Goal: Information Seeking & Learning: Learn about a topic

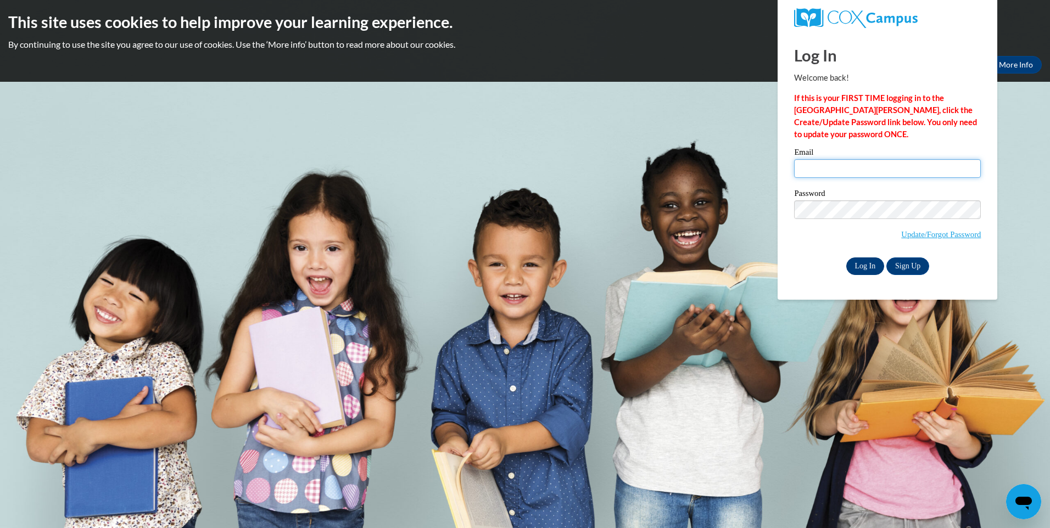
type input "dfairley@lccaa.net"
click at [870, 262] on input "Log In" at bounding box center [866, 267] width 38 height 18
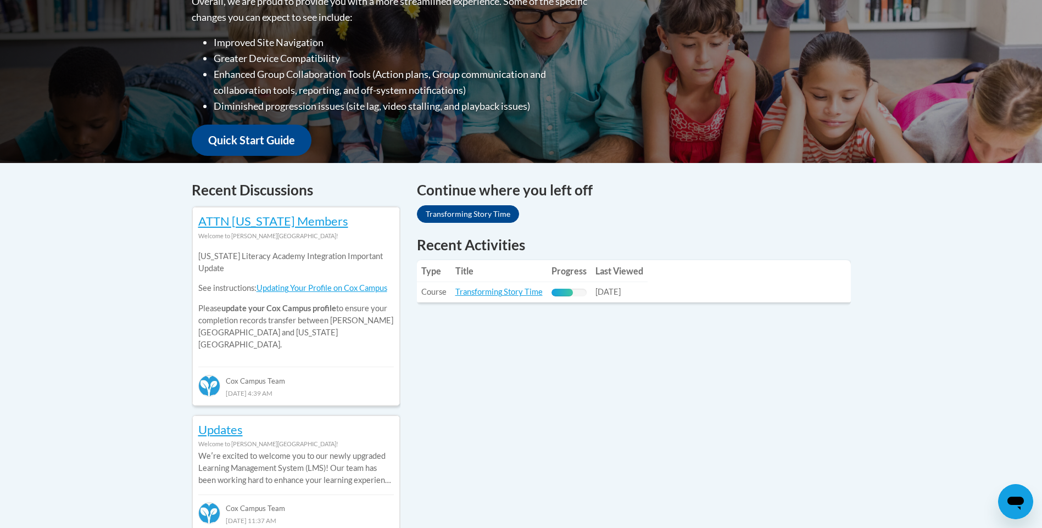
scroll to position [330, 0]
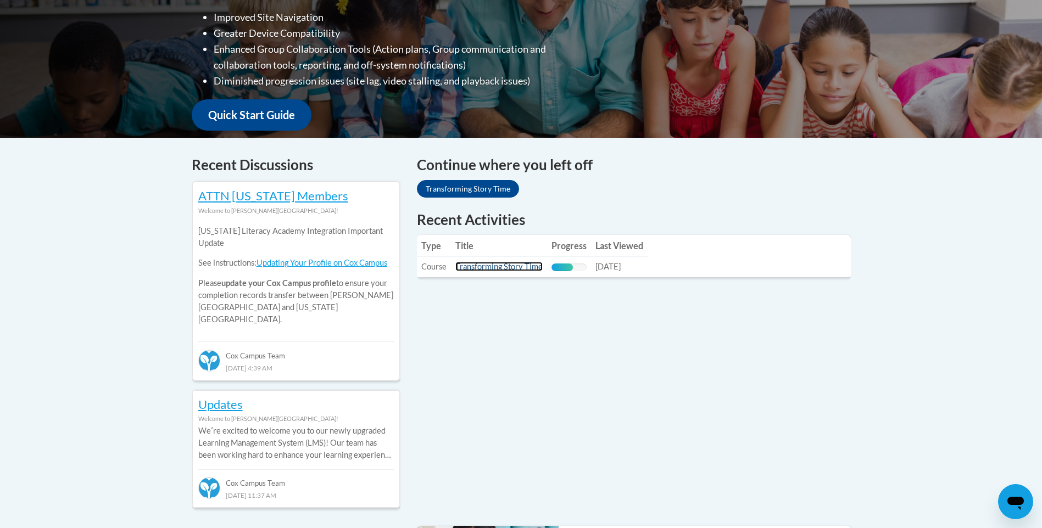
click at [488, 266] on link "Transforming Story Time" at bounding box center [498, 266] width 87 height 9
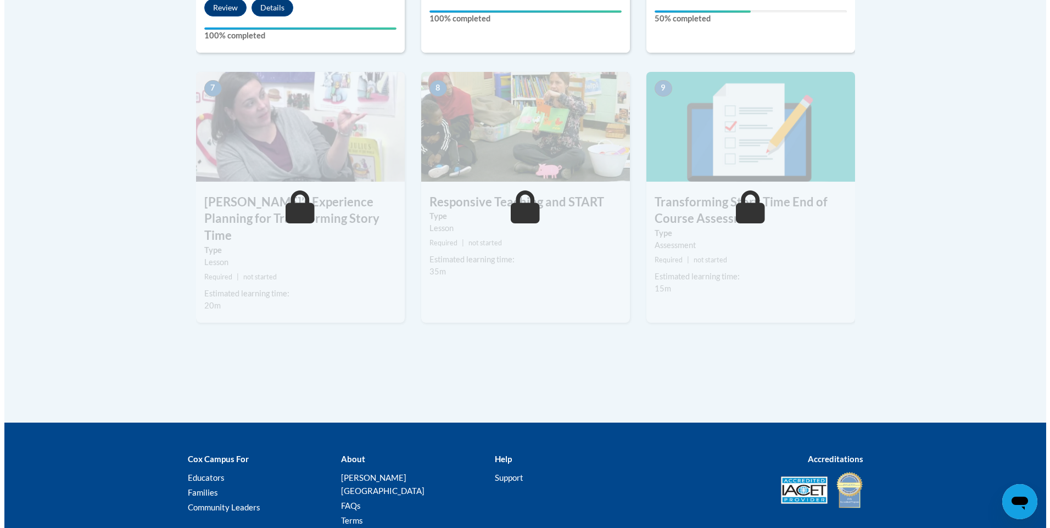
scroll to position [714, 0]
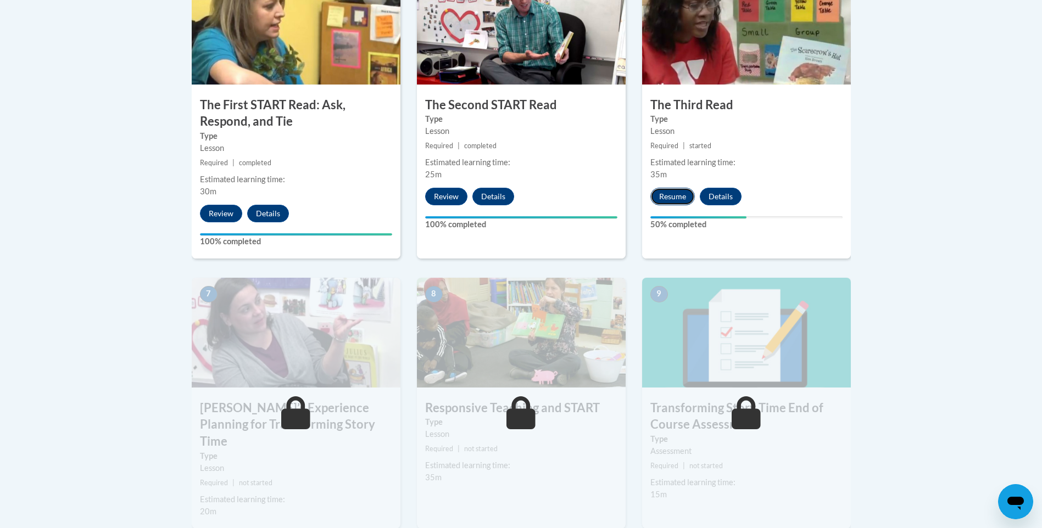
click at [675, 198] on button "Resume" at bounding box center [672, 197] width 44 height 18
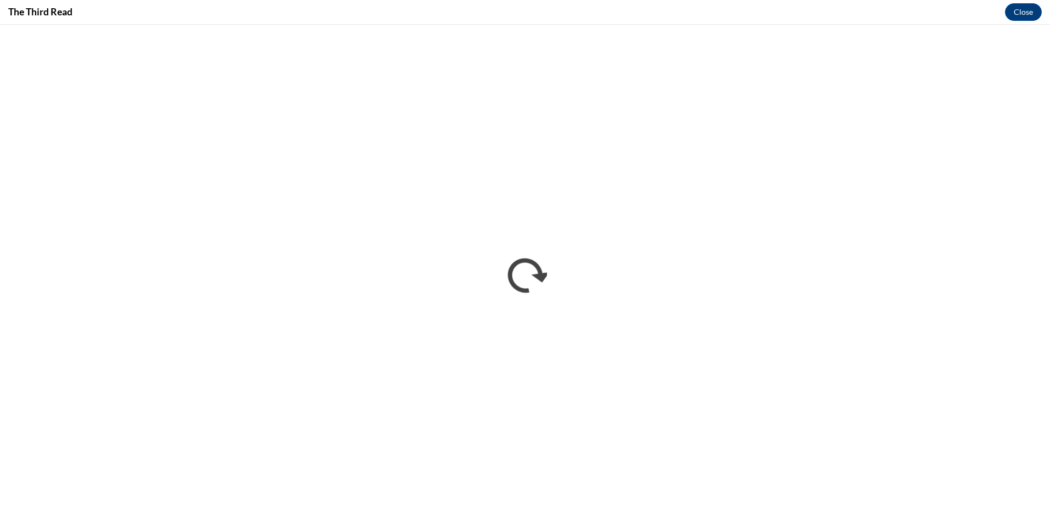
scroll to position [0, 0]
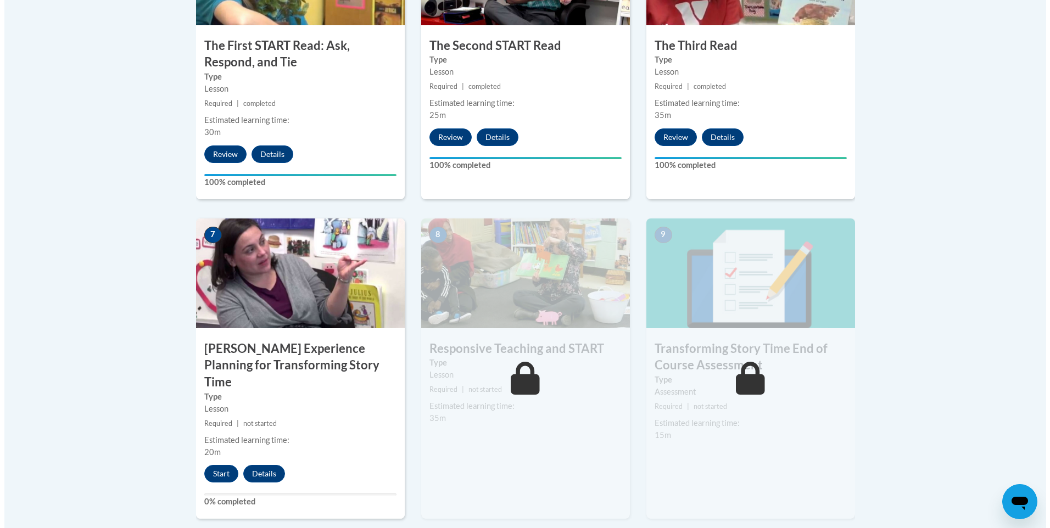
scroll to position [989, 0]
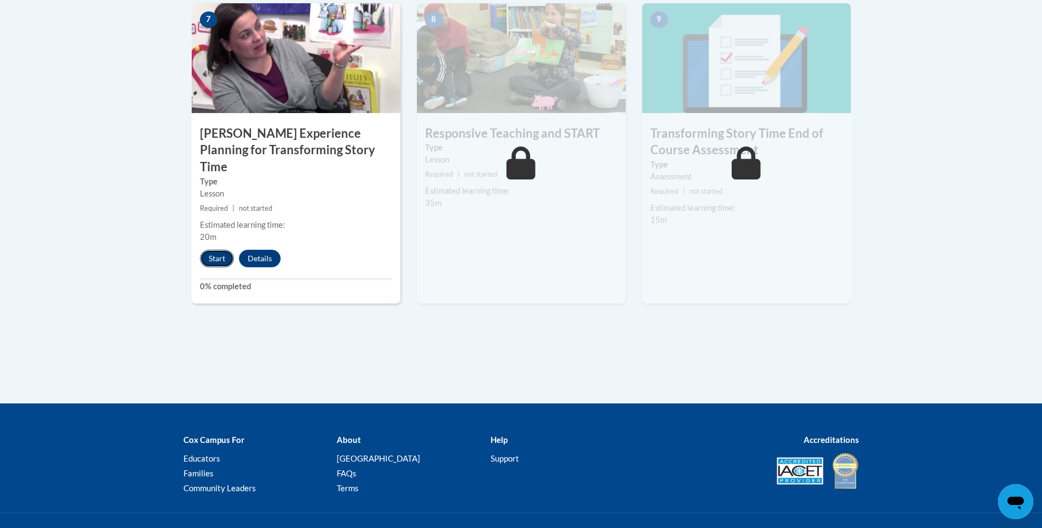
click at [204, 250] on button "Start" at bounding box center [217, 259] width 34 height 18
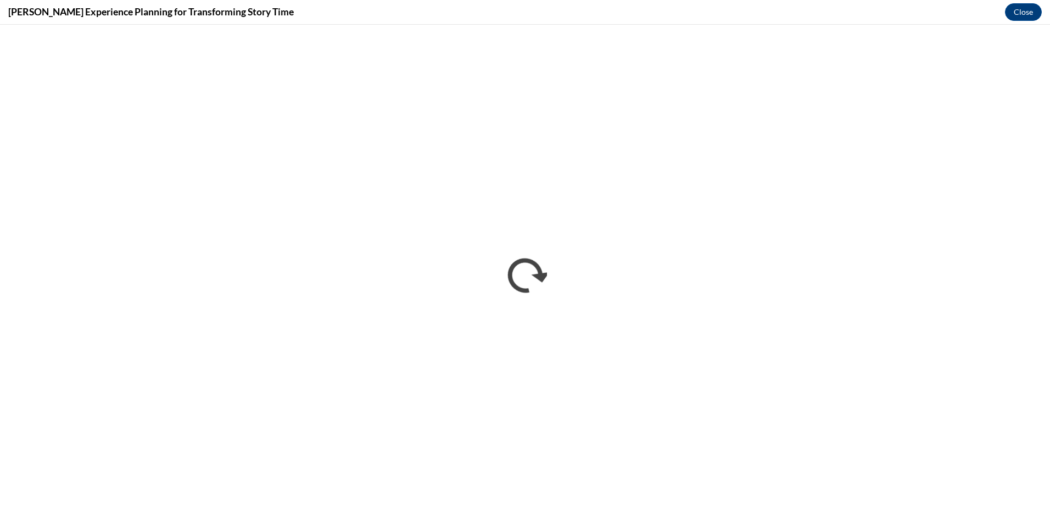
scroll to position [0, 0]
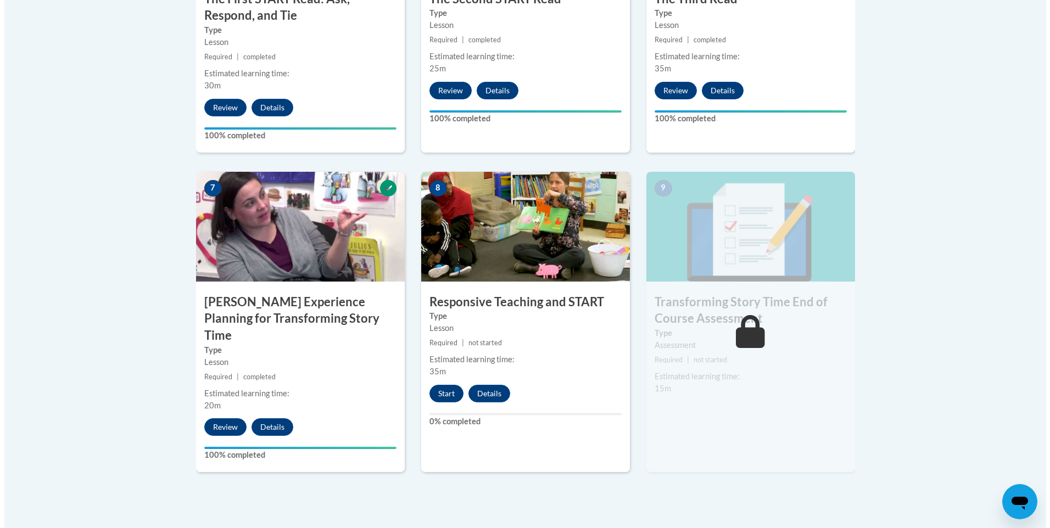
scroll to position [879, 0]
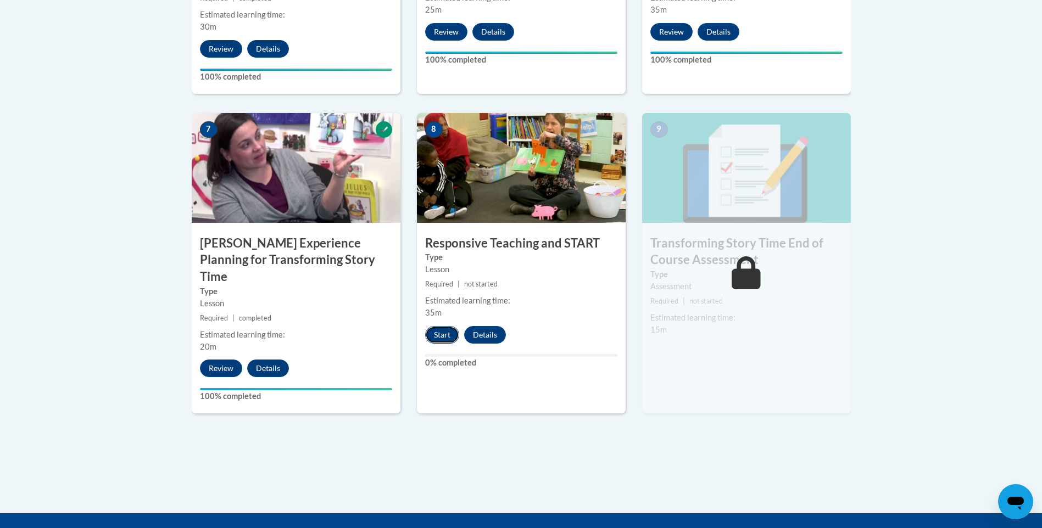
click at [442, 336] on button "Start" at bounding box center [442, 335] width 34 height 18
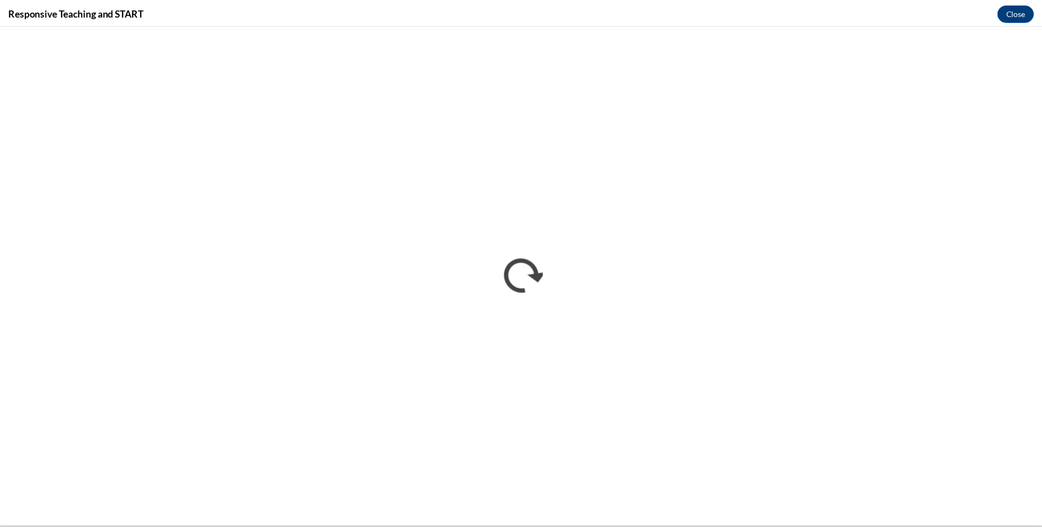
scroll to position [0, 0]
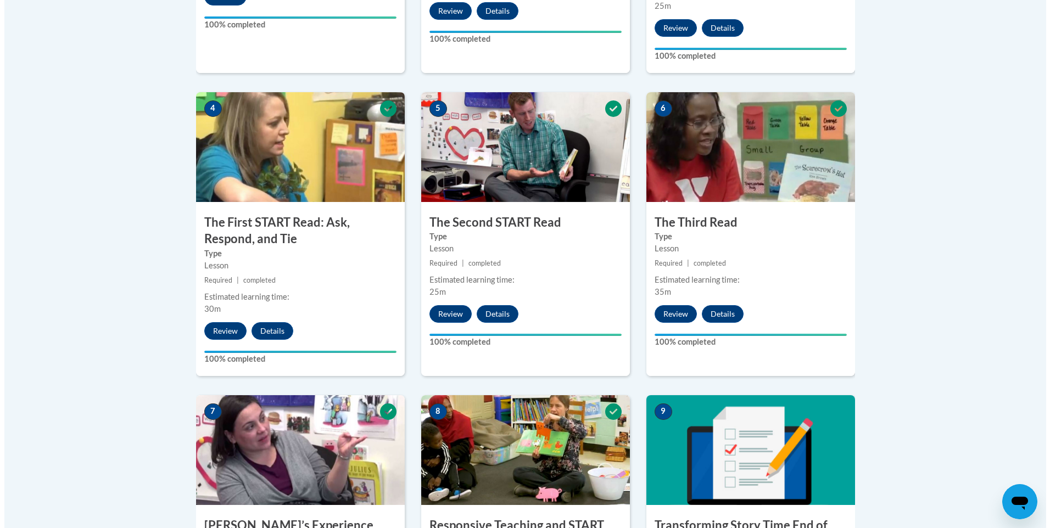
scroll to position [824, 0]
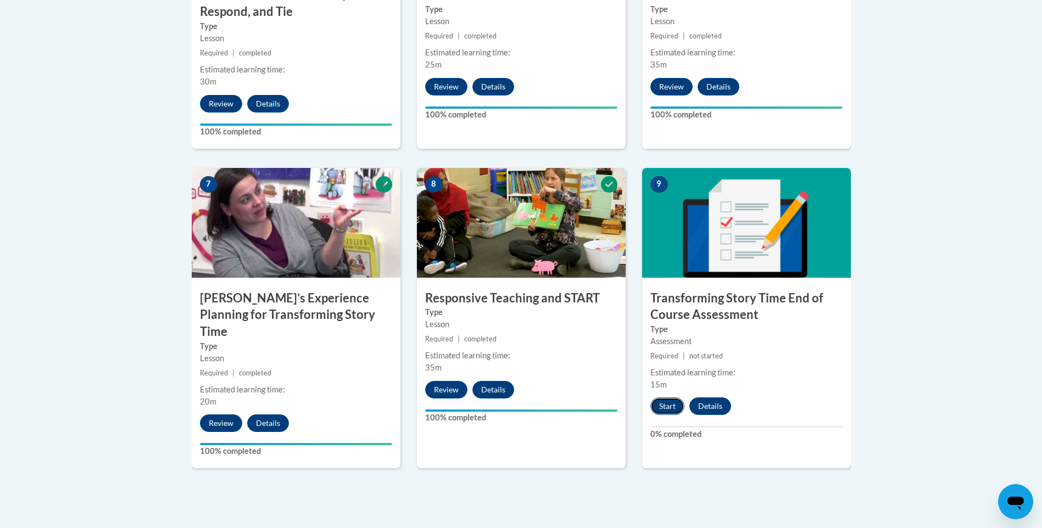
click at [675, 409] on button "Start" at bounding box center [667, 407] width 34 height 18
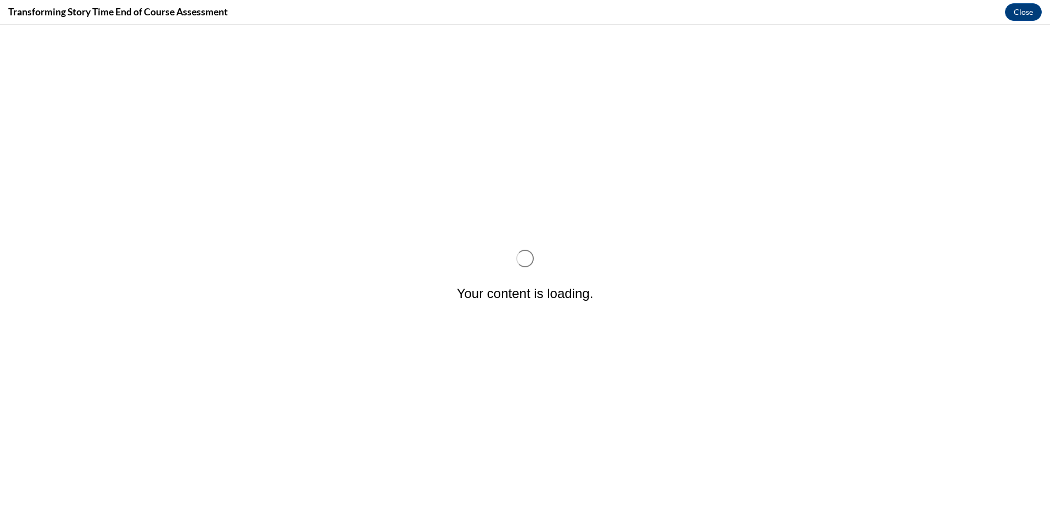
scroll to position [0, 0]
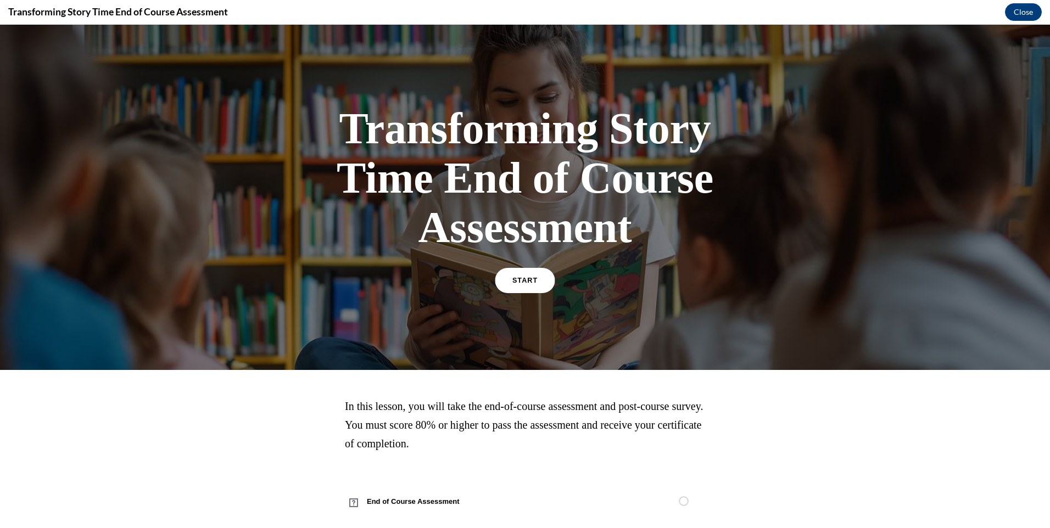
click at [505, 286] on link "START" at bounding box center [525, 280] width 60 height 25
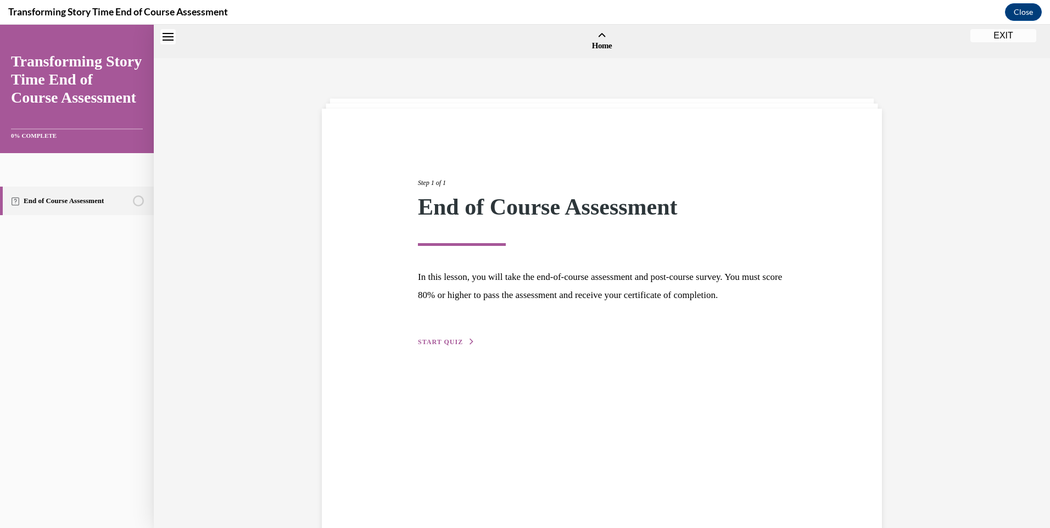
scroll to position [34, 0]
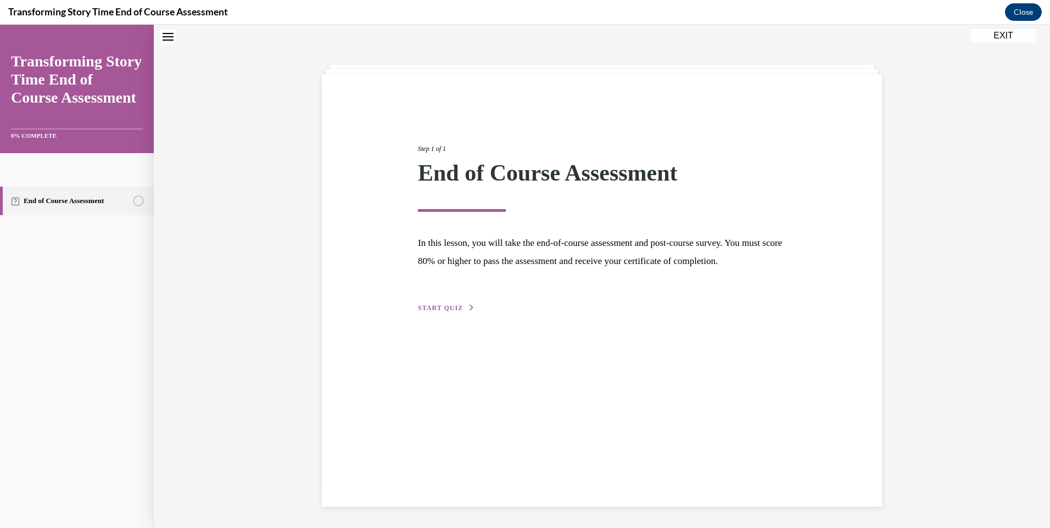
click at [440, 312] on span "START QUIZ" at bounding box center [440, 308] width 45 height 8
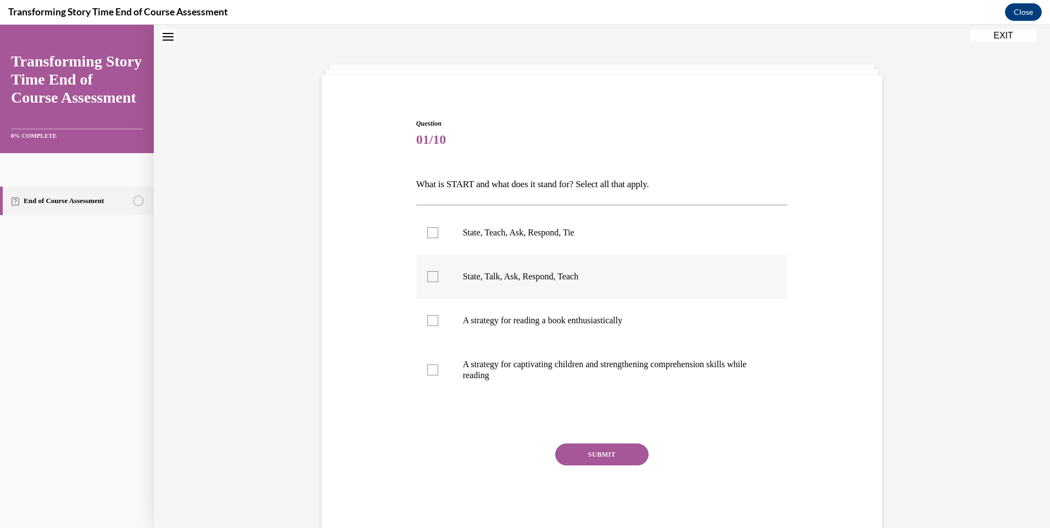
click at [489, 277] on p "State, Talk, Ask, Respond, Teach" at bounding box center [612, 276] width 298 height 11
click at [438, 277] on input "State, Talk, Ask, Respond, Teach" at bounding box center [432, 276] width 11 height 11
checkbox input "true"
click at [593, 459] on button "SUBMIT" at bounding box center [601, 455] width 93 height 22
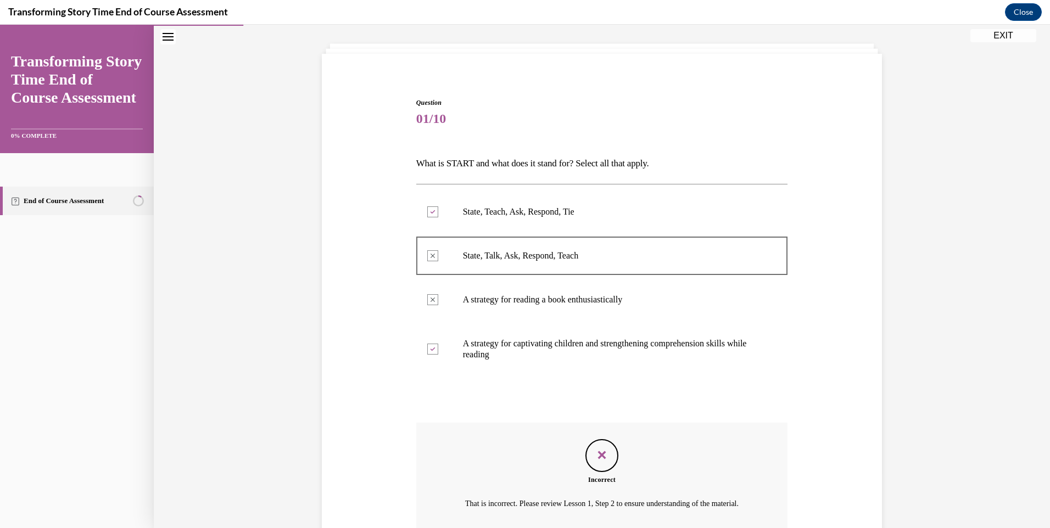
scroll to position [54, 0]
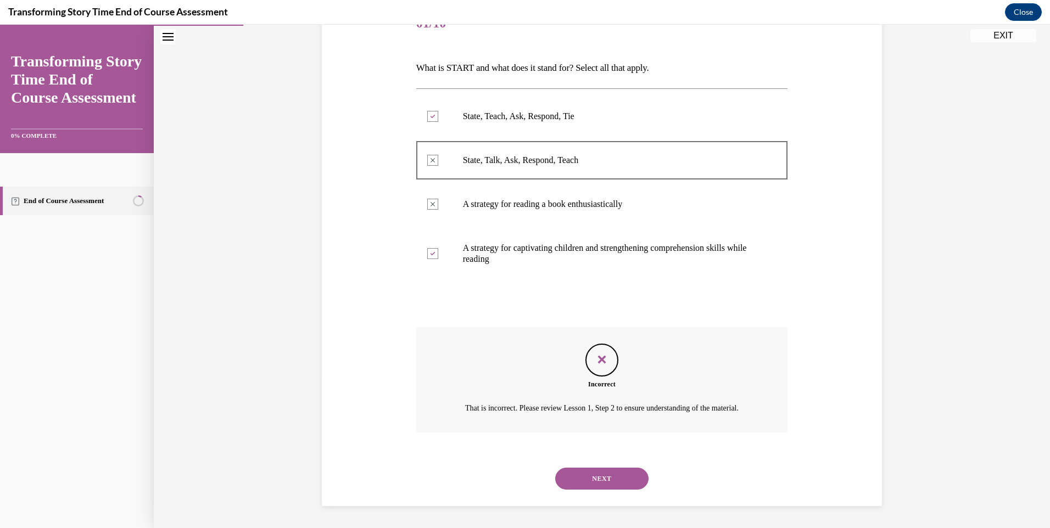
click at [561, 487] on button "NEXT" at bounding box center [601, 479] width 93 height 22
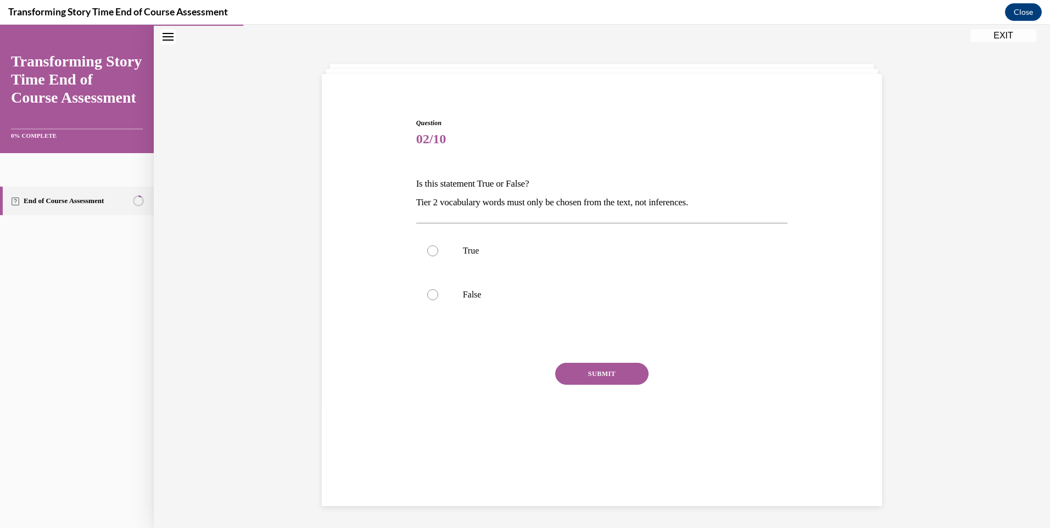
scroll to position [35, 0]
click at [486, 243] on label "True" at bounding box center [602, 251] width 372 height 44
click at [438, 246] on input "True" at bounding box center [432, 251] width 11 height 11
radio input "true"
click at [588, 363] on button "SUBMIT" at bounding box center [601, 374] width 93 height 22
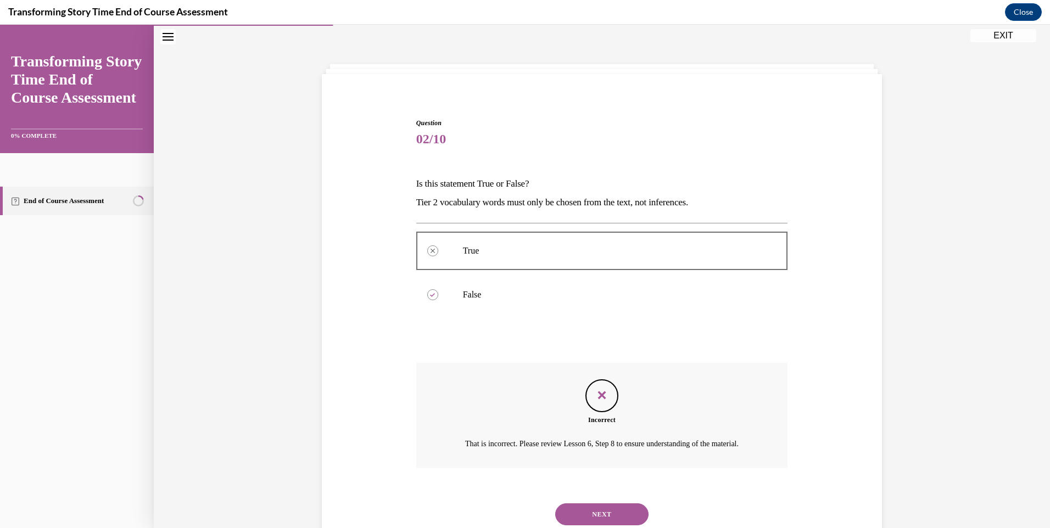
scroll to position [83, 0]
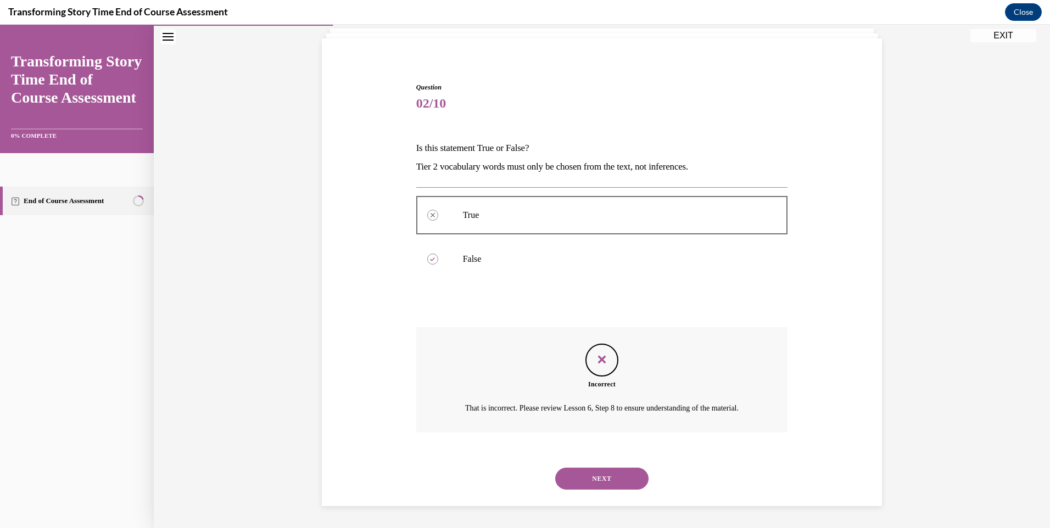
click at [594, 473] on button "NEXT" at bounding box center [601, 479] width 93 height 22
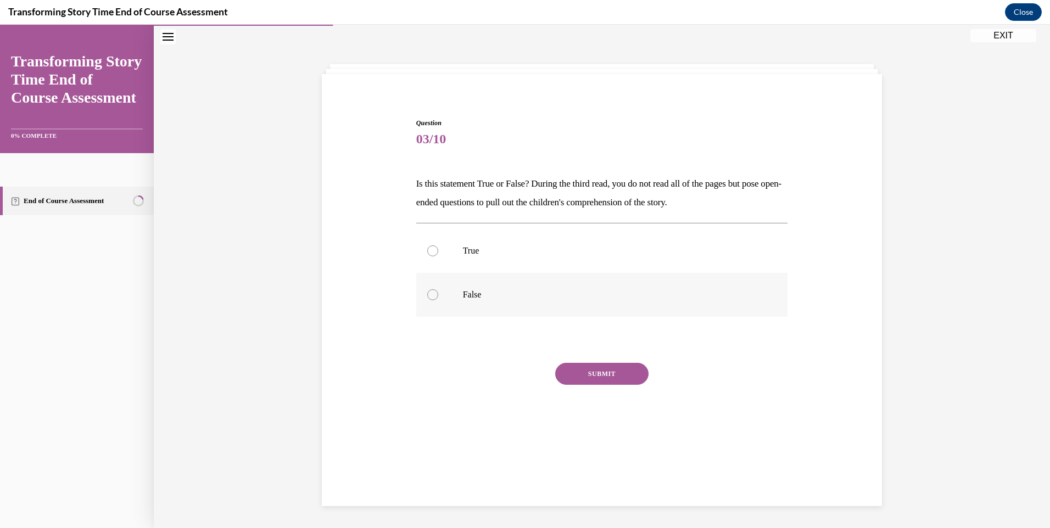
click at [447, 286] on label "False" at bounding box center [602, 295] width 372 height 44
click at [438, 289] on input "False" at bounding box center [432, 294] width 11 height 11
radio input "true"
click at [590, 388] on div "SUBMIT" at bounding box center [602, 390] width 372 height 55
click at [590, 371] on button "SUBMIT" at bounding box center [601, 374] width 93 height 22
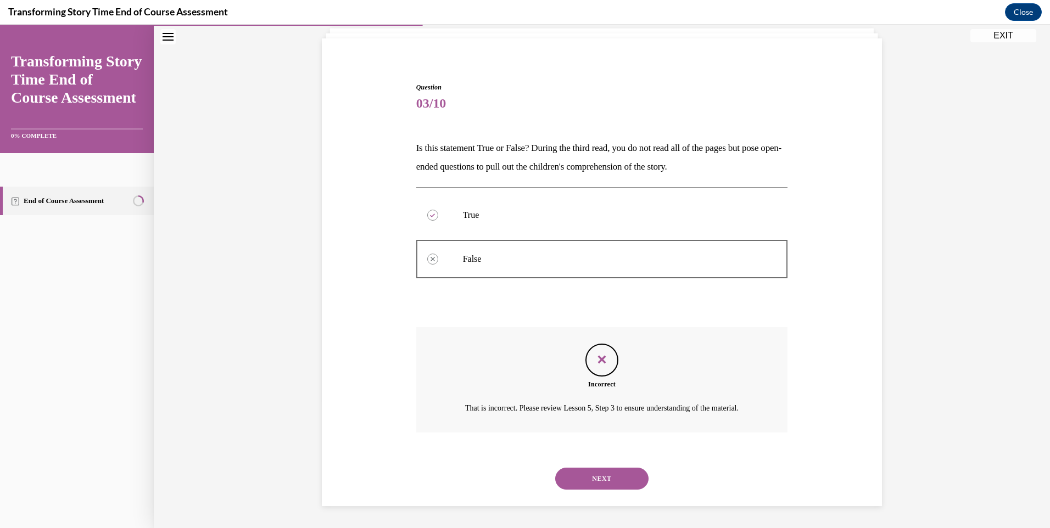
scroll to position [83, 0]
click at [580, 459] on div "NEXT" at bounding box center [602, 479] width 372 height 44
click at [581, 477] on button "NEXT" at bounding box center [601, 479] width 93 height 22
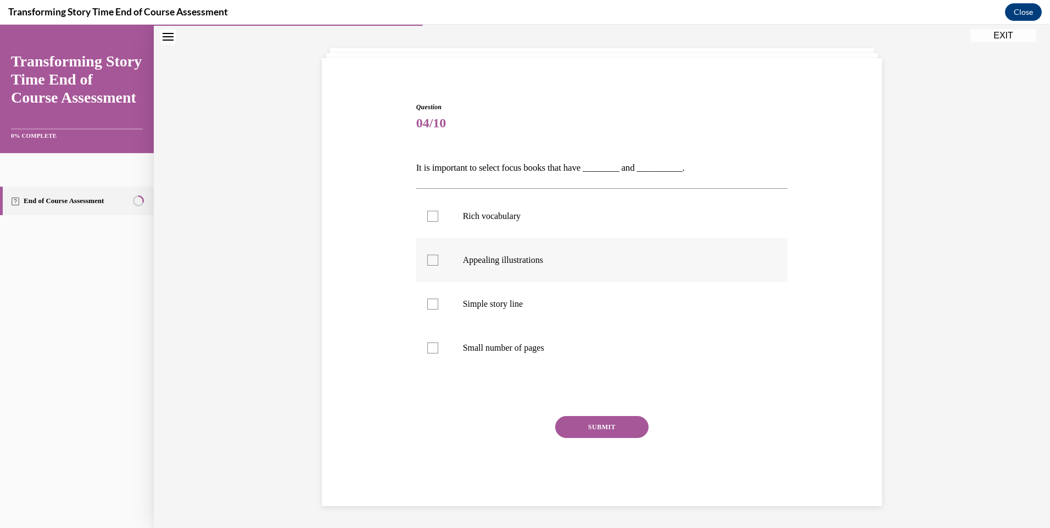
click at [495, 273] on label "Appealing illustrations" at bounding box center [602, 260] width 372 height 44
click at [438, 266] on input "Appealing illustrations" at bounding box center [432, 260] width 11 height 11
checkbox input "true"
click at [582, 428] on button "SUBMIT" at bounding box center [601, 427] width 93 height 22
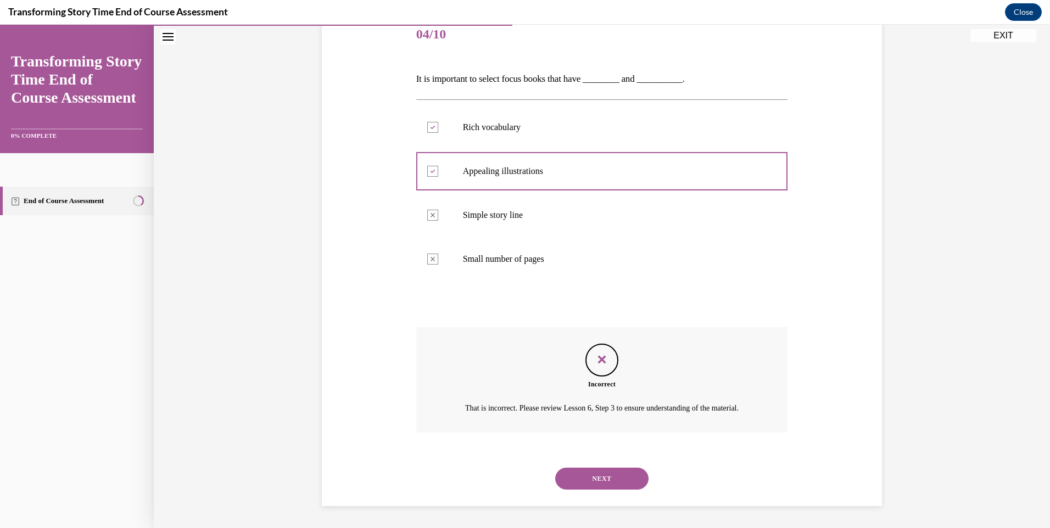
scroll to position [153, 0]
click at [582, 476] on button "NEXT" at bounding box center [601, 479] width 93 height 22
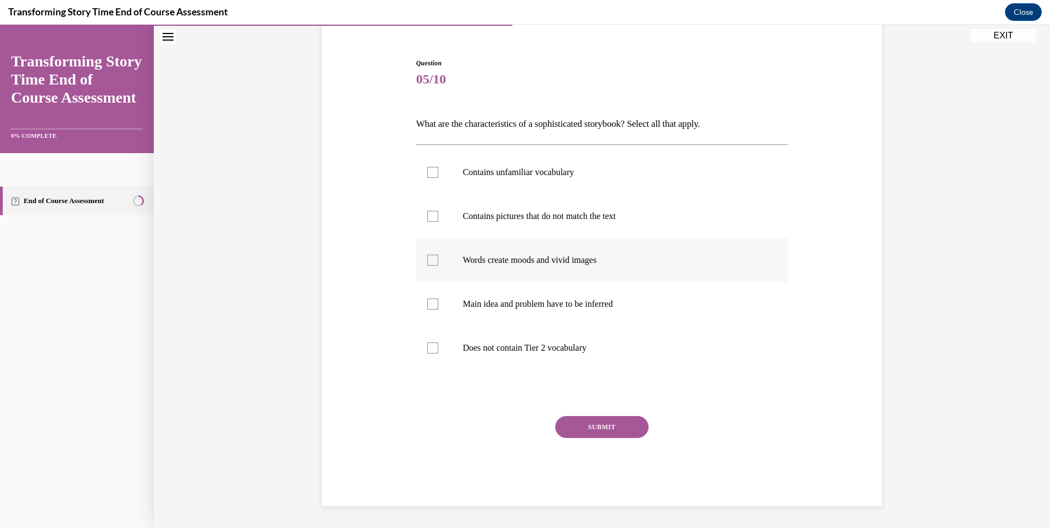
click at [515, 271] on label "Words create moods and vivid images" at bounding box center [602, 260] width 372 height 44
click at [438, 266] on input "Words create moods and vivid images" at bounding box center [432, 260] width 11 height 11
checkbox input "true"
drag, startPoint x: 575, startPoint y: 406, endPoint x: 576, endPoint y: 415, distance: 9.4
click at [575, 407] on div "Question 05/10 What are the characteristics of a sophisticated storybook? Selec…" at bounding box center [602, 282] width 372 height 448
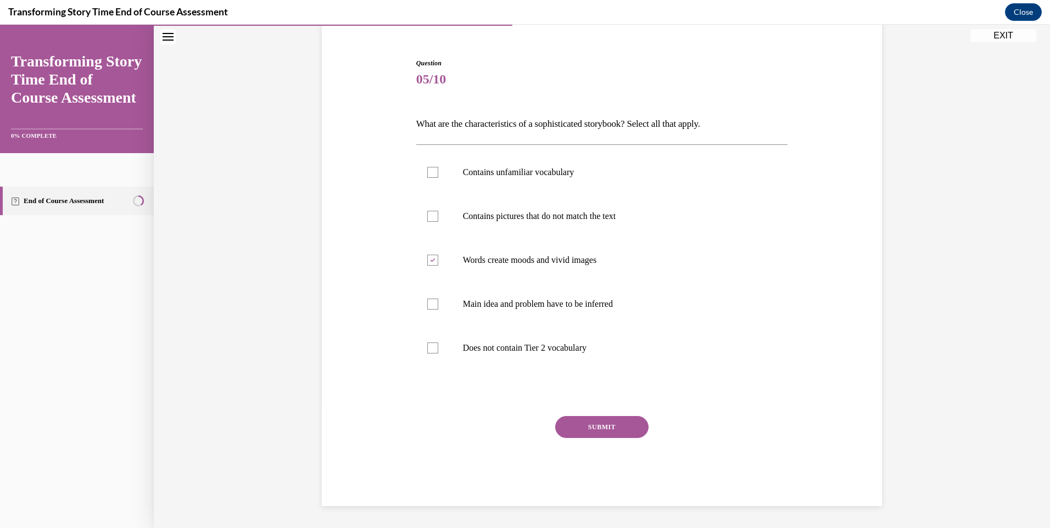
click at [577, 428] on button "SUBMIT" at bounding box center [601, 427] width 93 height 22
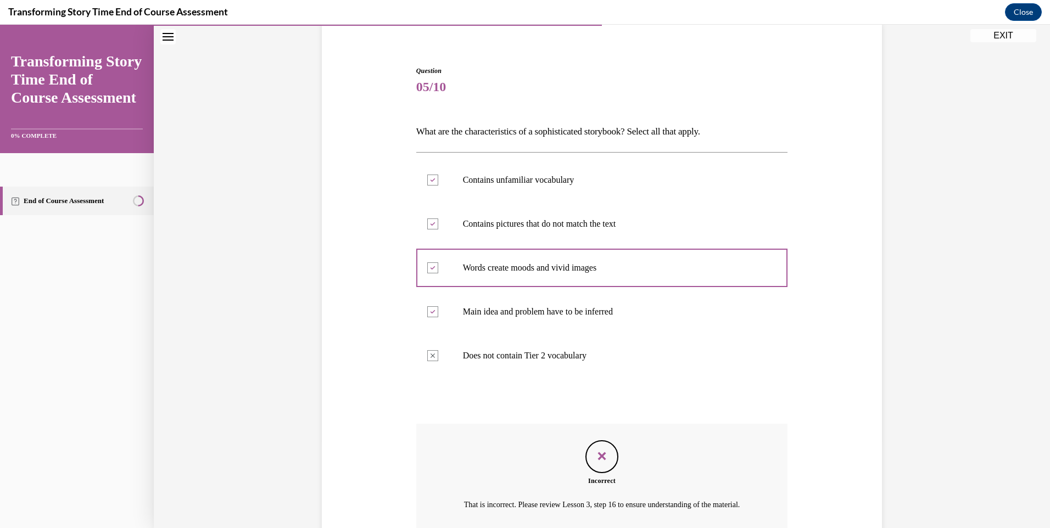
scroll to position [142, 0]
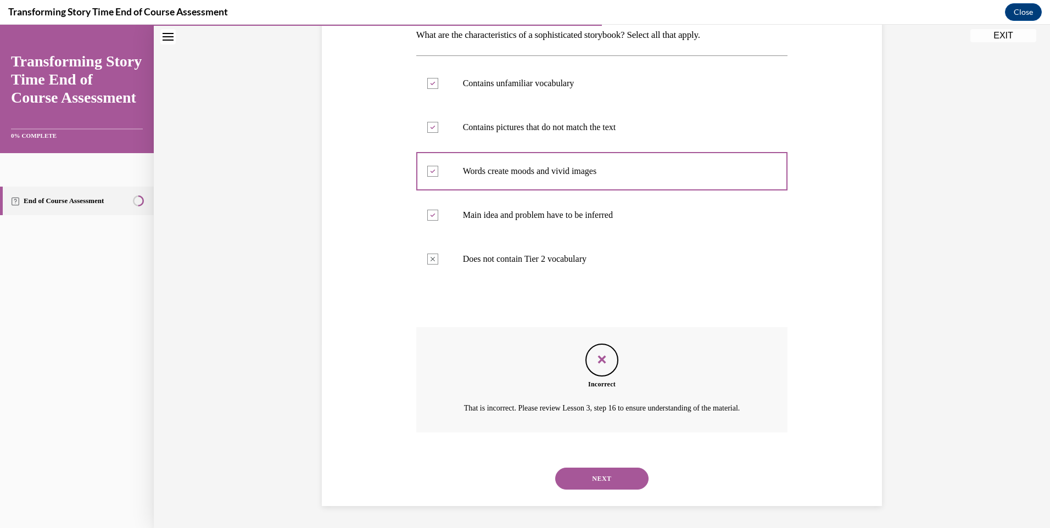
click at [581, 474] on button "NEXT" at bounding box center [601, 479] width 93 height 22
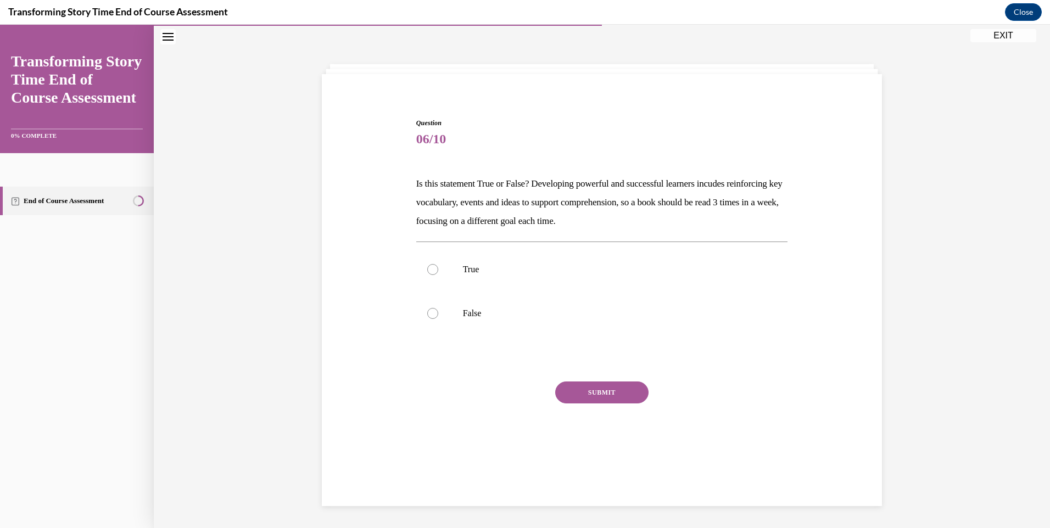
scroll to position [35, 0]
click at [480, 256] on label "True" at bounding box center [602, 270] width 372 height 44
click at [438, 264] on input "True" at bounding box center [432, 269] width 11 height 11
radio input "true"
click at [606, 397] on button "SUBMIT" at bounding box center [601, 393] width 93 height 22
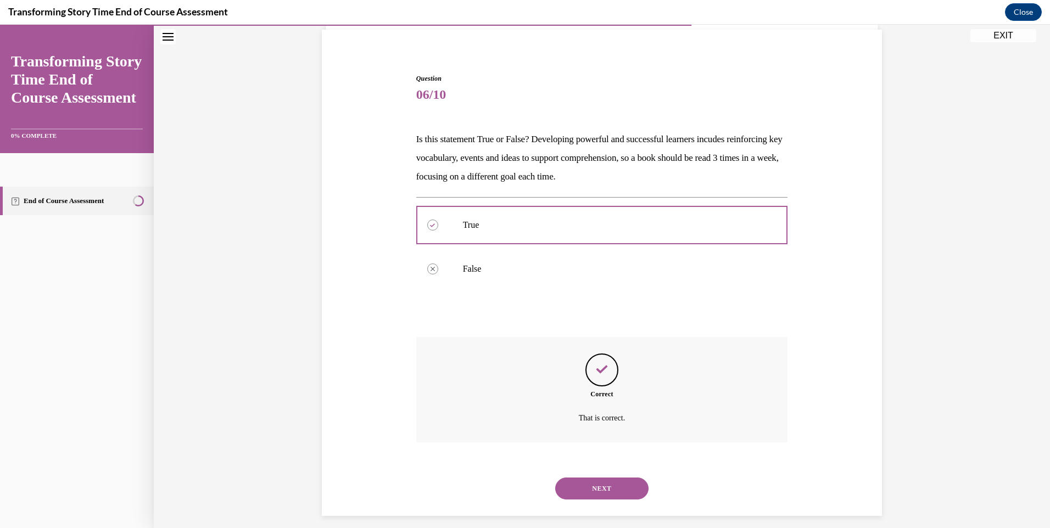
scroll to position [89, 0]
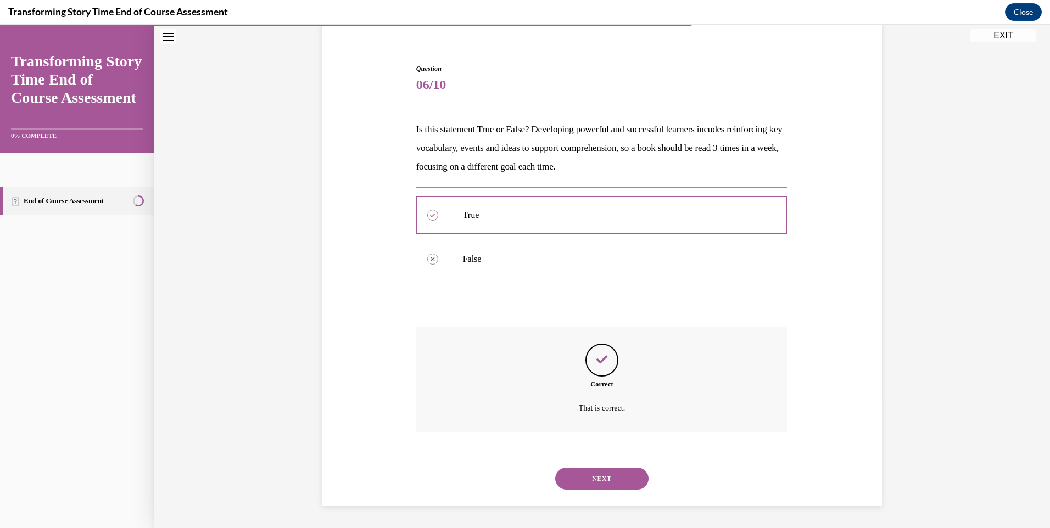
click at [582, 481] on button "NEXT" at bounding box center [601, 479] width 93 height 22
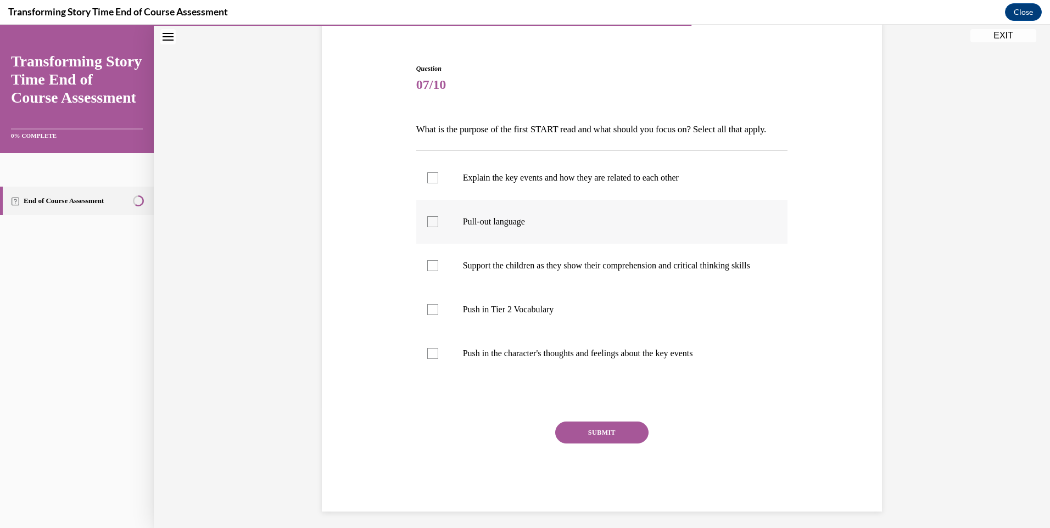
scroll to position [58, 0]
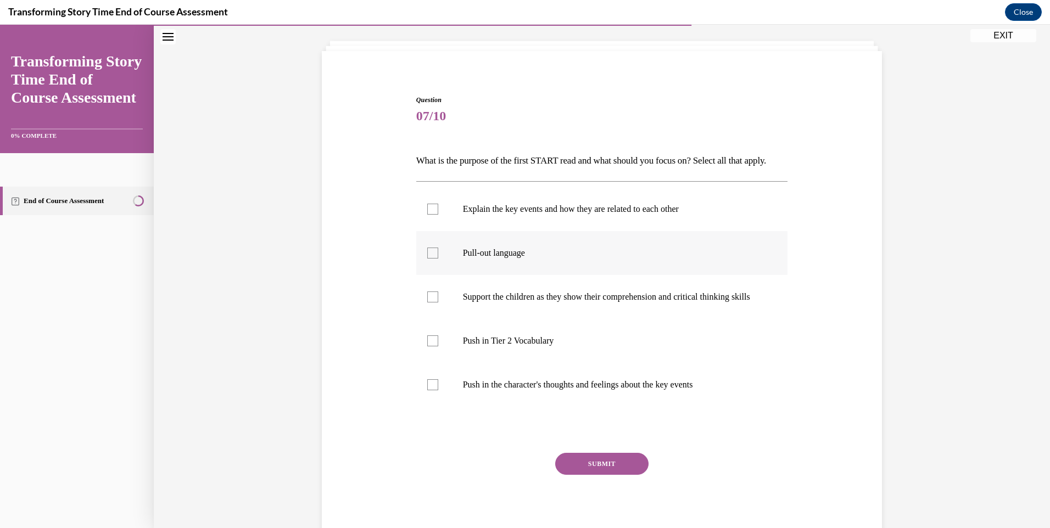
click at [542, 259] on p "Pull-out language" at bounding box center [612, 253] width 298 height 11
click at [438, 259] on input "Pull-out language" at bounding box center [432, 253] width 11 height 11
checkbox input "true"
click at [510, 303] on p "Support the children as they show their comprehension and critical thinking ski…" at bounding box center [612, 297] width 298 height 11
click at [438, 303] on input "Support the children as they show their comprehension and critical thinking ski…" at bounding box center [432, 297] width 11 height 11
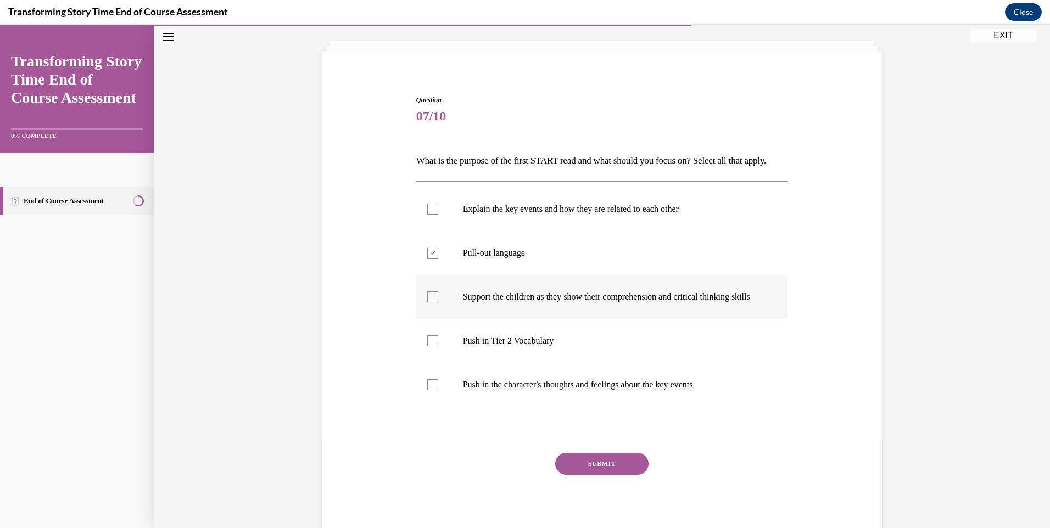
checkbox input "true"
click at [587, 475] on button "SUBMIT" at bounding box center [601, 464] width 93 height 22
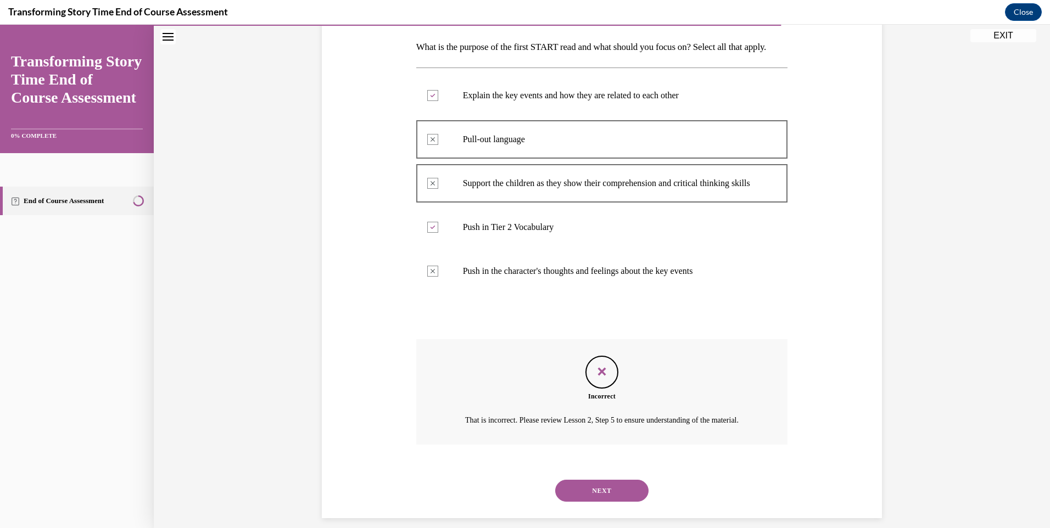
scroll to position [226, 0]
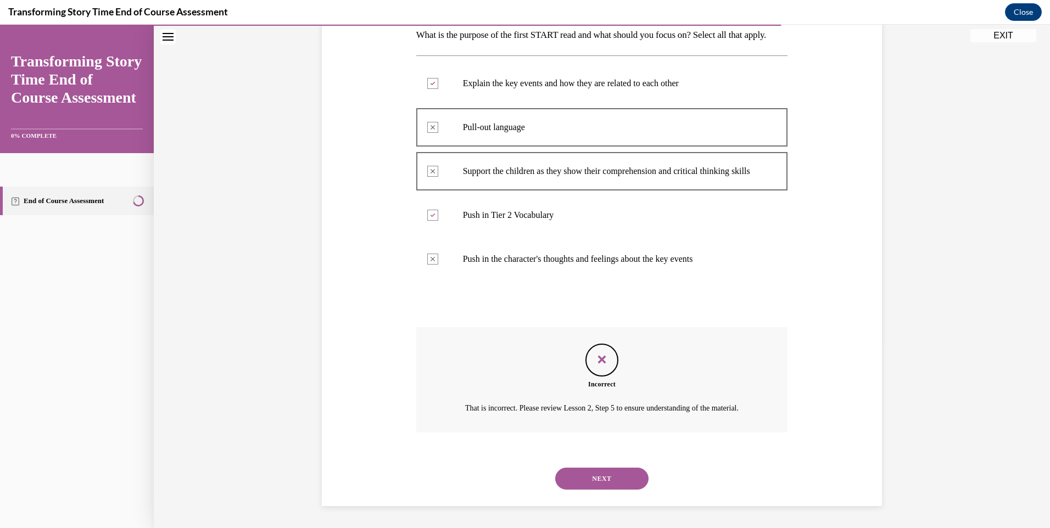
click at [602, 488] on button "NEXT" at bounding box center [601, 479] width 93 height 22
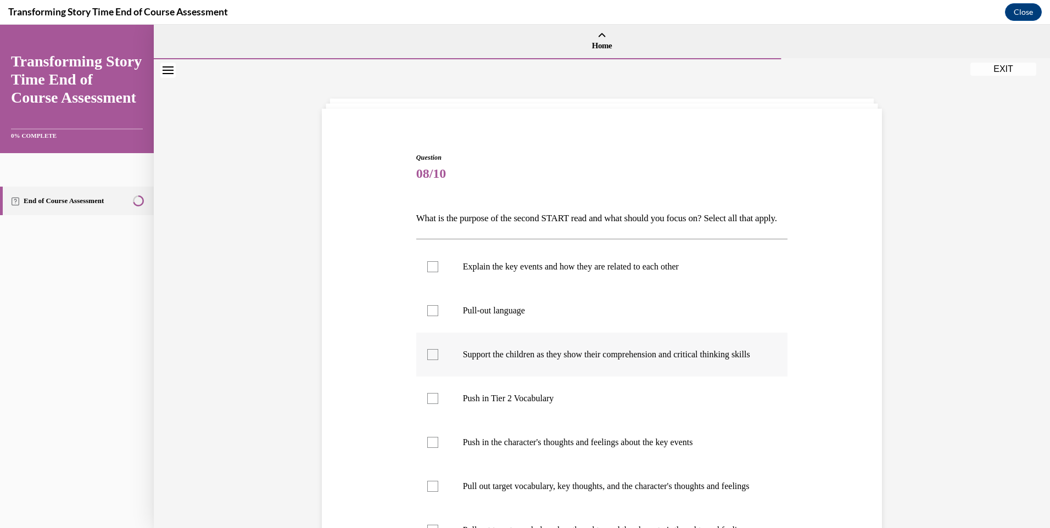
click at [508, 360] on p "Support the children as they show their comprehension and critical thinking ski…" at bounding box center [612, 354] width 298 height 11
click at [438, 360] on input "Support the children as they show their comprehension and critical thinking ski…" at bounding box center [432, 354] width 11 height 11
checkbox input "true"
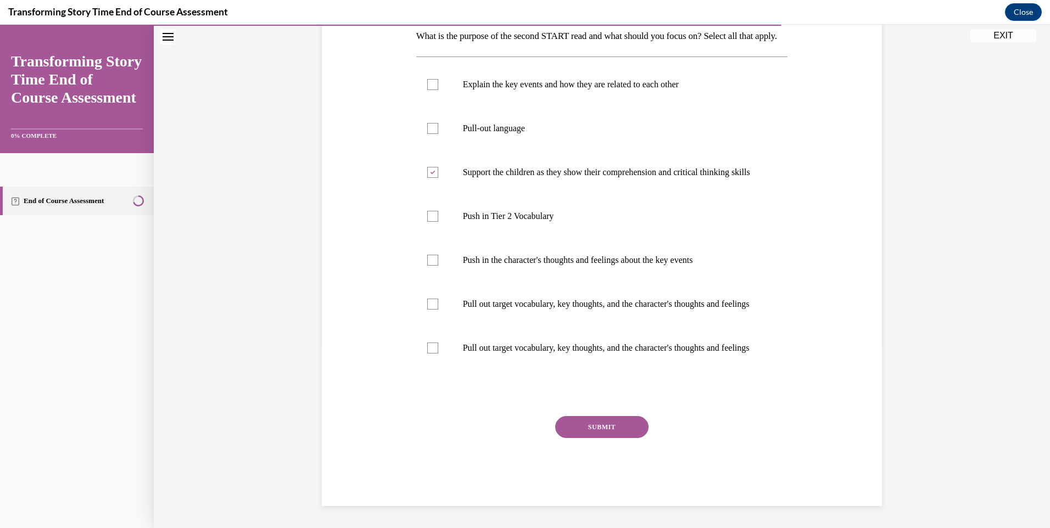
scroll to position [220, 0]
click at [611, 434] on button "SUBMIT" at bounding box center [601, 427] width 93 height 22
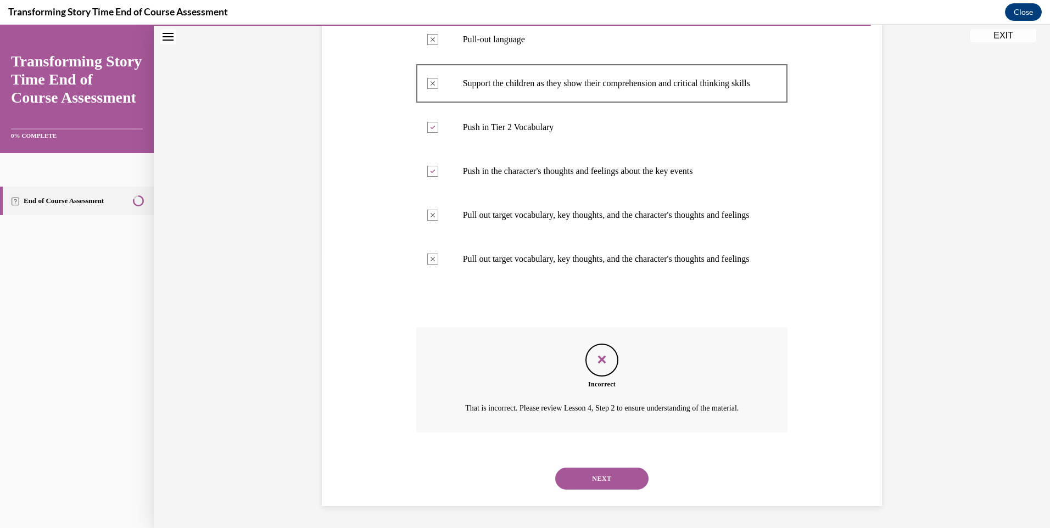
scroll to position [336, 0]
click at [610, 479] on button "NEXT" at bounding box center [601, 479] width 93 height 22
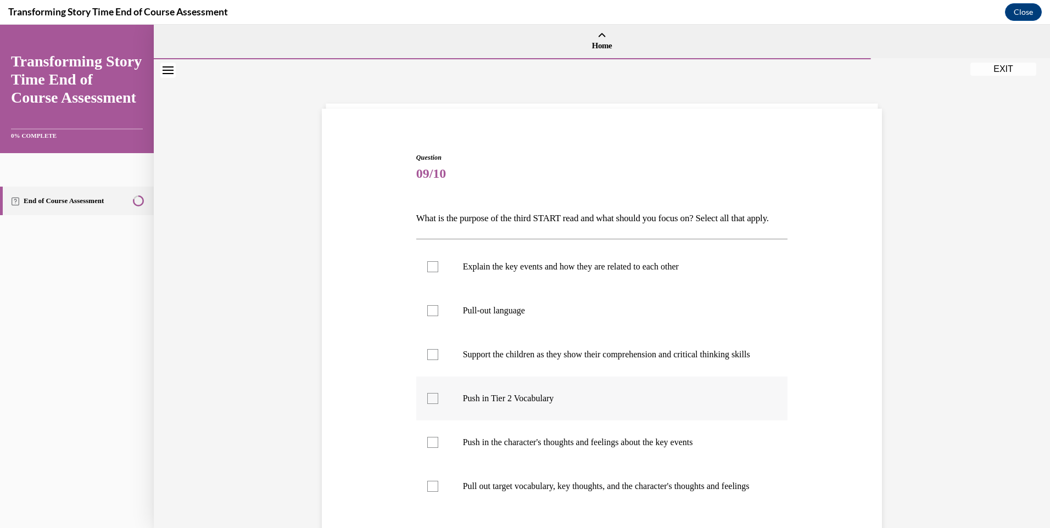
click at [479, 409] on label "Push in Tier 2 Vocabulary" at bounding box center [602, 399] width 372 height 44
click at [438, 404] on input "Push in Tier 2 Vocabulary" at bounding box center [432, 398] width 11 height 11
checkbox input "true"
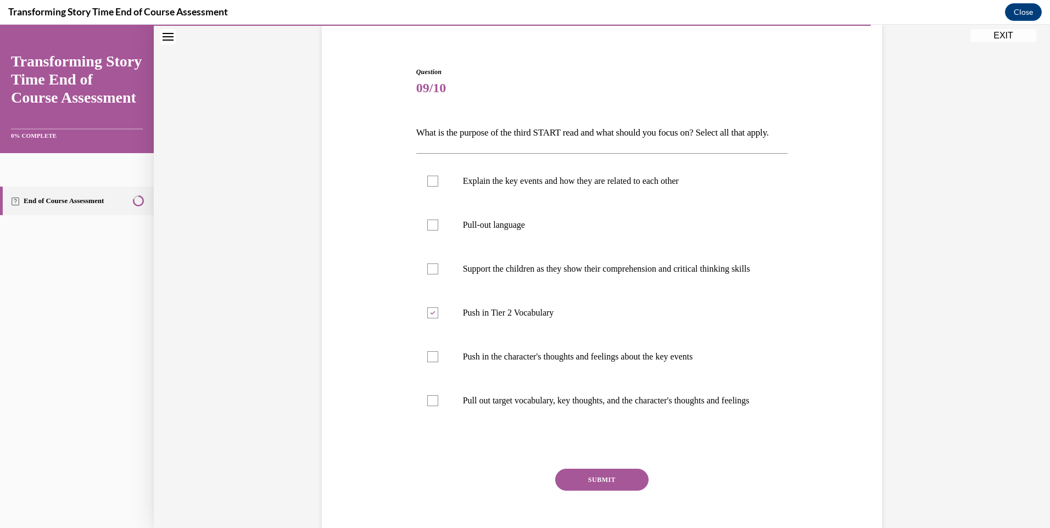
scroll to position [179, 0]
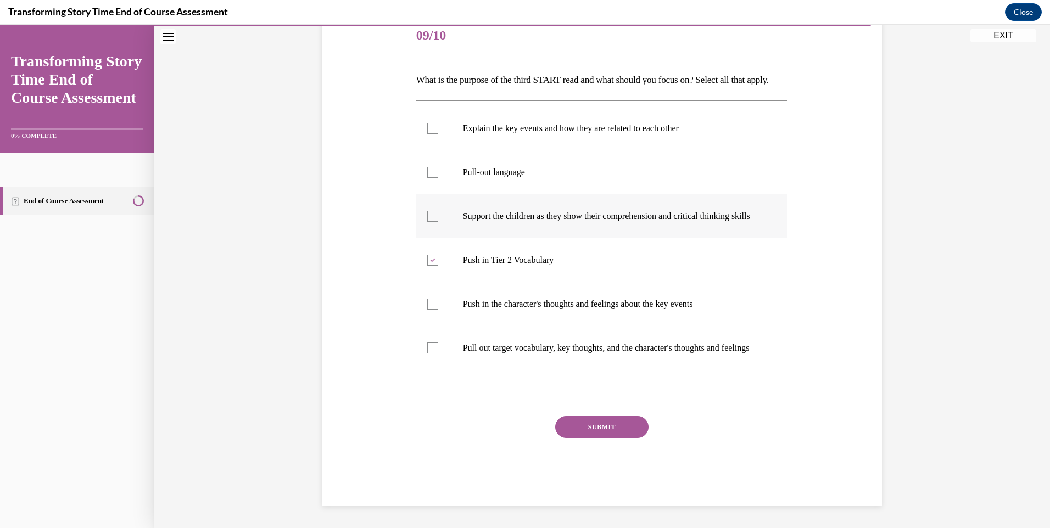
click at [437, 225] on label "Support the children as they show their comprehension and critical thinking ski…" at bounding box center [602, 216] width 372 height 44
click at [437, 222] on input "Support the children as they show their comprehension and critical thinking ski…" at bounding box center [432, 216] width 11 height 11
checkbox input "true"
click at [483, 151] on label "Pull-out language" at bounding box center [602, 173] width 372 height 44
click at [438, 167] on input "Pull-out language" at bounding box center [432, 172] width 11 height 11
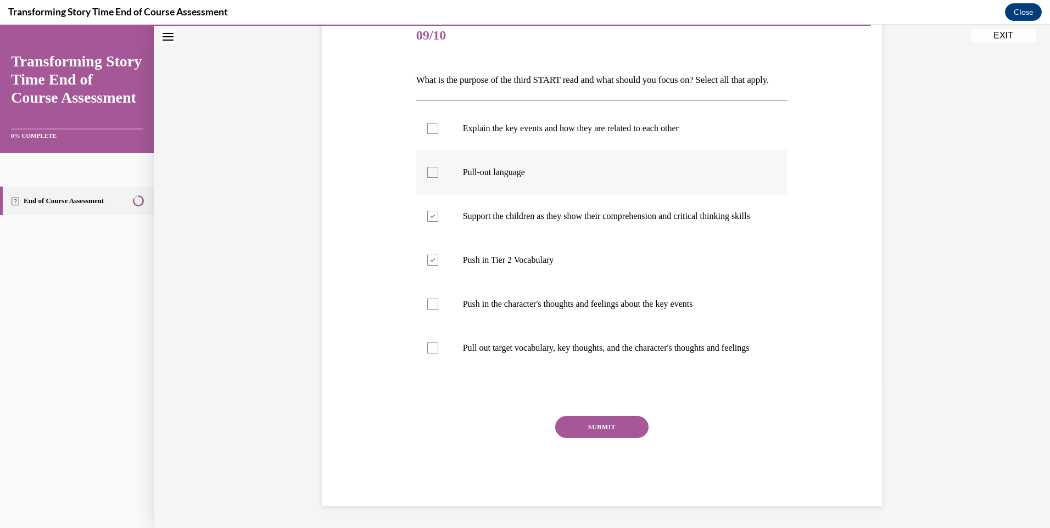
checkbox input "true"
click at [593, 416] on div "Question 09/10 What is the purpose of the third START read and what should you …" at bounding box center [602, 260] width 372 height 492
click at [594, 419] on button "SUBMIT" at bounding box center [601, 427] width 93 height 22
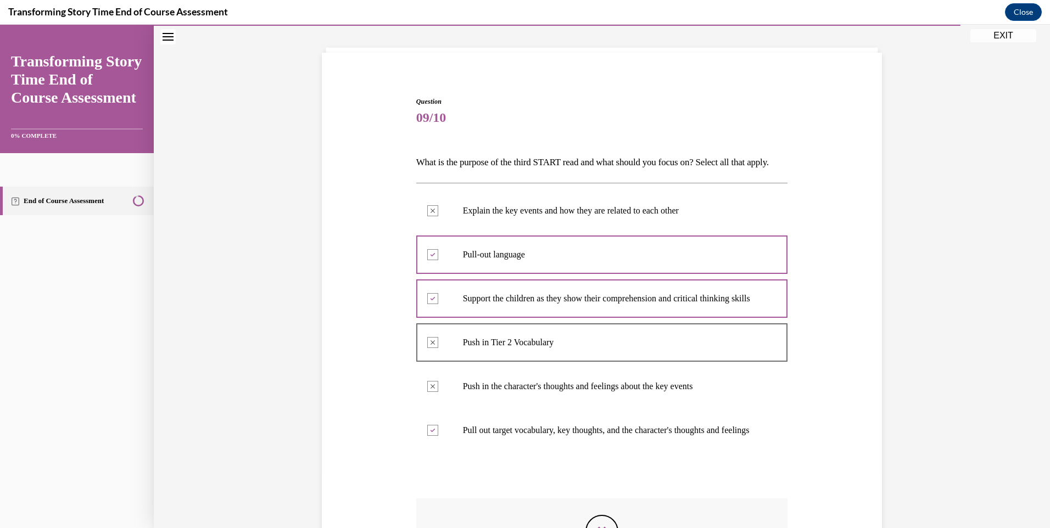
scroll to position [281, 0]
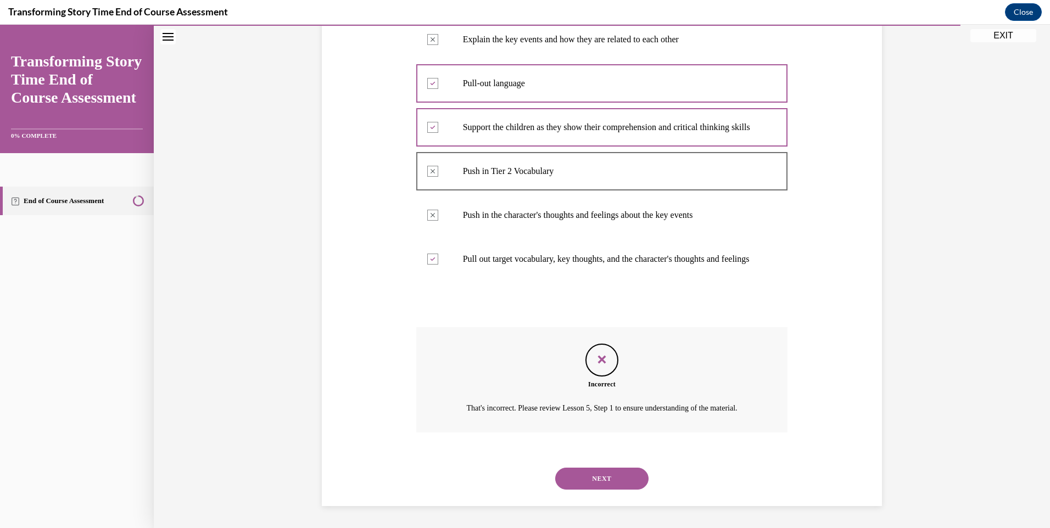
click at [615, 488] on button "NEXT" at bounding box center [601, 479] width 93 height 22
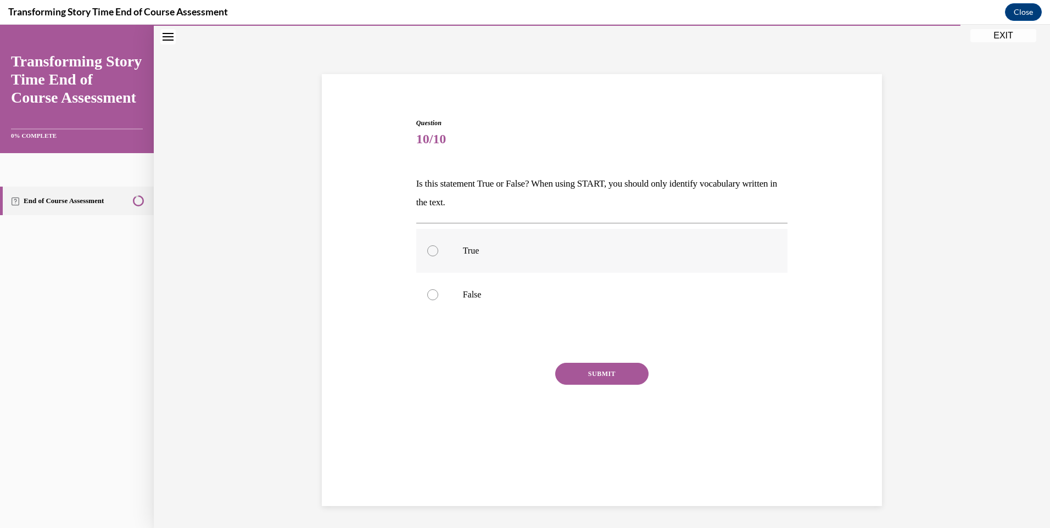
click at [477, 251] on p "True" at bounding box center [612, 251] width 298 height 11
click at [438, 251] on input "True" at bounding box center [432, 251] width 11 height 11
radio input "true"
click at [602, 387] on div "SUBMIT" at bounding box center [602, 390] width 372 height 55
click at [602, 375] on button "SUBMIT" at bounding box center [601, 374] width 93 height 22
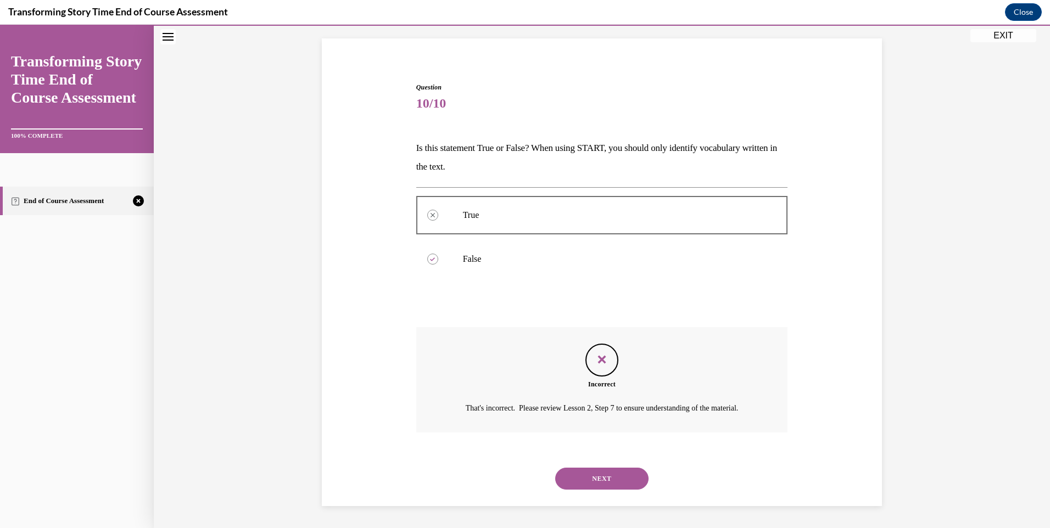
scroll to position [83, 0]
click at [623, 481] on button "NEXT" at bounding box center [601, 479] width 93 height 22
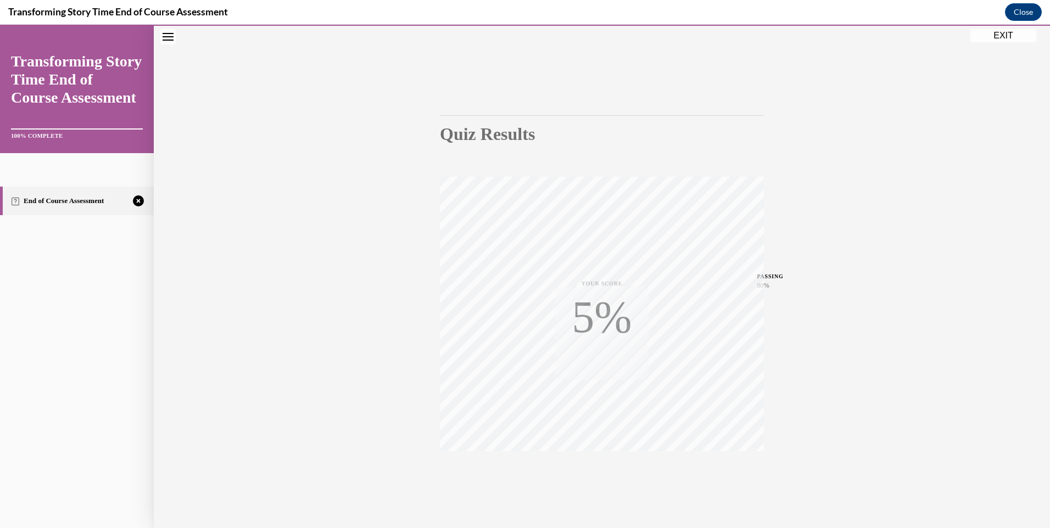
scroll to position [59, 0]
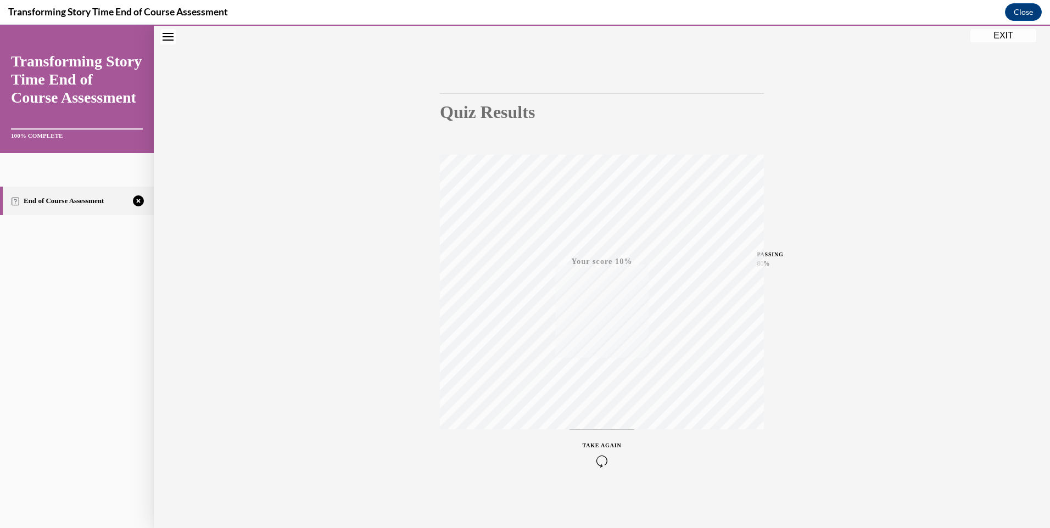
click at [600, 449] on div "TAKE AGAIN" at bounding box center [602, 455] width 39 height 26
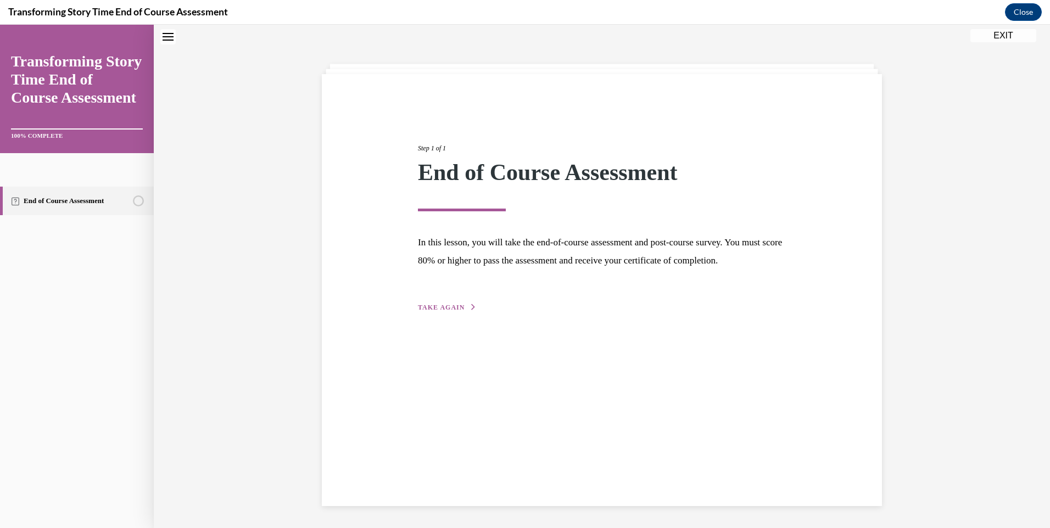
click at [446, 311] on span "TAKE AGAIN" at bounding box center [441, 308] width 47 height 8
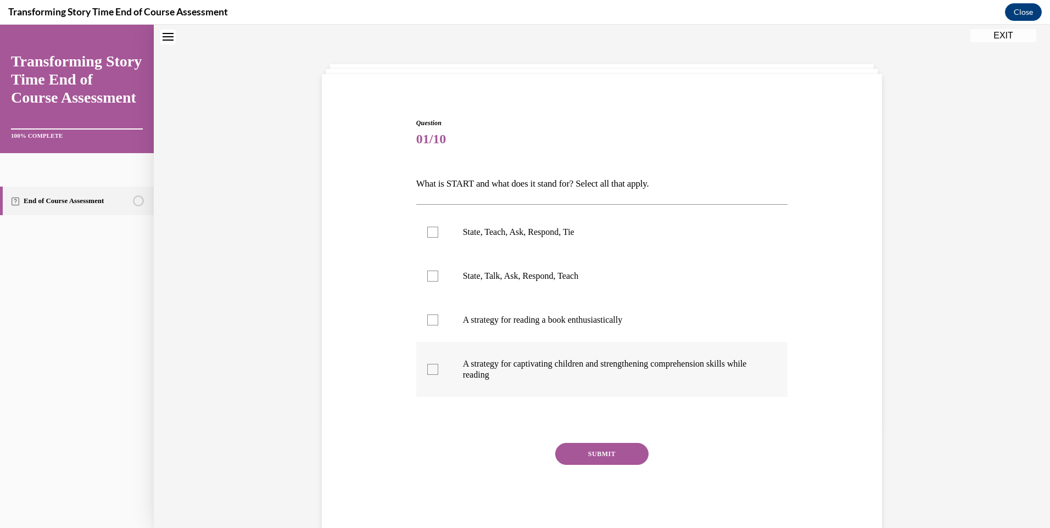
click at [421, 376] on label "A strategy for captivating children and strengthening comprehension skills whil…" at bounding box center [602, 369] width 372 height 55
click at [427, 375] on input "A strategy for captivating children and strengthening comprehension skills whil…" at bounding box center [432, 369] width 11 height 11
checkbox input "true"
click at [689, 467] on div "SUBMIT" at bounding box center [602, 470] width 372 height 55
click at [630, 458] on button "SUBMIT" at bounding box center [601, 454] width 93 height 22
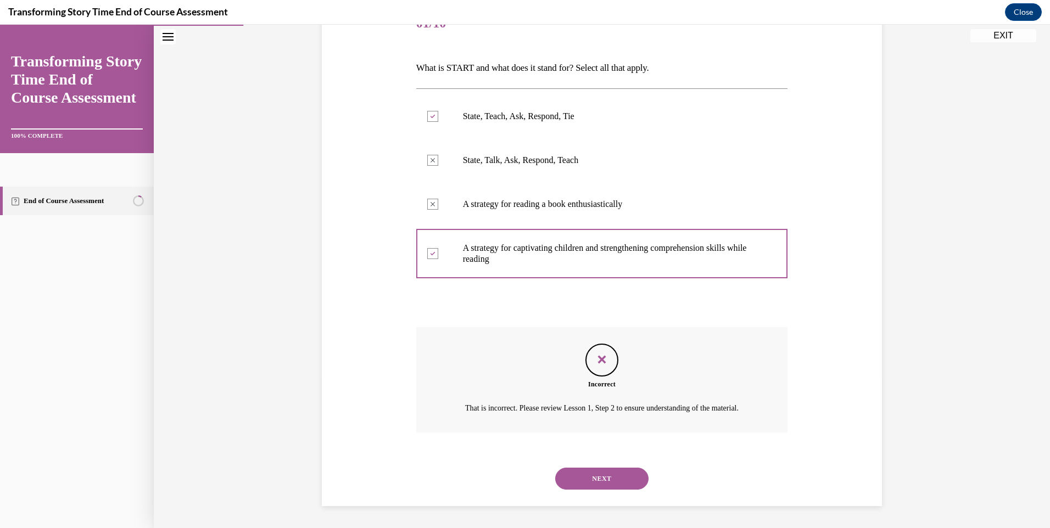
scroll to position [164, 0]
click at [618, 470] on button "NEXT" at bounding box center [601, 479] width 93 height 22
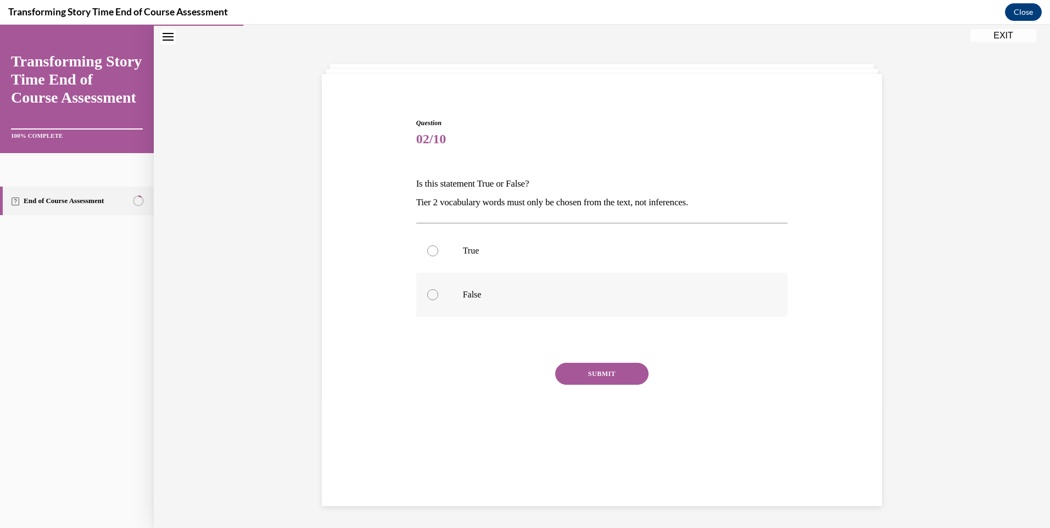
click at [448, 299] on label "False" at bounding box center [602, 295] width 372 height 44
click at [438, 299] on input "False" at bounding box center [432, 294] width 11 height 11
radio input "true"
click at [583, 370] on button "SUBMIT" at bounding box center [601, 374] width 93 height 22
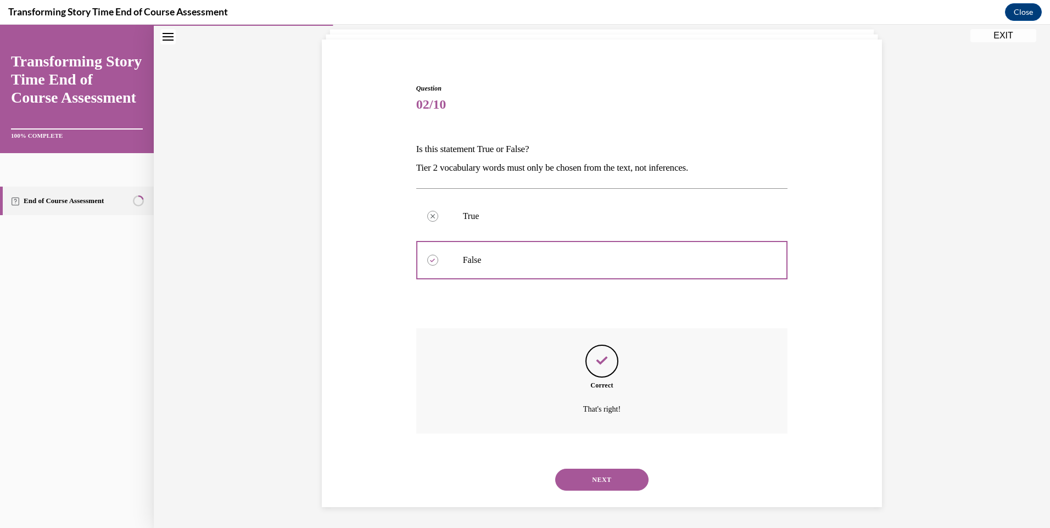
scroll to position [70, 0]
click at [621, 477] on button "NEXT" at bounding box center [601, 479] width 93 height 22
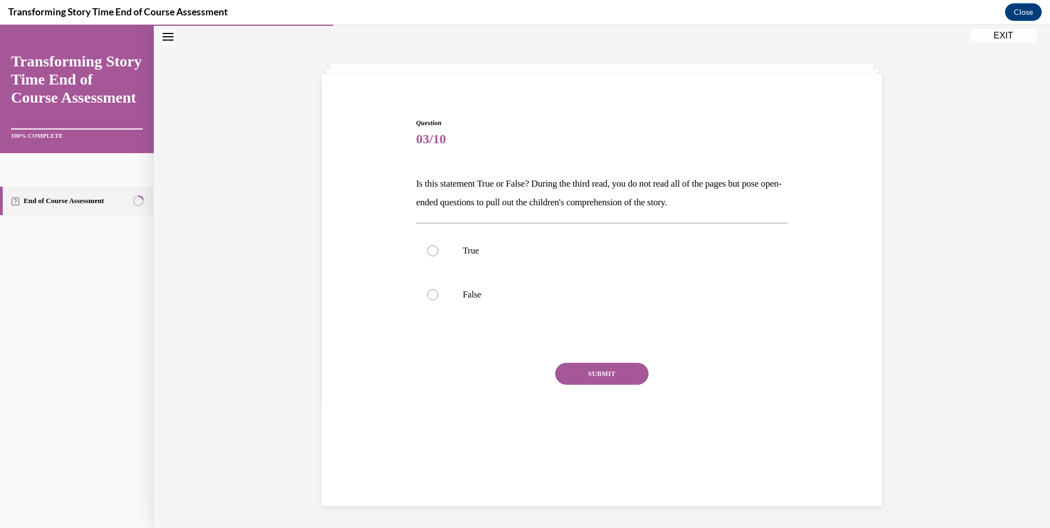
scroll to position [35, 0]
click at [475, 269] on label "True" at bounding box center [602, 251] width 372 height 44
click at [438, 257] on input "True" at bounding box center [432, 251] width 11 height 11
radio input "true"
click at [594, 381] on button "SUBMIT" at bounding box center [601, 374] width 93 height 22
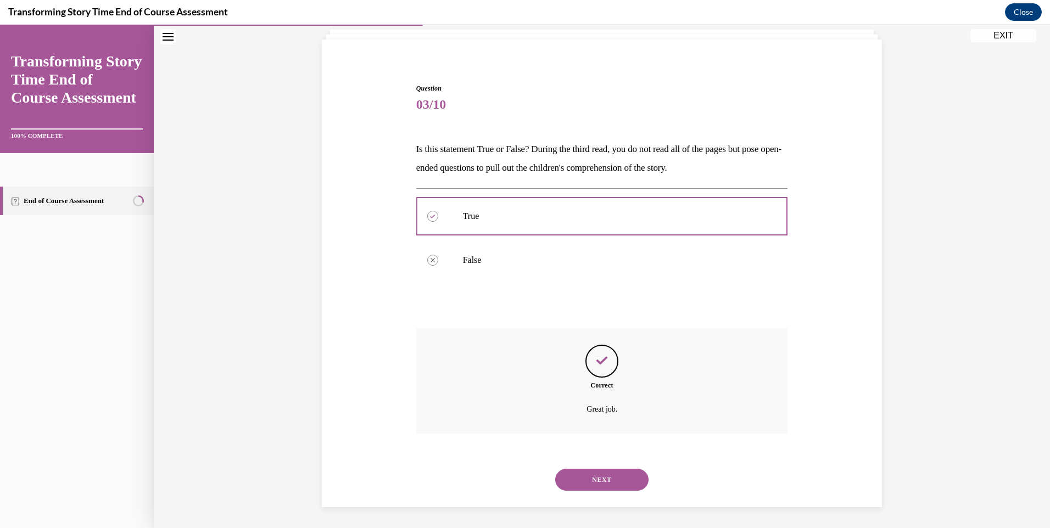
scroll to position [70, 0]
click at [554, 469] on div "NEXT" at bounding box center [602, 479] width 372 height 44
click at [577, 481] on button "NEXT" at bounding box center [601, 479] width 93 height 22
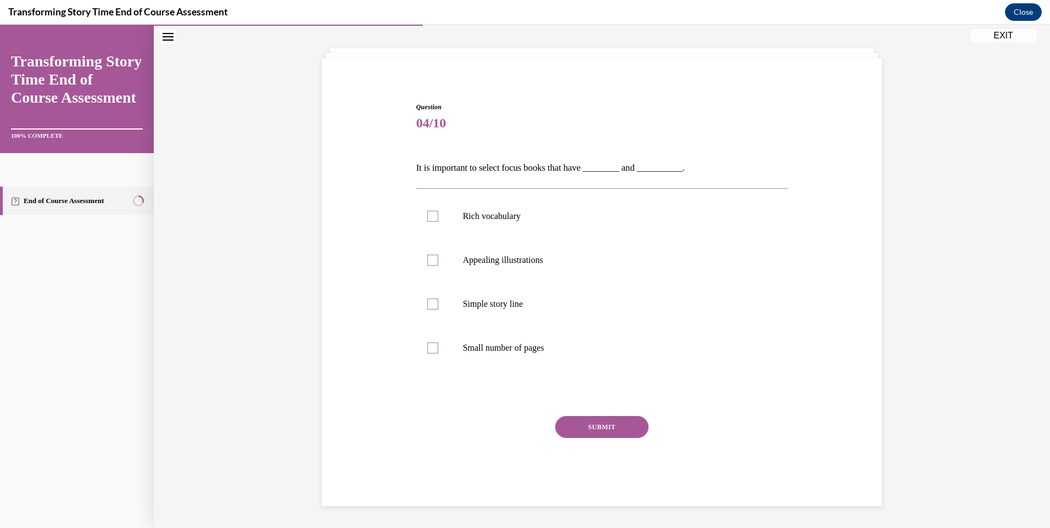
scroll to position [38, 0]
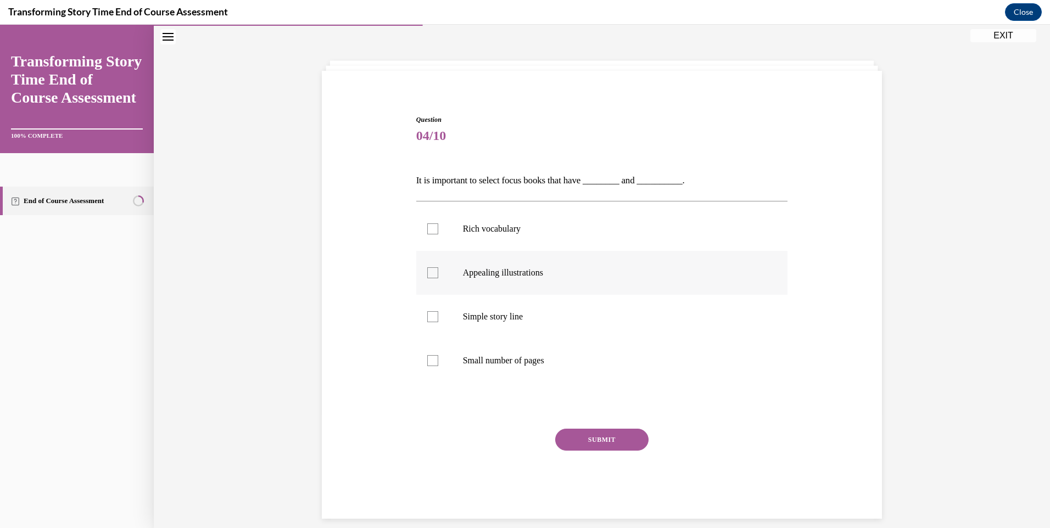
click at [510, 276] on p "Appealing illustrations" at bounding box center [612, 273] width 298 height 11
click at [438, 276] on input "Appealing illustrations" at bounding box center [432, 273] width 11 height 11
checkbox input "true"
click at [500, 228] on p "Rich vocabulary" at bounding box center [612, 229] width 298 height 11
click at [438, 228] on input "Rich vocabulary" at bounding box center [432, 229] width 11 height 11
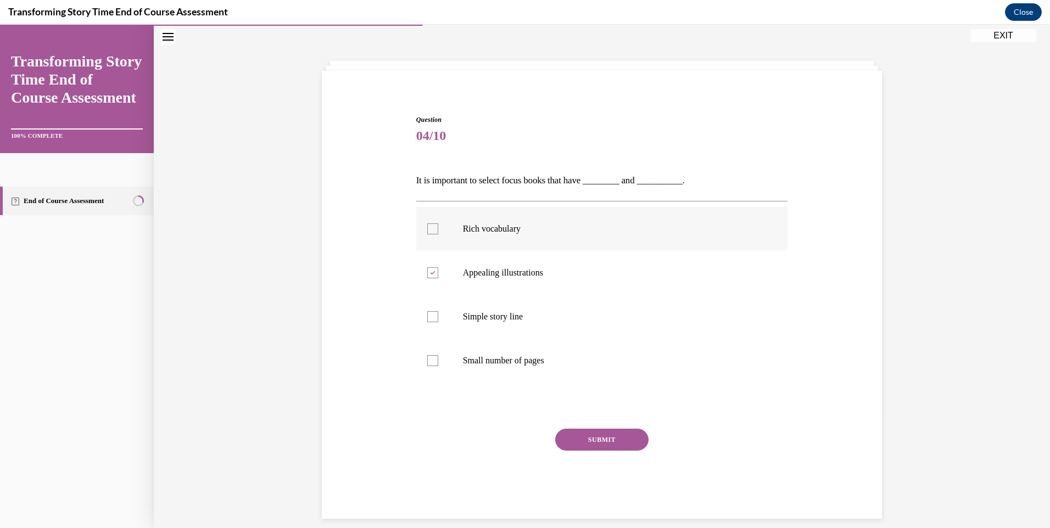
checkbox input "true"
click at [565, 428] on div "Question 04/10 It is important to select focus books that have ________ and ___…" at bounding box center [602, 317] width 372 height 404
click at [568, 435] on button "SUBMIT" at bounding box center [601, 440] width 93 height 22
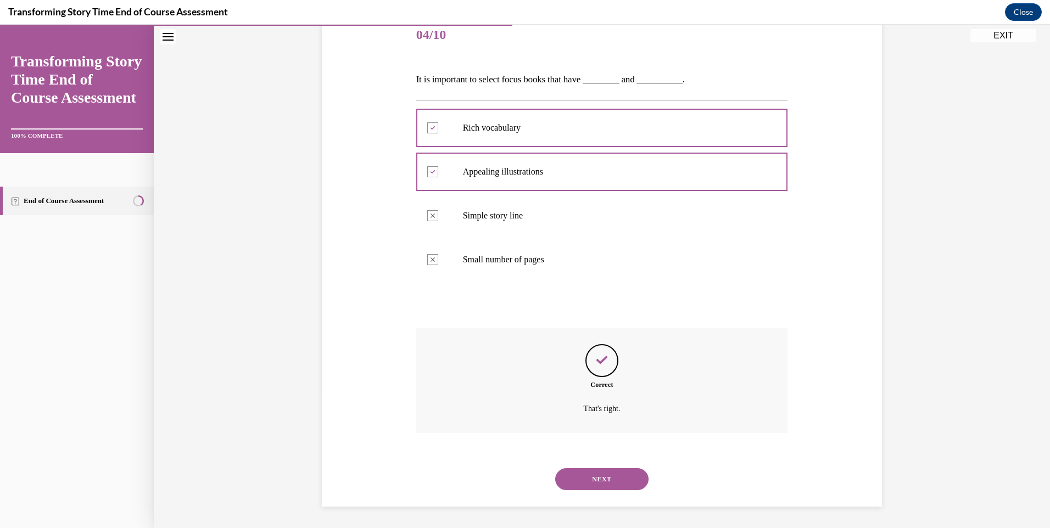
scroll to position [140, 0]
click at [590, 483] on button "NEXT" at bounding box center [601, 479] width 93 height 22
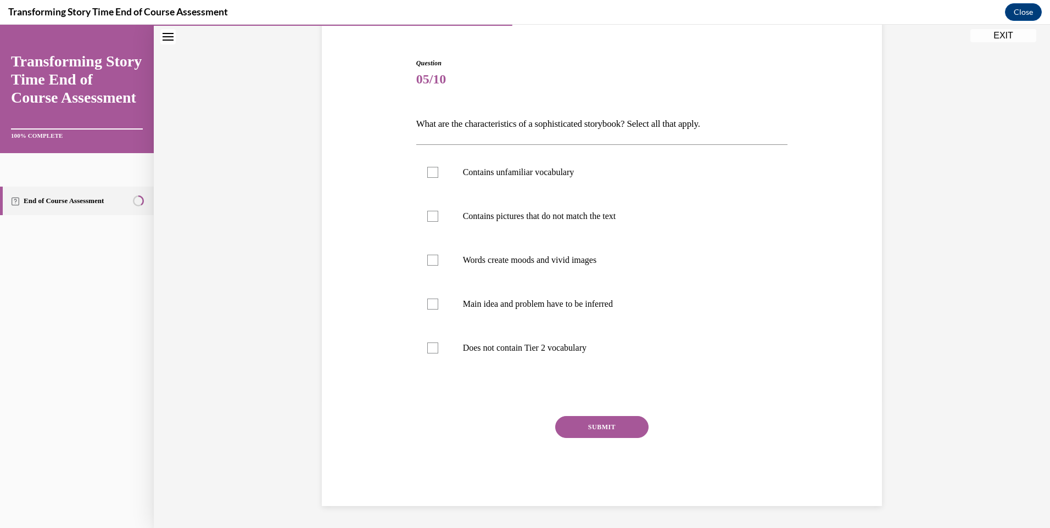
scroll to position [94, 0]
click at [522, 179] on label "Contains unfamiliar vocabulary" at bounding box center [602, 173] width 372 height 44
click at [438, 178] on input "Contains unfamiliar vocabulary" at bounding box center [432, 172] width 11 height 11
checkbox input "true"
click at [514, 213] on p "Contains pictures that do not match the text" at bounding box center [612, 216] width 298 height 11
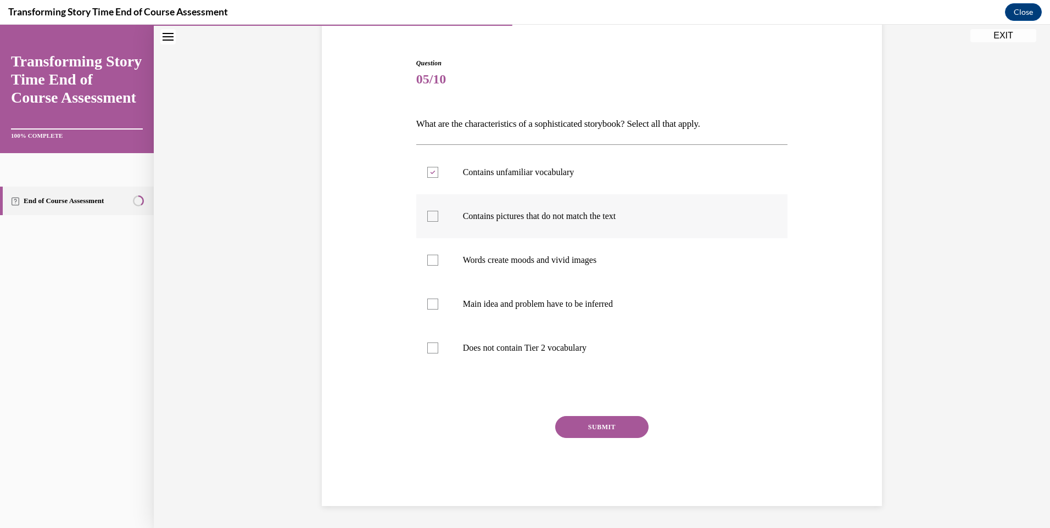
click at [438, 213] on input "Contains pictures that do not match the text" at bounding box center [432, 216] width 11 height 11
checkbox input "true"
click at [506, 266] on label "Words create moods and vivid images" at bounding box center [602, 260] width 372 height 44
click at [438, 266] on input "Words create moods and vivid images" at bounding box center [432, 260] width 11 height 11
checkbox input "true"
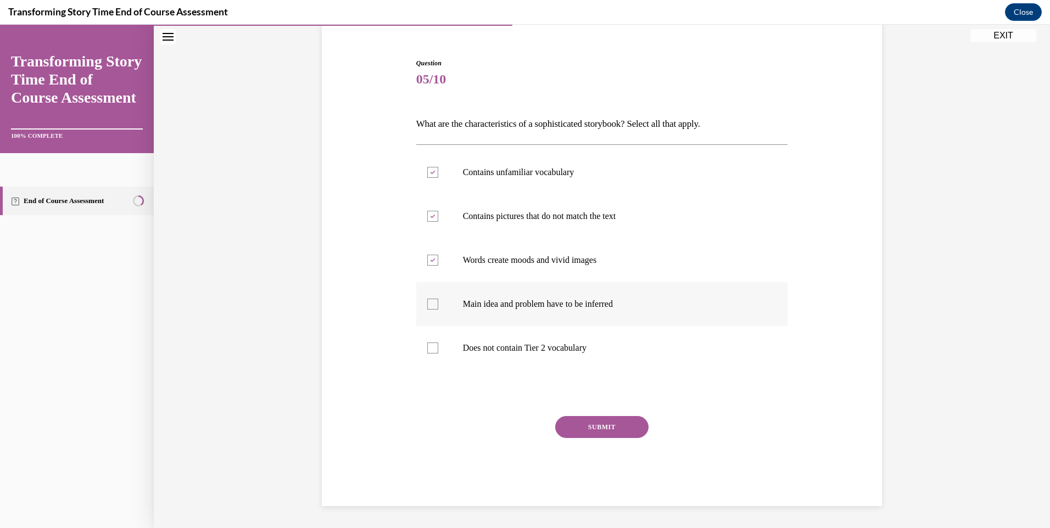
click at [493, 314] on label "Main idea and problem have to be inferred" at bounding box center [602, 304] width 372 height 44
click at [438, 310] on input "Main idea and problem have to be inferred" at bounding box center [432, 304] width 11 height 11
checkbox input "true"
click at [605, 428] on button "SUBMIT" at bounding box center [601, 427] width 93 height 22
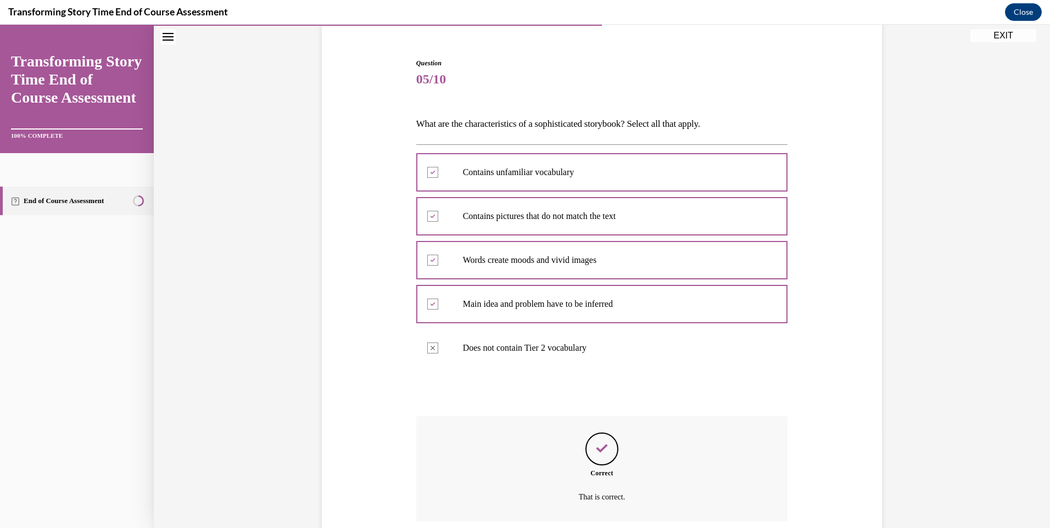
scroll to position [183, 0]
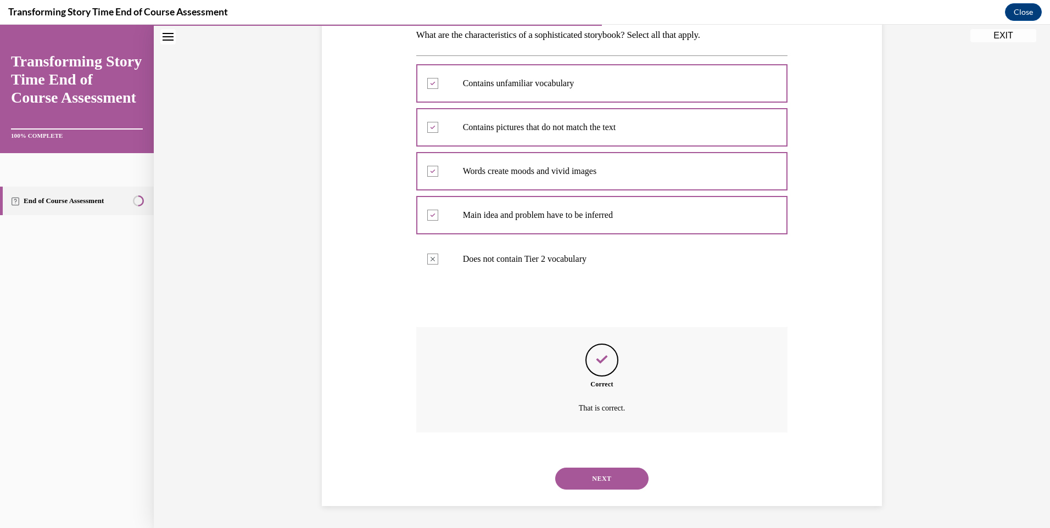
click at [599, 478] on button "NEXT" at bounding box center [601, 479] width 93 height 22
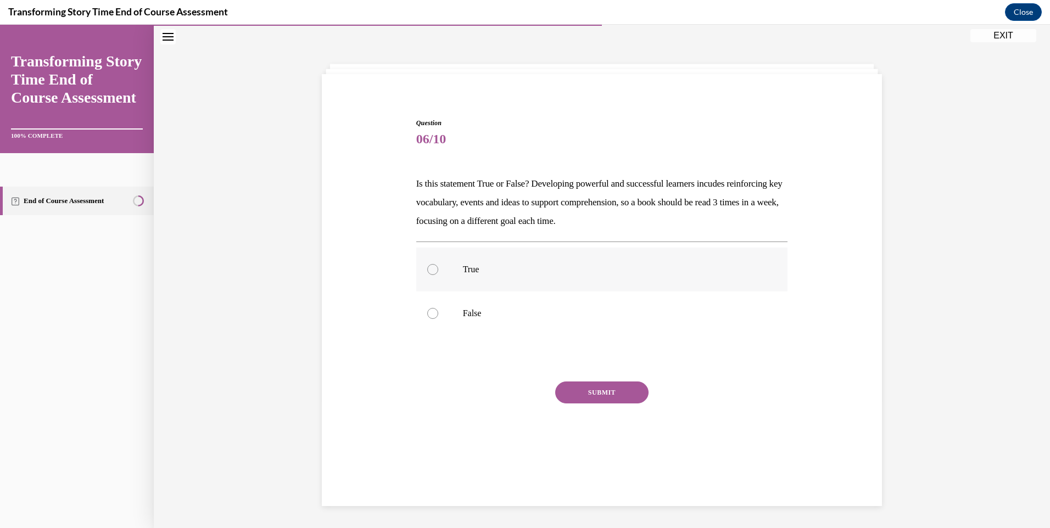
click at [541, 257] on label "True" at bounding box center [602, 270] width 372 height 44
click at [438, 264] on input "True" at bounding box center [432, 269] width 11 height 11
radio input "true"
click at [617, 398] on button "SUBMIT" at bounding box center [601, 393] width 93 height 22
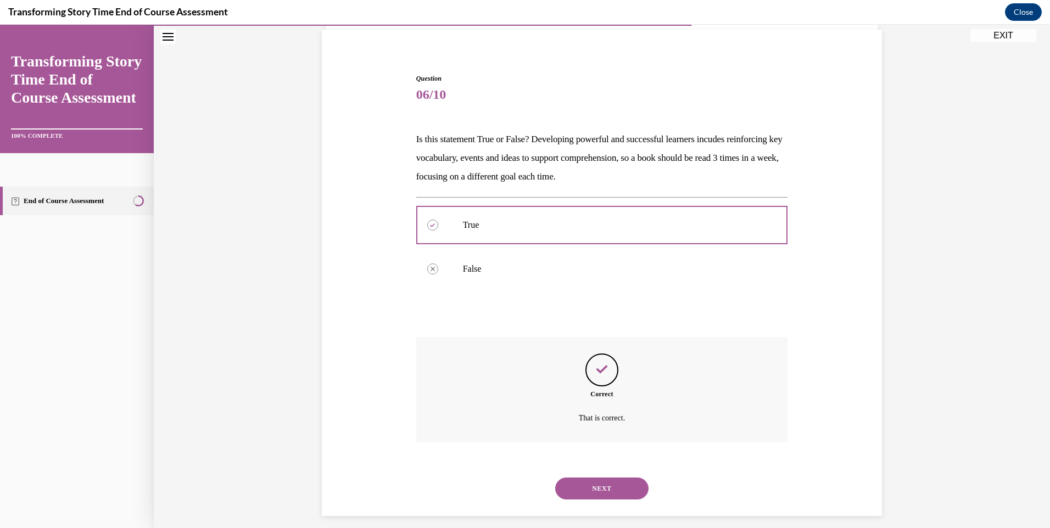
scroll to position [89, 0]
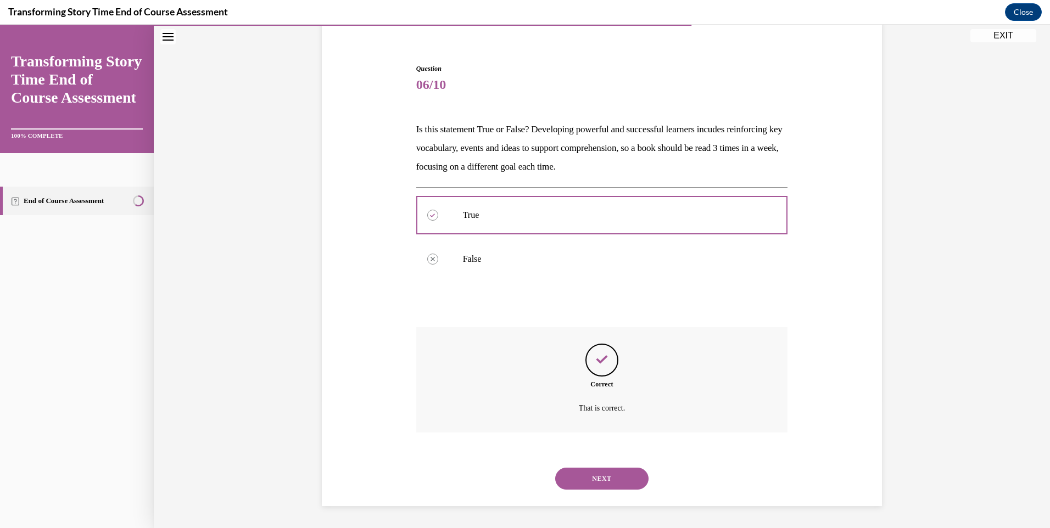
click at [590, 471] on button "NEXT" at bounding box center [601, 479] width 93 height 22
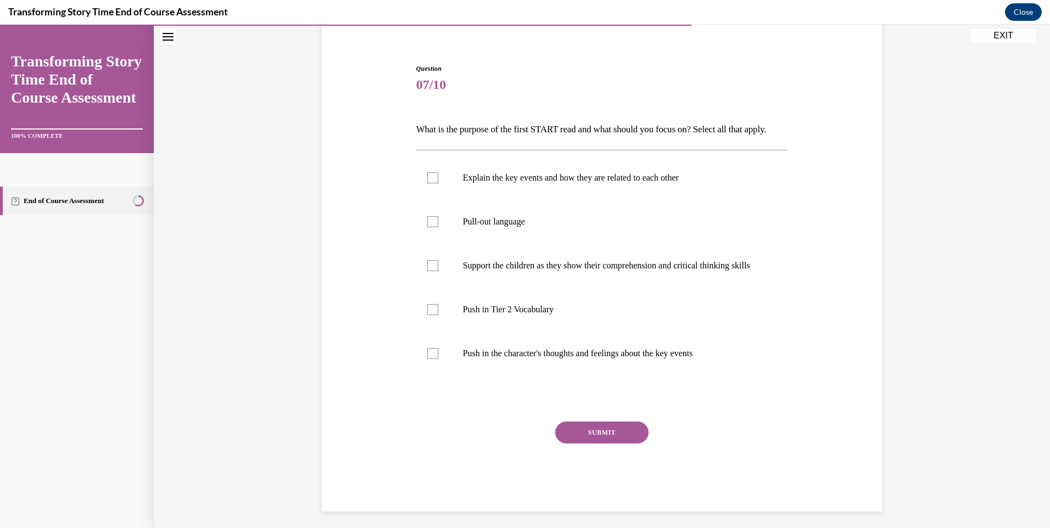
scroll to position [58, 0]
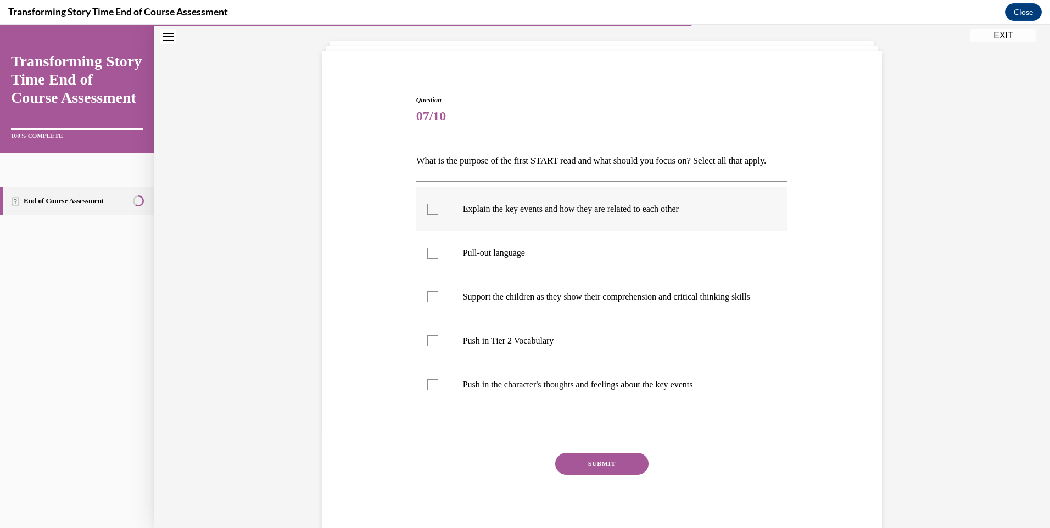
click at [481, 215] on p "Explain the key events and how they are related to each other" at bounding box center [612, 209] width 298 height 11
click at [438, 215] on input "Explain the key events and how they are related to each other" at bounding box center [432, 209] width 11 height 11
checkbox input "true"
click at [465, 347] on p "Push in Tier 2 Vocabulary" at bounding box center [612, 341] width 298 height 11
click at [438, 347] on input "Push in Tier 2 Vocabulary" at bounding box center [432, 341] width 11 height 11
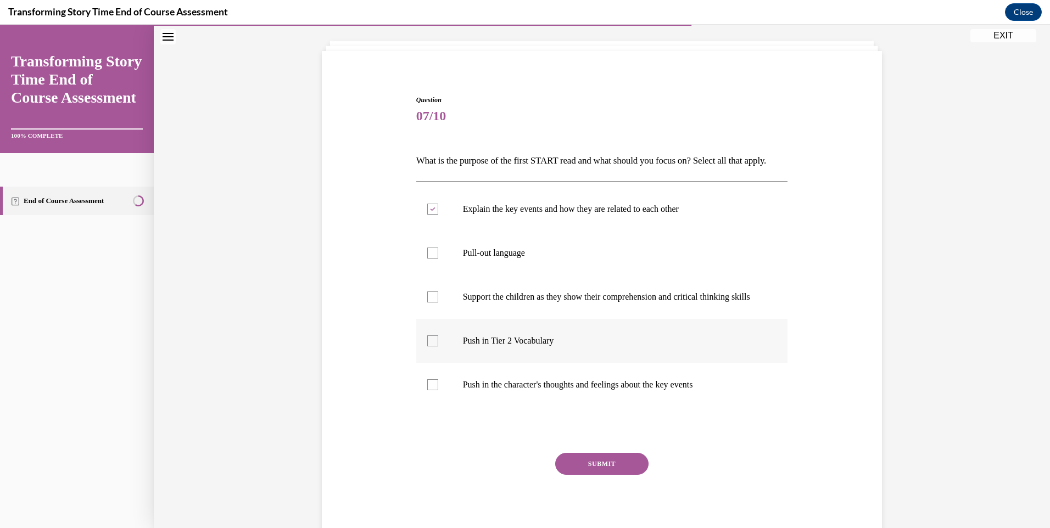
checkbox input "true"
click at [581, 475] on button "SUBMIT" at bounding box center [601, 464] width 93 height 22
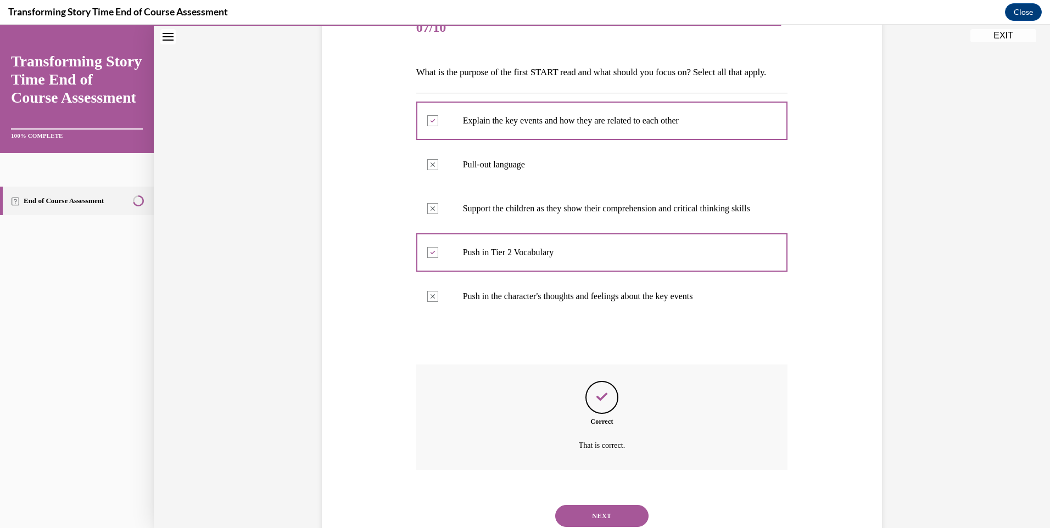
scroll to position [213, 0]
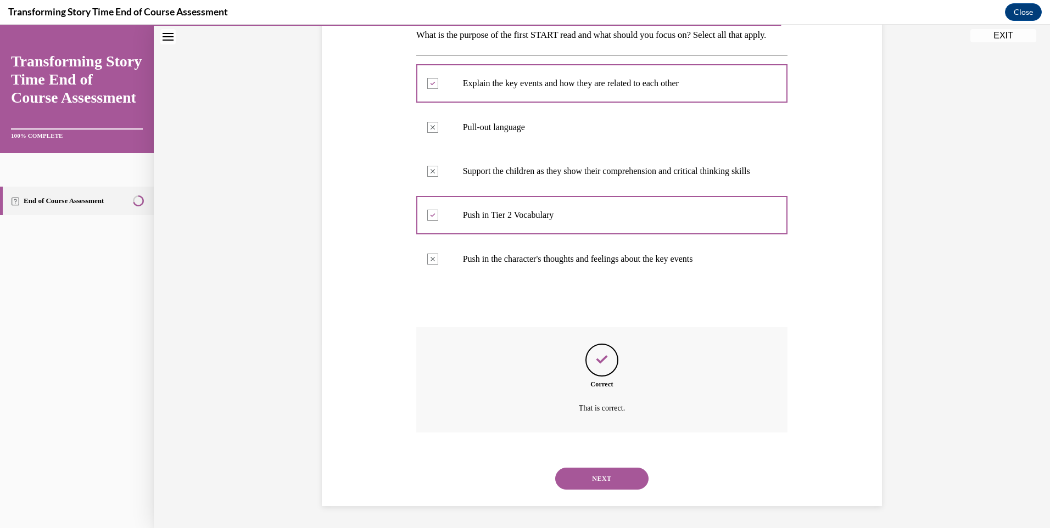
click at [584, 477] on button "NEXT" at bounding box center [601, 479] width 93 height 22
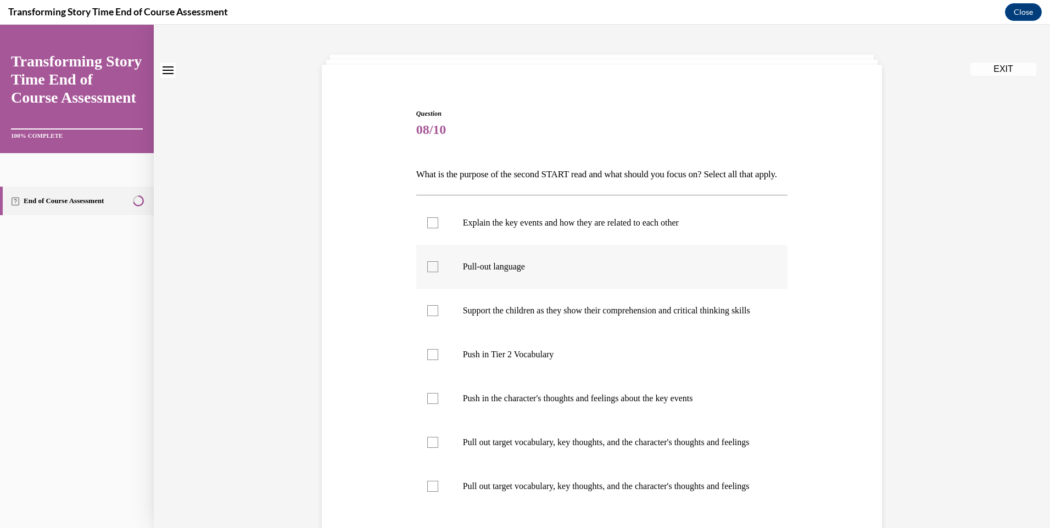
scroll to position [110, 0]
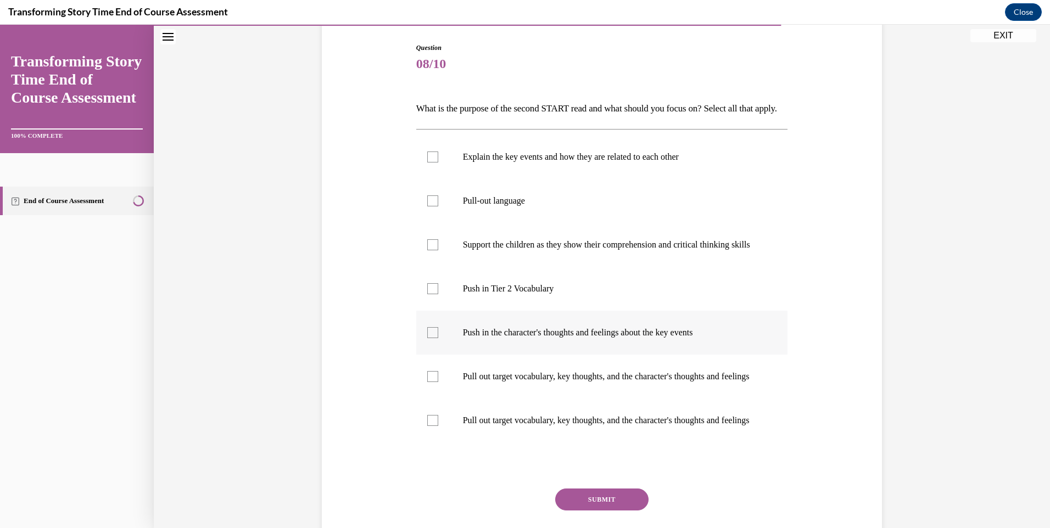
click at [496, 355] on label "Push in the character's thoughts and feelings about the key events" at bounding box center [602, 333] width 372 height 44
click at [438, 338] on input "Push in the character's thoughts and feelings about the key events" at bounding box center [432, 332] width 11 height 11
checkbox input "true"
click at [493, 311] on label "Push in Tier 2 Vocabulary" at bounding box center [602, 289] width 372 height 44
click at [438, 294] on input "Push in Tier 2 Vocabulary" at bounding box center [432, 288] width 11 height 11
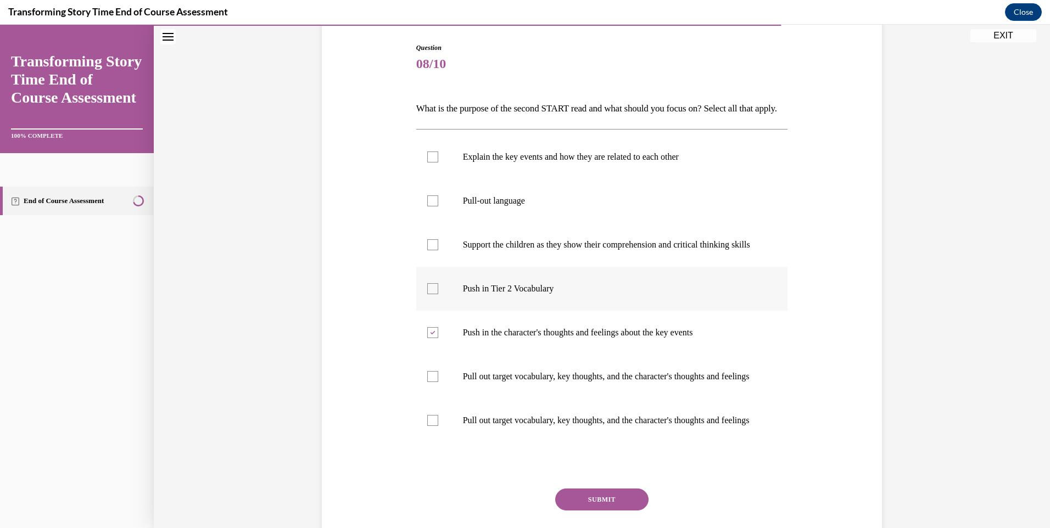
checkbox input "true"
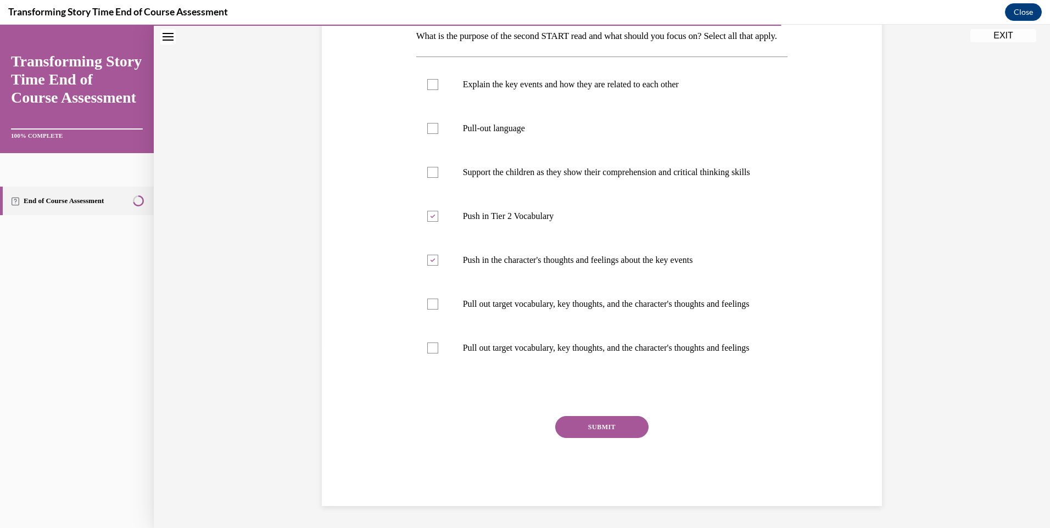
click at [584, 433] on button "SUBMIT" at bounding box center [601, 427] width 93 height 22
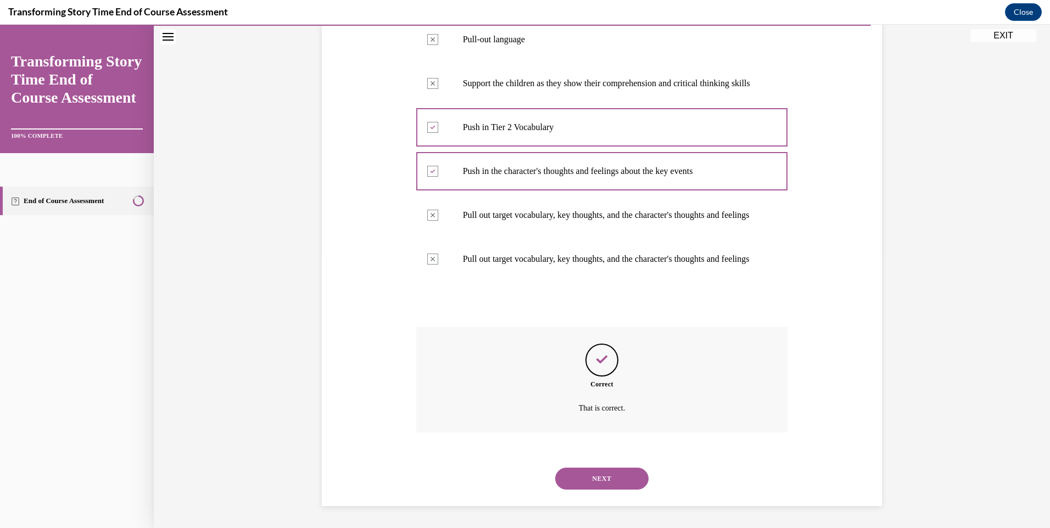
scroll to position [323, 0]
click at [581, 473] on button "NEXT" at bounding box center [601, 479] width 93 height 22
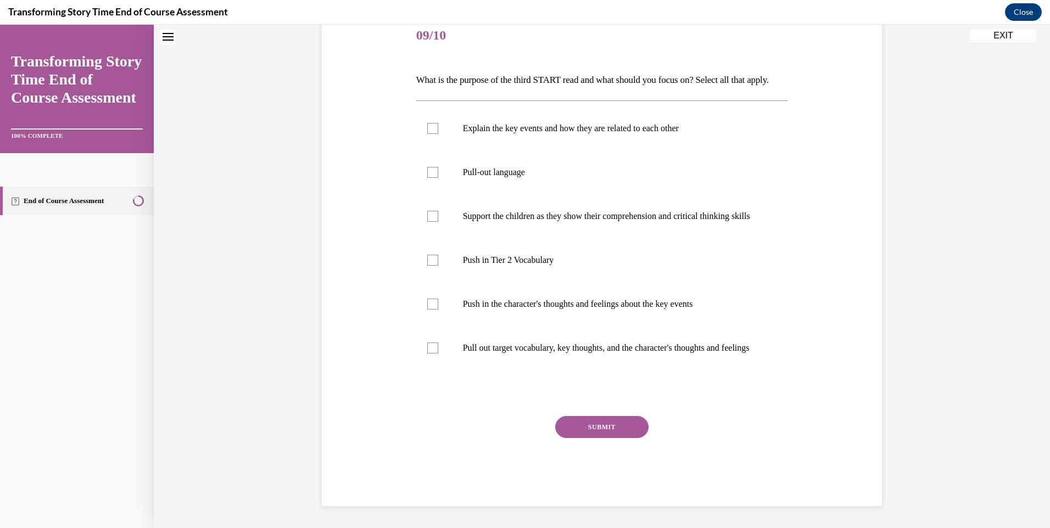
scroll to position [0, 0]
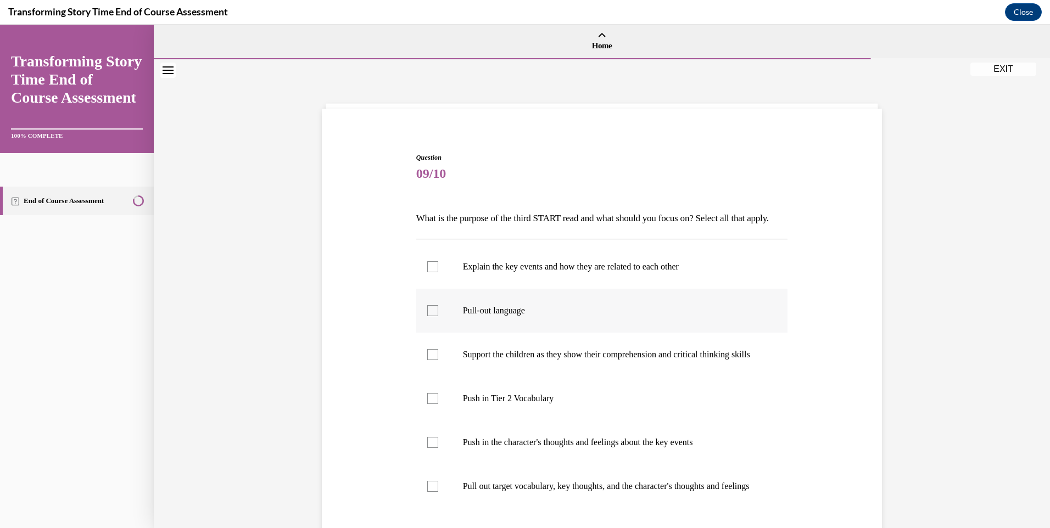
click at [491, 321] on label "Pull-out language" at bounding box center [602, 311] width 372 height 44
click at [438, 316] on input "Pull-out language" at bounding box center [432, 310] width 11 height 11
checkbox input "true"
click at [492, 360] on p "Support the children as they show their comprehension and critical thinking ski…" at bounding box center [612, 354] width 298 height 11
click at [438, 360] on input "Support the children as they show their comprehension and critical thinking ski…" at bounding box center [432, 354] width 11 height 11
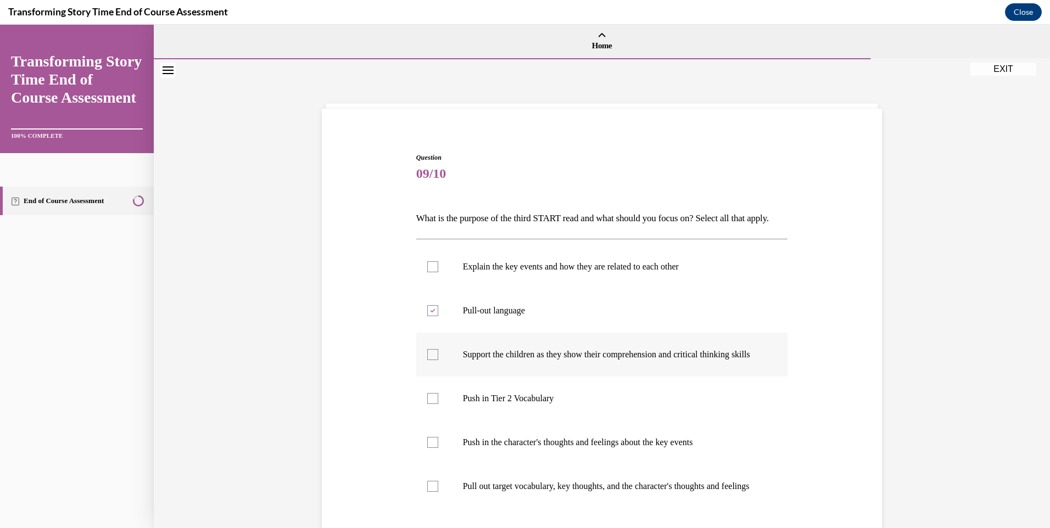
checkbox input "true"
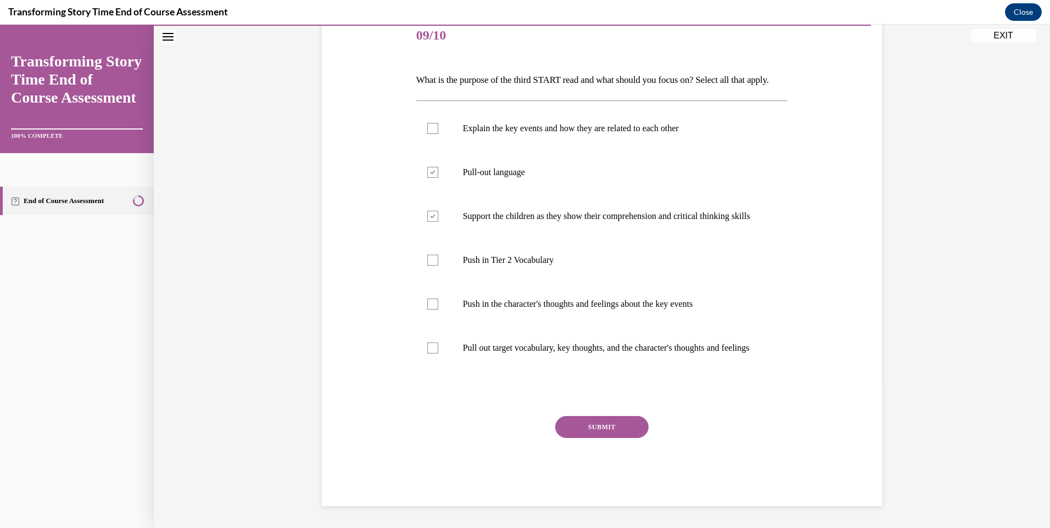
scroll to position [179, 0]
click at [434, 343] on div at bounding box center [432, 348] width 11 height 11
click at [434, 343] on input "Pull out target vocabulary, key thoughts, and the character's thoughts and feel…" at bounding box center [432, 348] width 11 height 11
checkbox input "true"
click at [577, 420] on button "SUBMIT" at bounding box center [601, 427] width 93 height 22
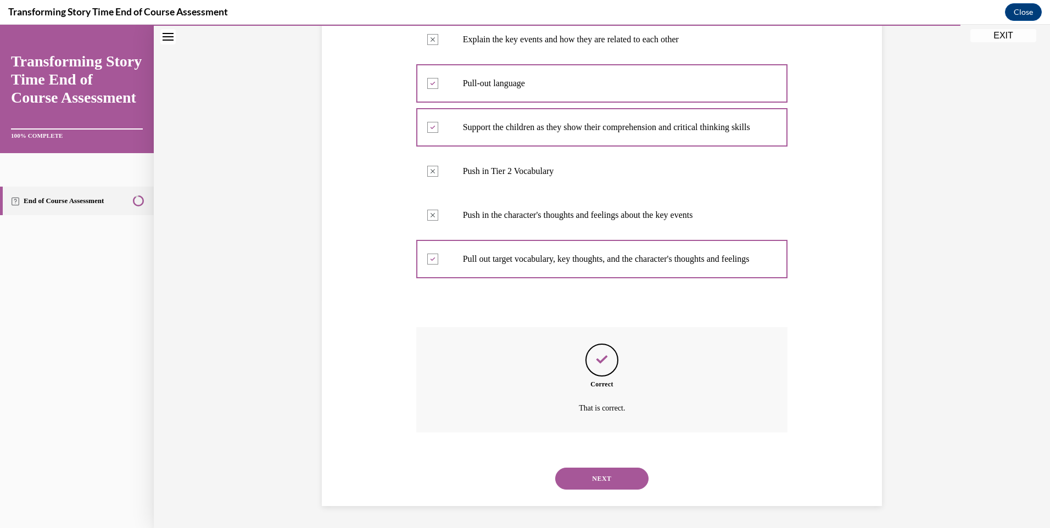
scroll to position [268, 0]
click at [571, 477] on button "NEXT" at bounding box center [601, 479] width 93 height 22
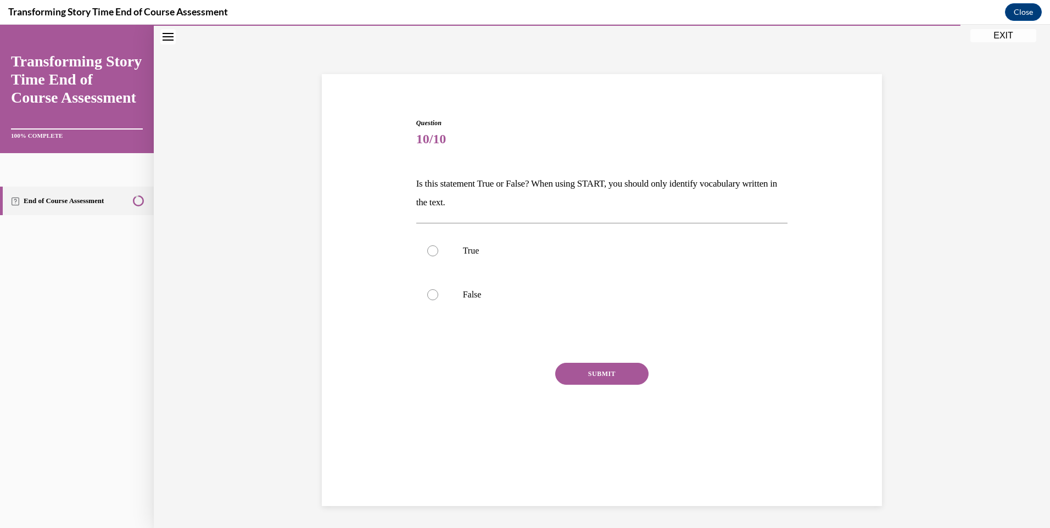
scroll to position [35, 0]
click at [448, 295] on label "False" at bounding box center [602, 295] width 372 height 44
click at [438, 295] on input "False" at bounding box center [432, 294] width 11 height 11
radio input "true"
click at [599, 377] on button "SUBMIT" at bounding box center [601, 374] width 93 height 22
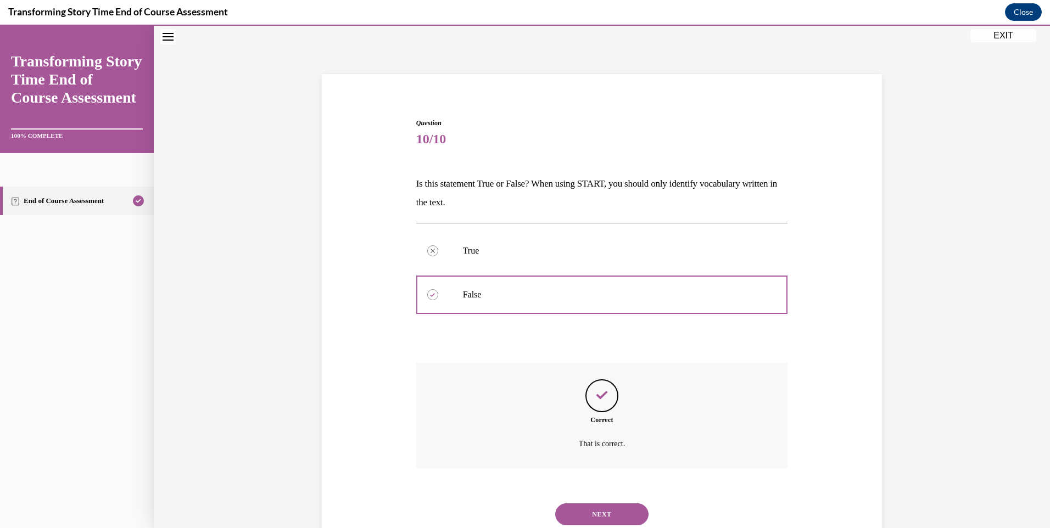
scroll to position [70, 0]
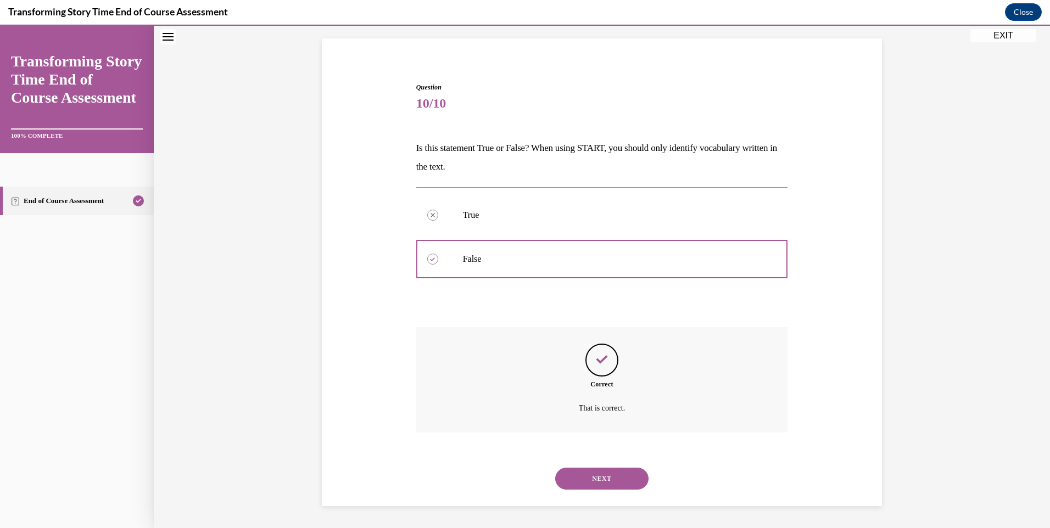
click at [595, 487] on button "NEXT" at bounding box center [601, 479] width 93 height 22
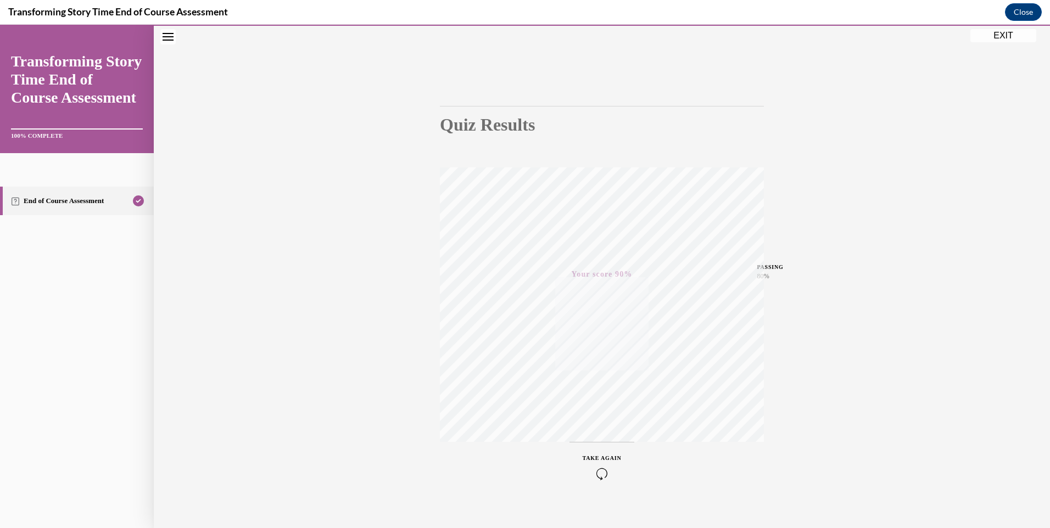
scroll to position [59, 0]
click at [1002, 39] on button "EXIT" at bounding box center [1004, 35] width 66 height 13
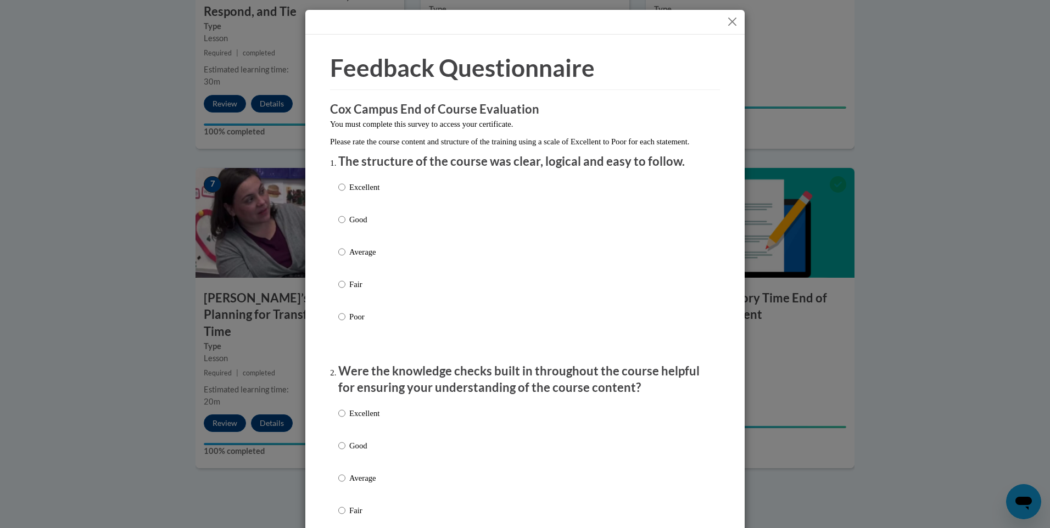
click at [342, 232] on label "Good" at bounding box center [358, 229] width 41 height 30
click at [342, 226] on input "Good" at bounding box center [341, 220] width 7 height 12
radio input "true"
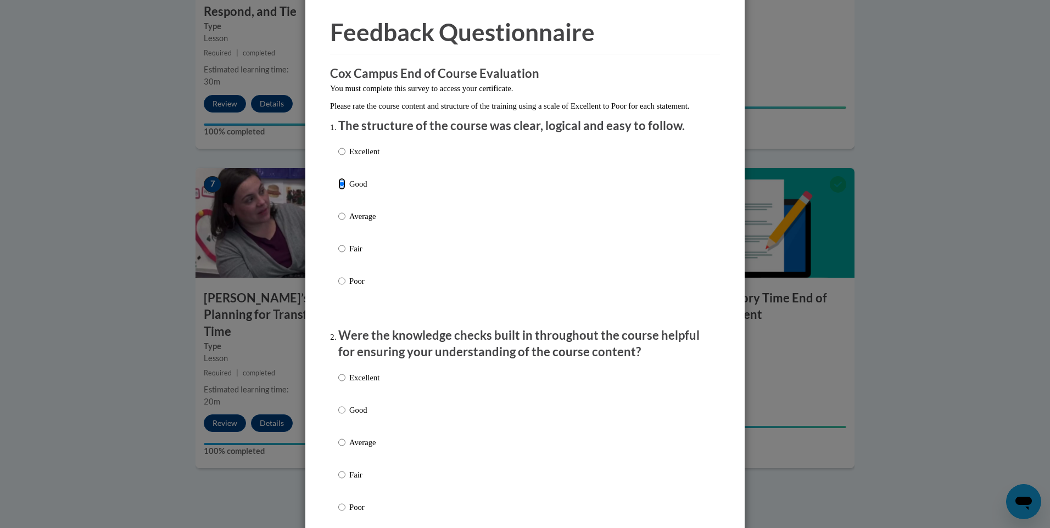
scroll to position [55, 0]
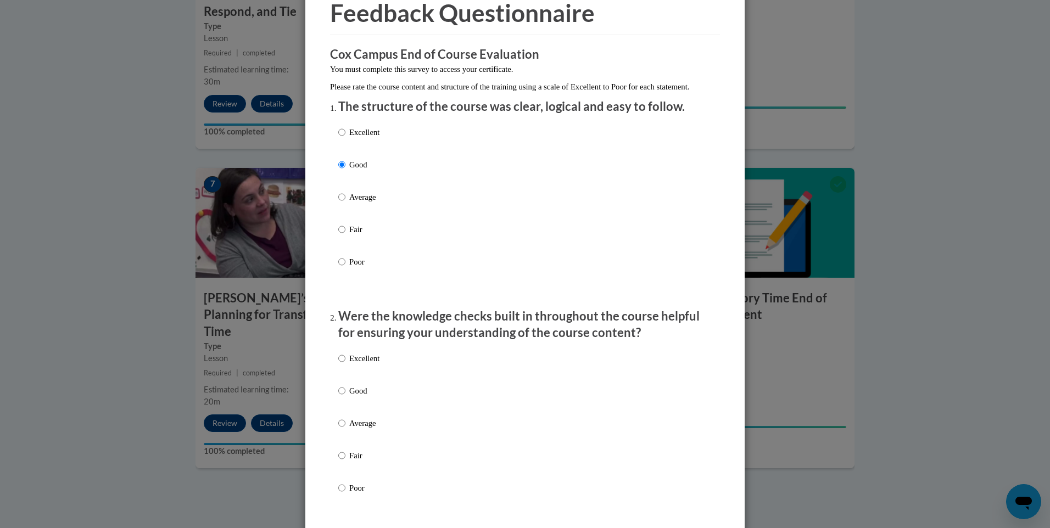
click at [349, 397] on p "Good" at bounding box center [364, 391] width 30 height 12
click at [346, 397] on input "Good" at bounding box center [341, 391] width 7 height 12
radio input "true"
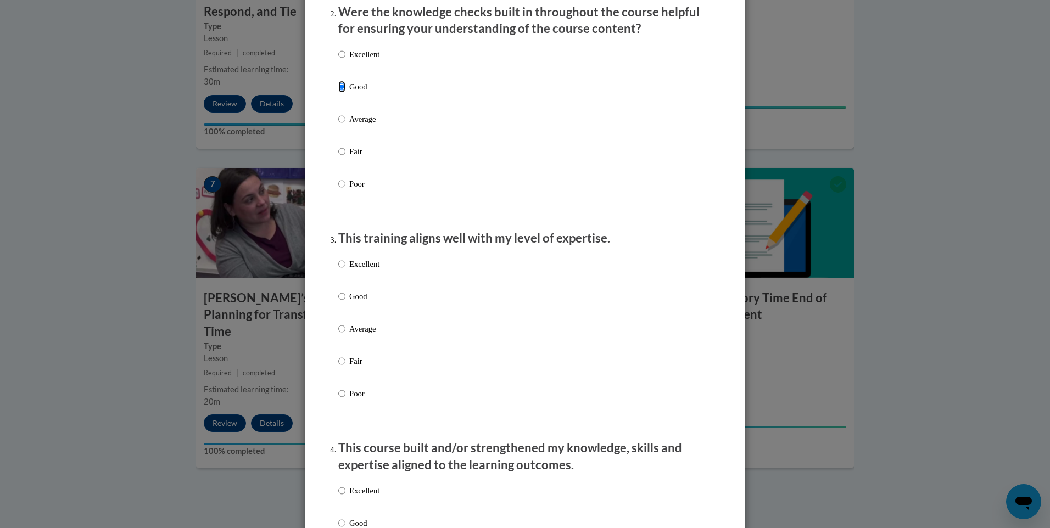
scroll to position [385, 0]
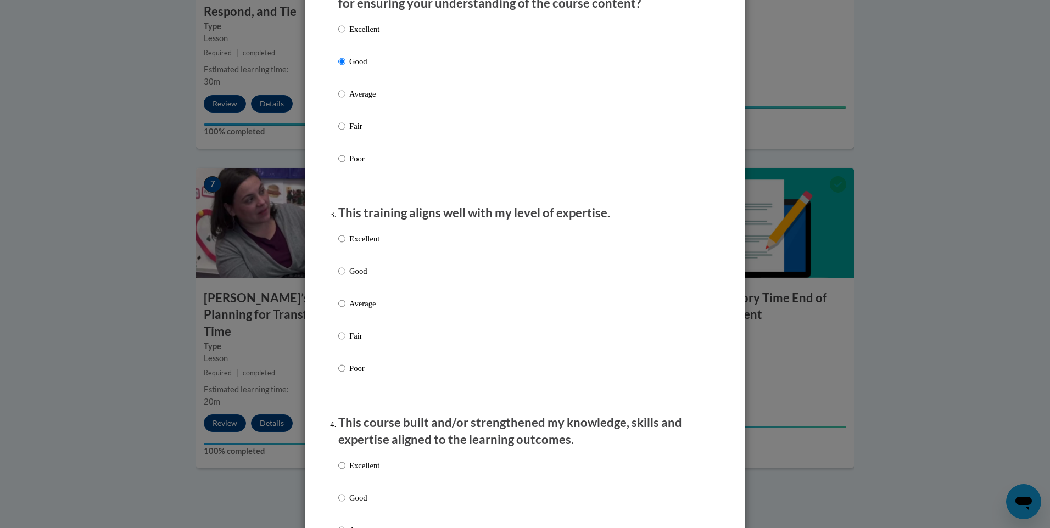
click at [353, 277] on p "Good" at bounding box center [364, 271] width 30 height 12
click at [346, 277] on input "Good" at bounding box center [341, 271] width 7 height 12
radio input "true"
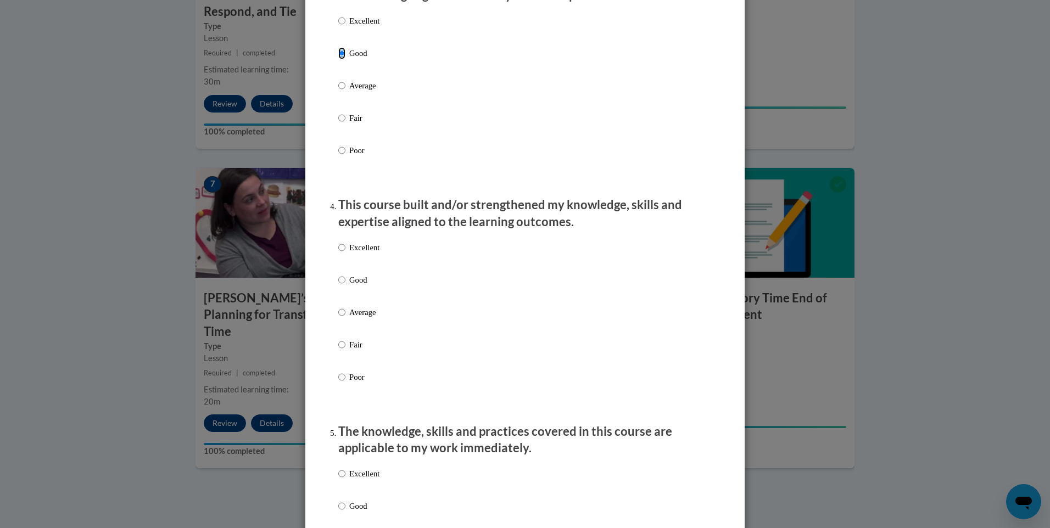
scroll to position [604, 0]
click at [351, 285] on p "Good" at bounding box center [364, 278] width 30 height 12
click at [346, 285] on input "Good" at bounding box center [341, 278] width 7 height 12
radio input "true"
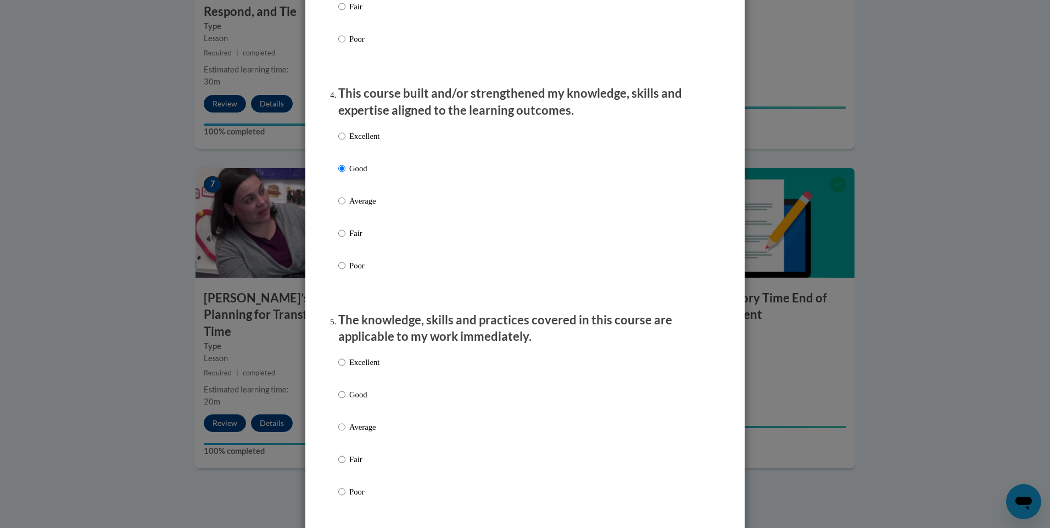
click at [350, 401] on p "Good" at bounding box center [364, 395] width 30 height 12
click at [346, 401] on input "Good" at bounding box center [341, 395] width 7 height 12
radio input "true"
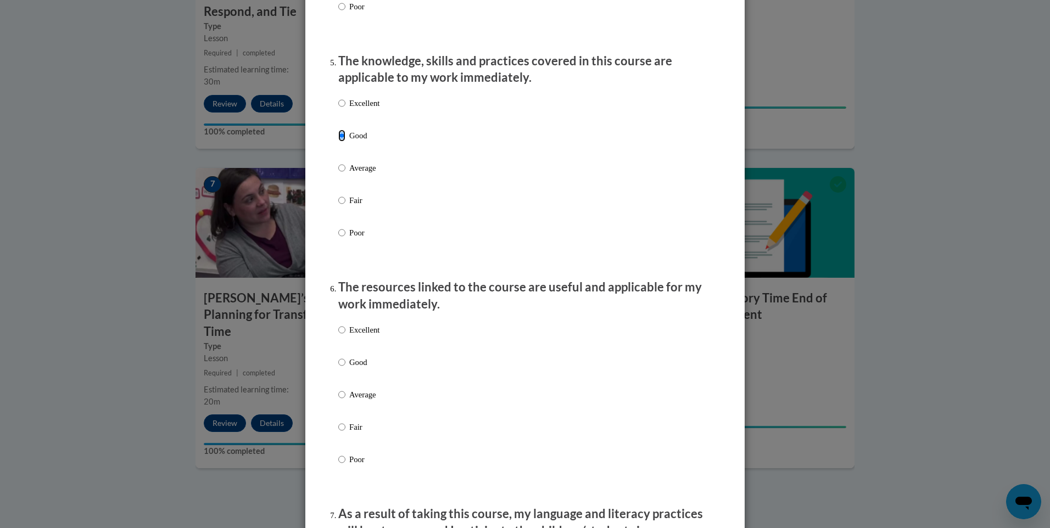
scroll to position [1044, 0]
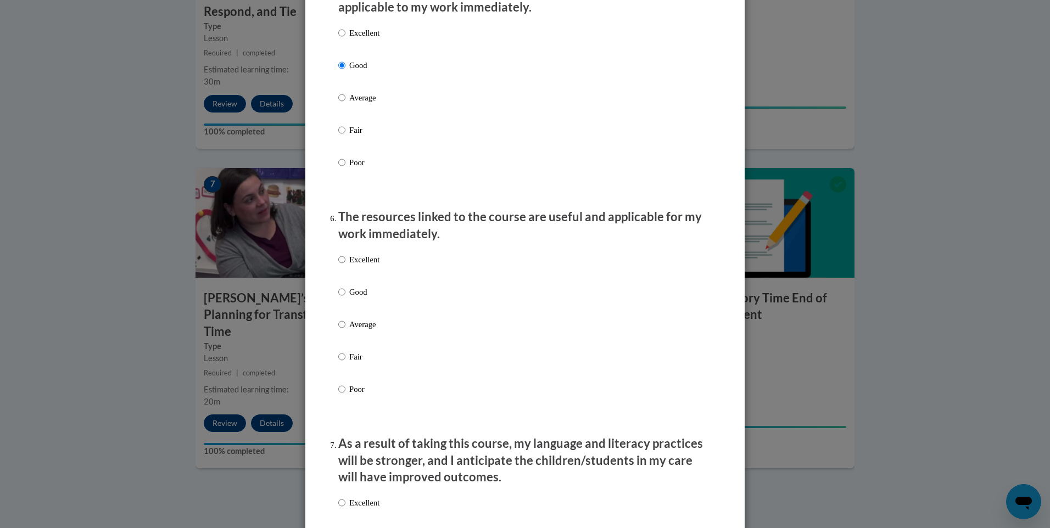
click at [350, 266] on p "Excellent" at bounding box center [364, 260] width 30 height 12
click at [346, 266] on input "Excellent" at bounding box center [341, 260] width 7 height 12
radio input "true"
click at [344, 32] on div "Excellent Good Average Fair Poor" at bounding box center [358, 106] width 41 height 170
click at [347, 36] on div "Excellent Good Average Fair Poor" at bounding box center [358, 106] width 41 height 170
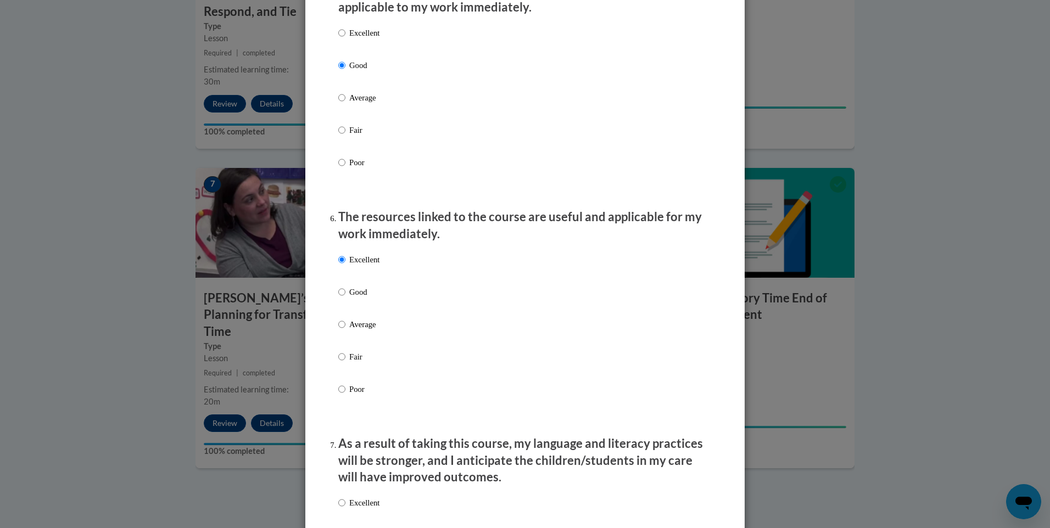
click at [349, 39] on p "Excellent" at bounding box center [364, 33] width 30 height 12
click at [346, 39] on input "Excellent" at bounding box center [341, 33] width 7 height 12
radio input "true"
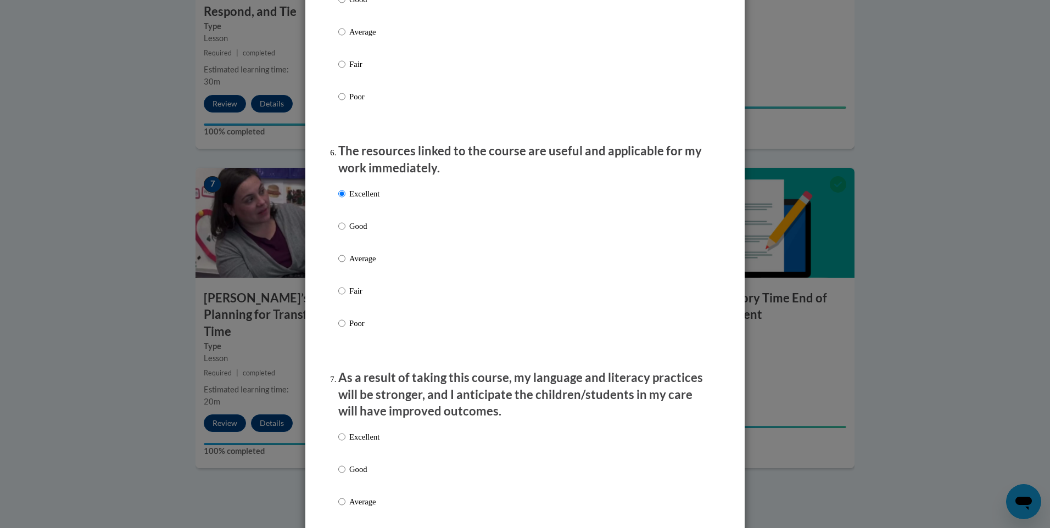
scroll to position [1263, 0]
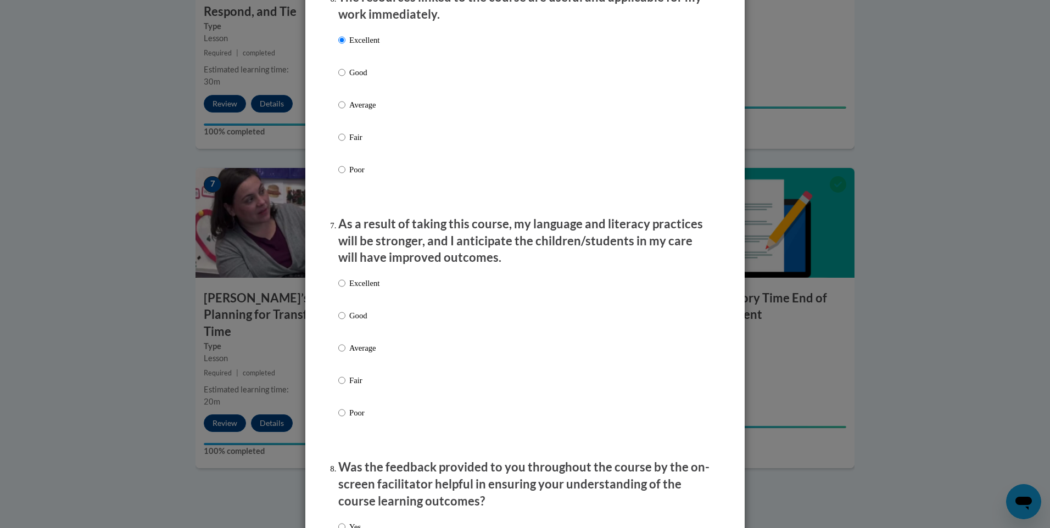
click at [349, 289] on p "Excellent" at bounding box center [364, 283] width 30 height 12
click at [345, 289] on input "Excellent" at bounding box center [341, 283] width 7 height 12
radio input "true"
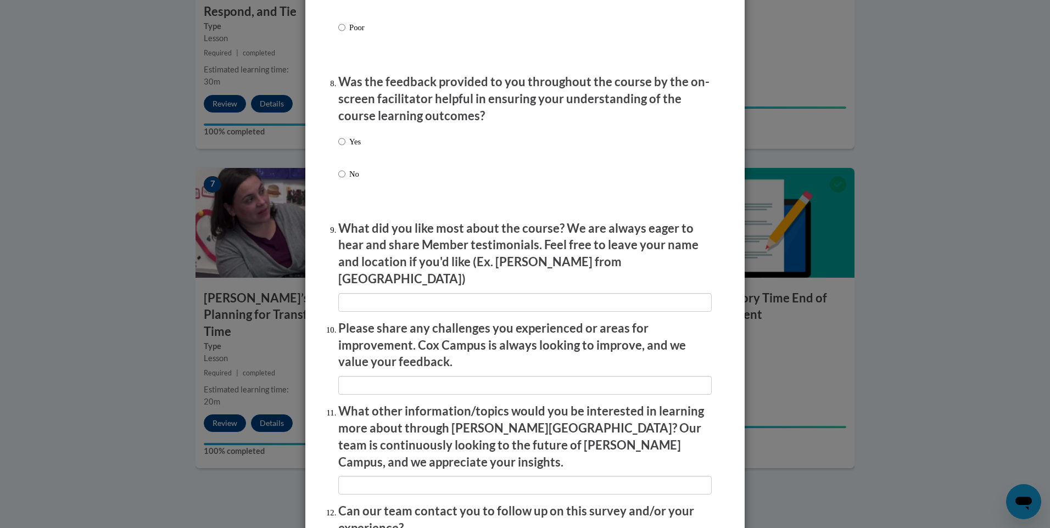
scroll to position [1754, 0]
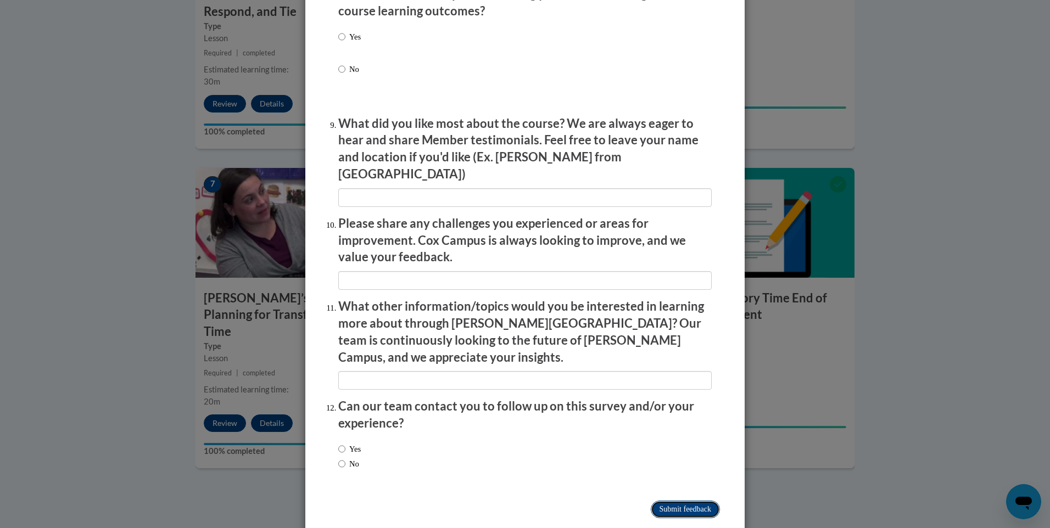
click at [684, 501] on input "Submit feedback" at bounding box center [685, 510] width 69 height 18
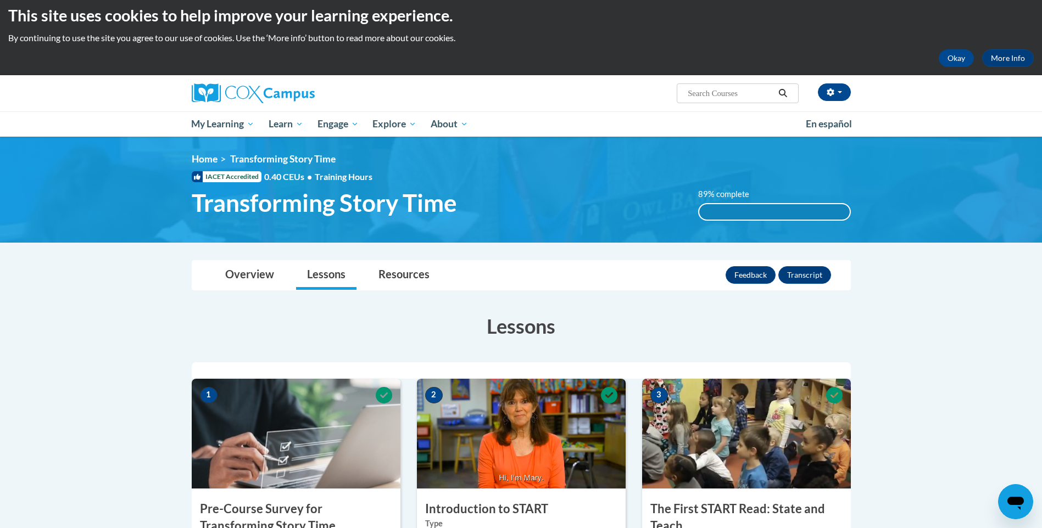
scroll to position [0, 0]
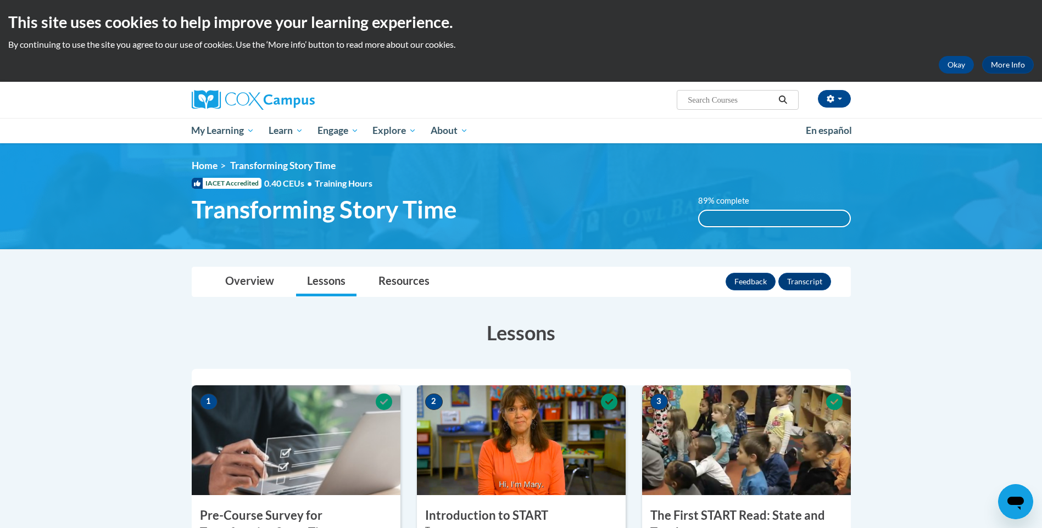
click at [733, 101] on input "Search..." at bounding box center [731, 99] width 88 height 13
drag, startPoint x: 719, startPoint y: 93, endPoint x: 700, endPoint y: 101, distance: 20.4
click at [700, 101] on input "Search..." at bounding box center [731, 99] width 88 height 13
paste input "5. Building World Knowledge"
type input "5. Building World Knowledge"
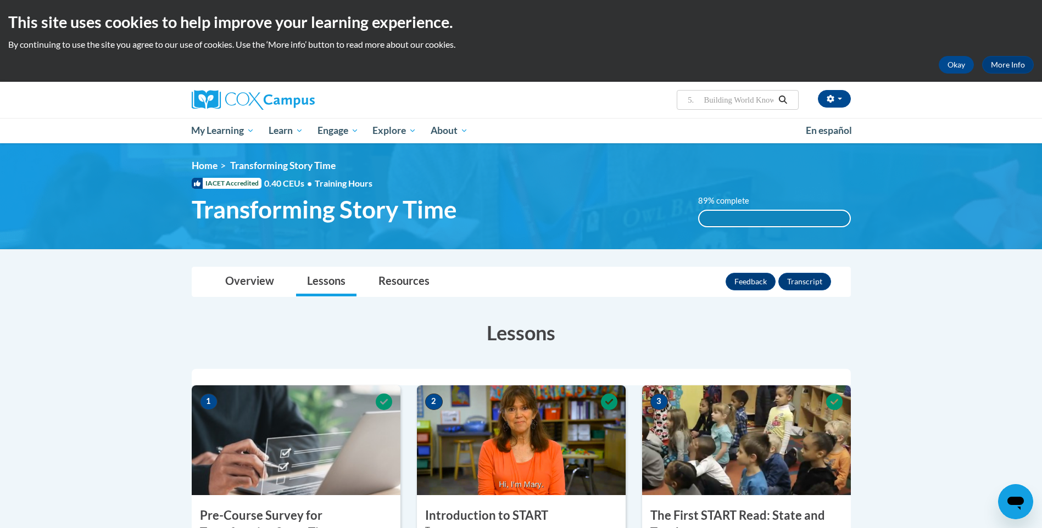
scroll to position [0, 27]
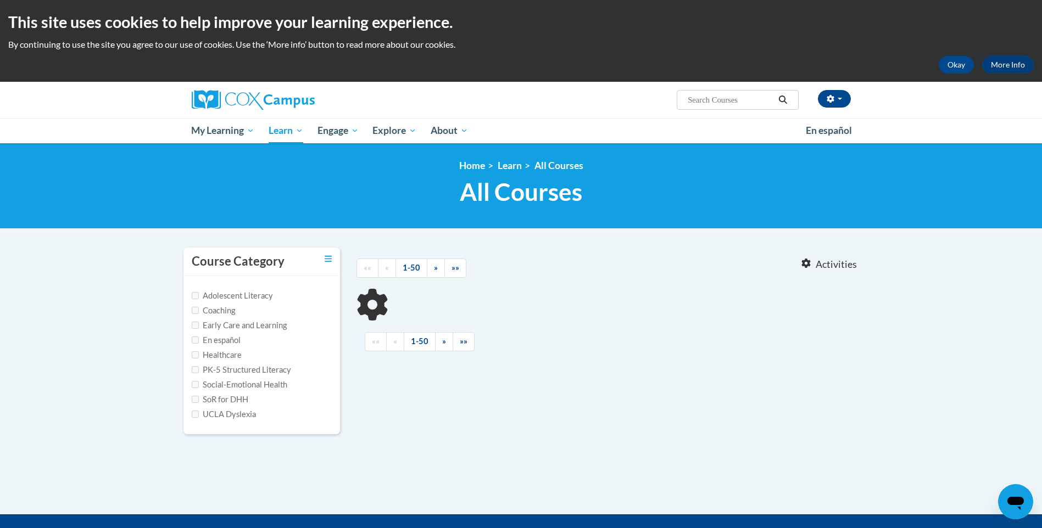
type input "5.Building World Knowledge"
click at [200, 369] on label "PK-5 Structured Literacy" at bounding box center [241, 370] width 99 height 12
click at [199, 369] on input "PK-5 Structured Literacy" at bounding box center [195, 369] width 7 height 7
checkbox input "true"
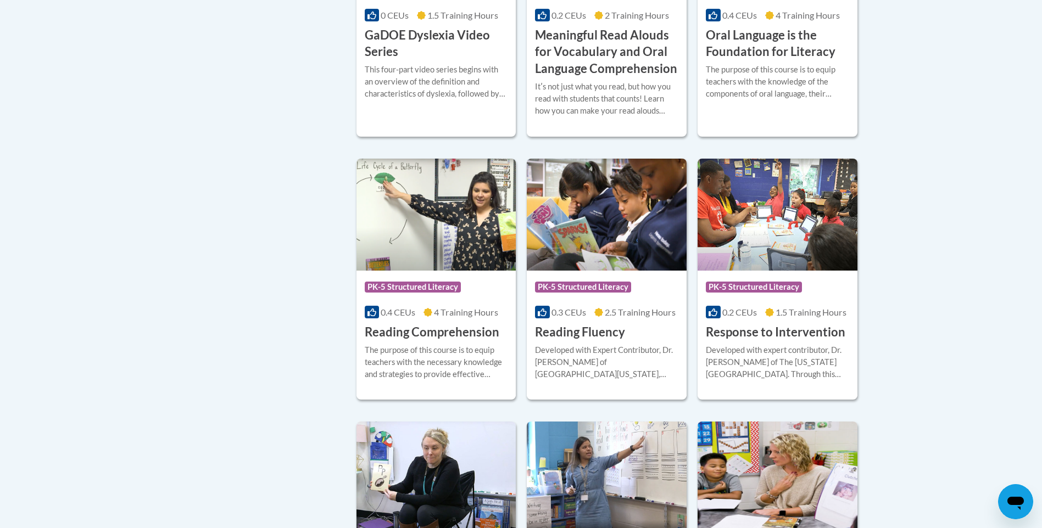
scroll to position [549, 0]
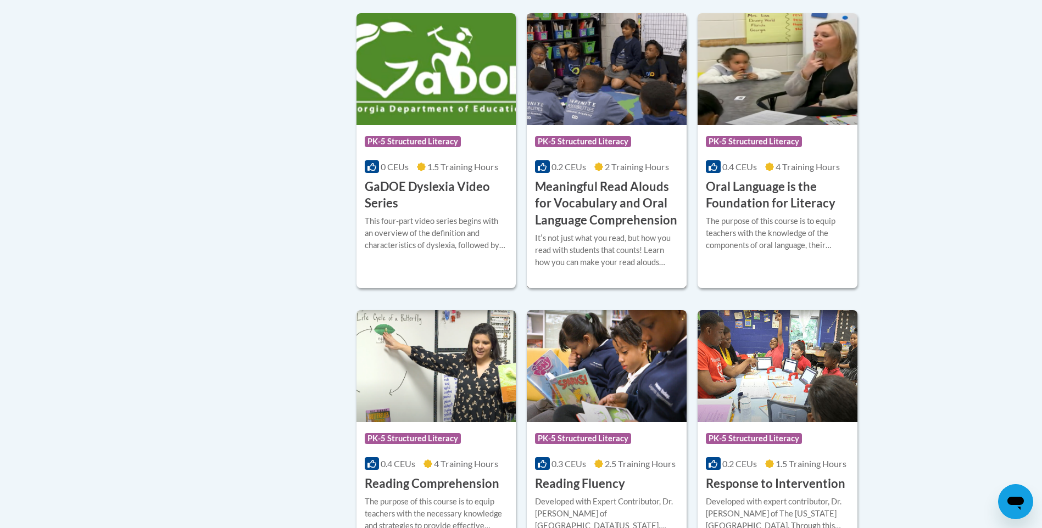
click at [608, 246] on div "Itʹs not just what you read, but how you read with students that counts! Learn …" at bounding box center [606, 250] width 143 height 36
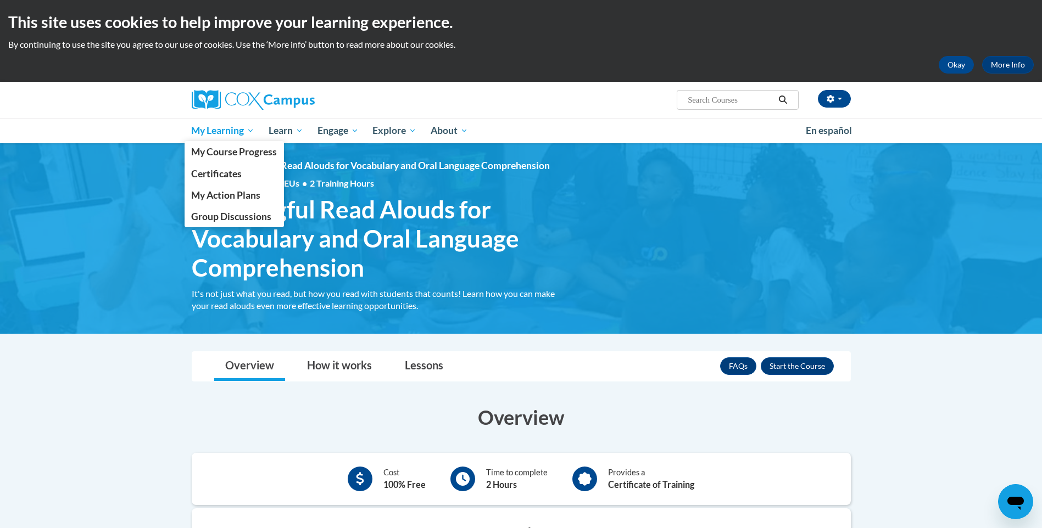
click at [211, 125] on span "My Learning" at bounding box center [222, 130] width 63 height 13
click at [214, 151] on span "My Course Progress" at bounding box center [234, 152] width 86 height 12
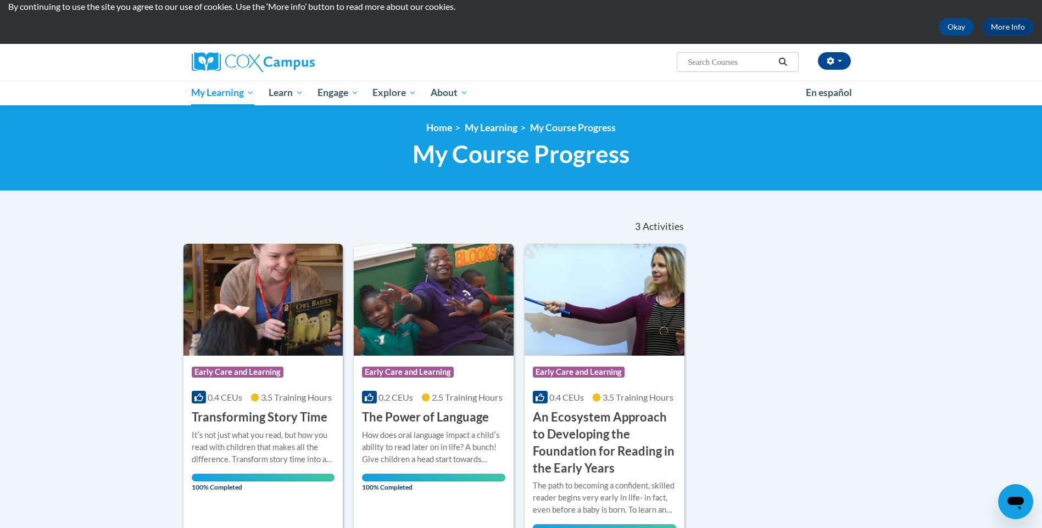
scroll to position [165, 0]
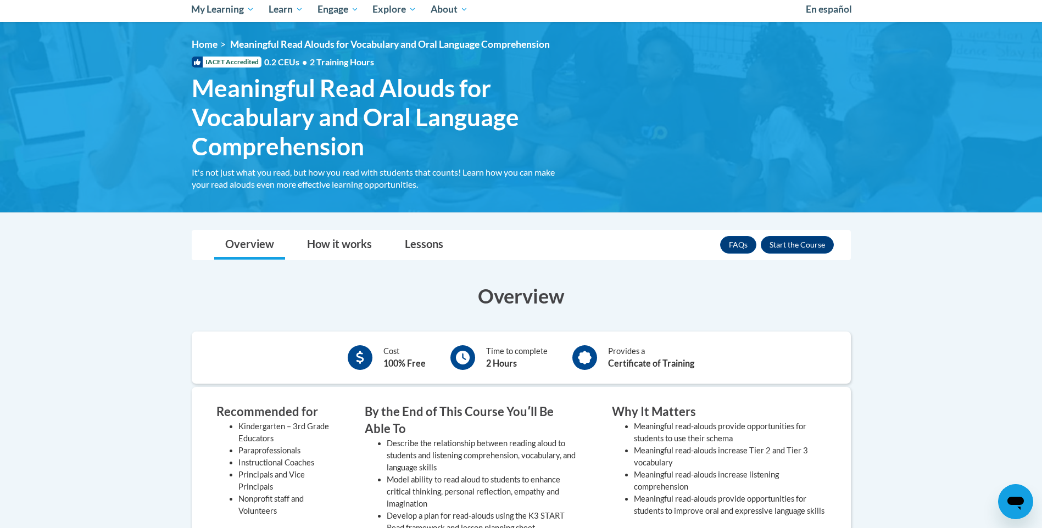
scroll to position [55, 0]
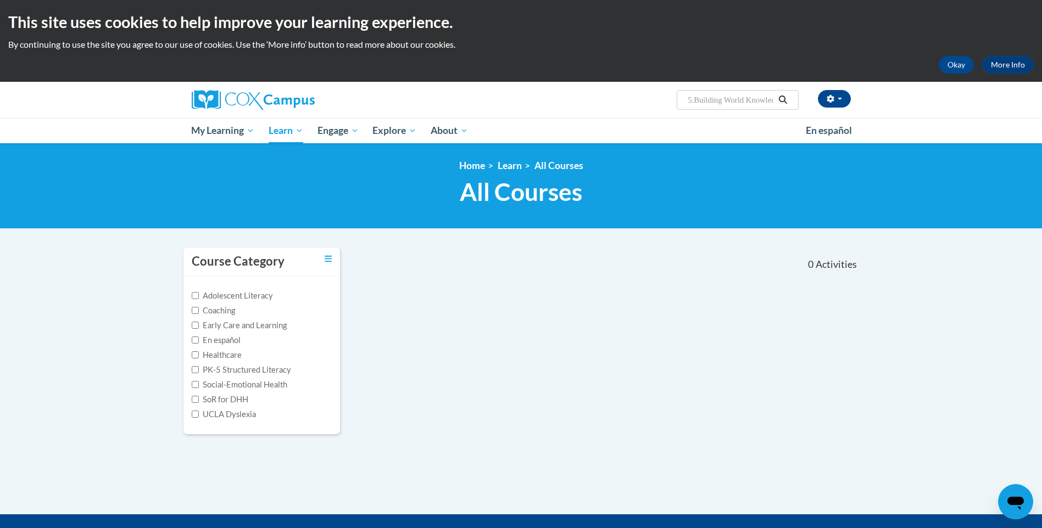
drag, startPoint x: 695, startPoint y: 97, endPoint x: 666, endPoint y: 97, distance: 29.7
click at [666, 97] on div "Destiny Fairley (America/New_York UTC-04:00) My Profile Inbox My Transcripts Lo…" at bounding box center [634, 96] width 450 height 28
type input "Building World Knowledge"
click at [783, 96] on icon "Search" at bounding box center [783, 100] width 10 height 8
type input "Building World Knowledge"
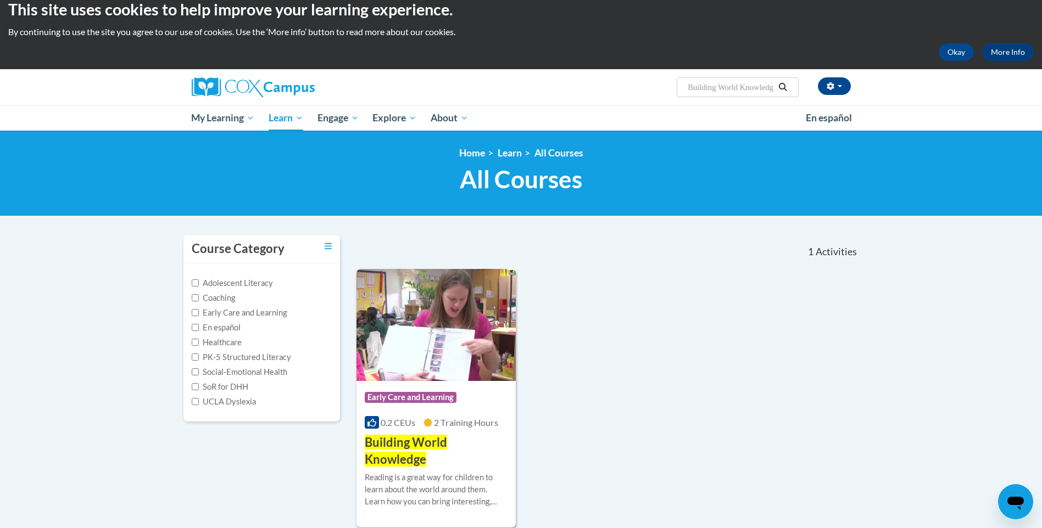
scroll to position [55, 0]
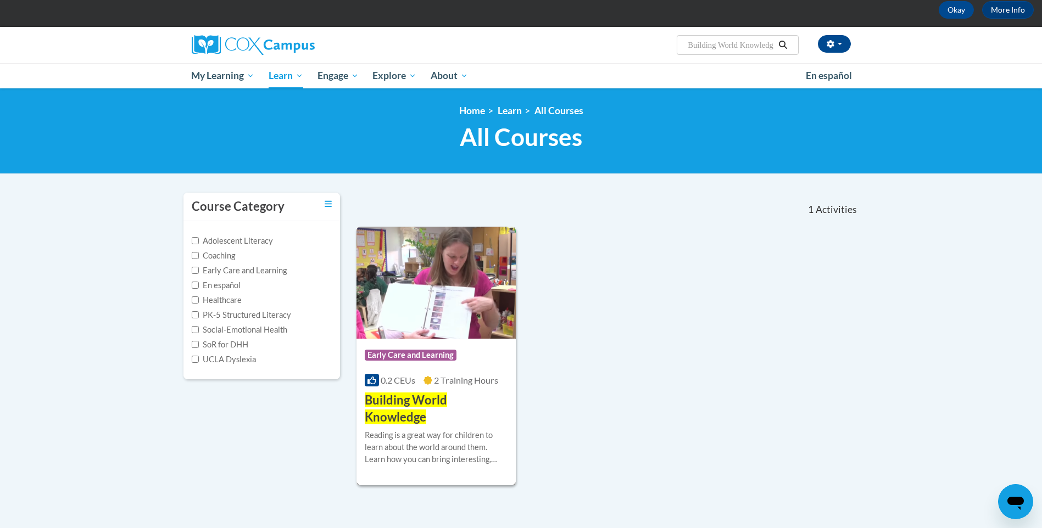
click at [469, 414] on h3 "Building World Knowledge" at bounding box center [436, 409] width 143 height 34
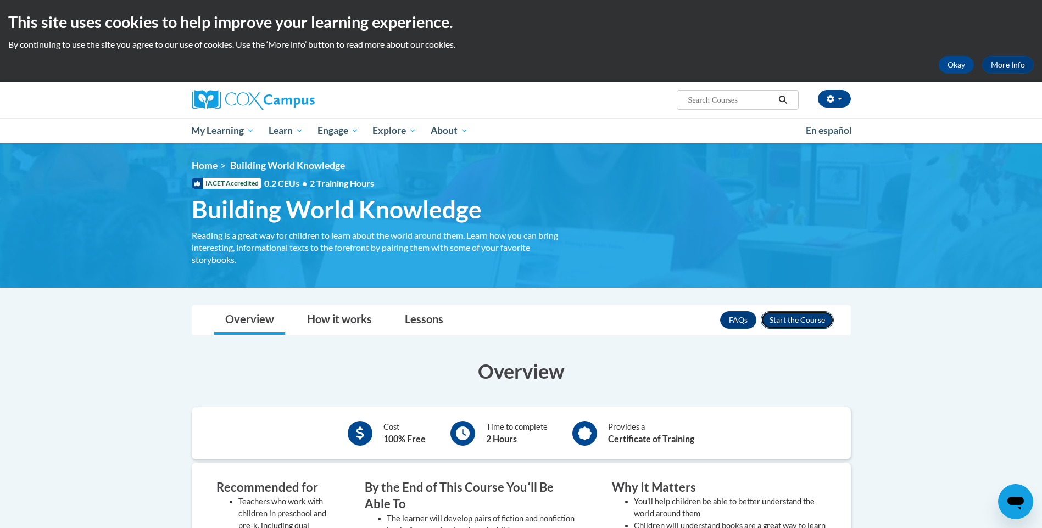
click at [791, 317] on button "Enroll" at bounding box center [797, 320] width 73 height 18
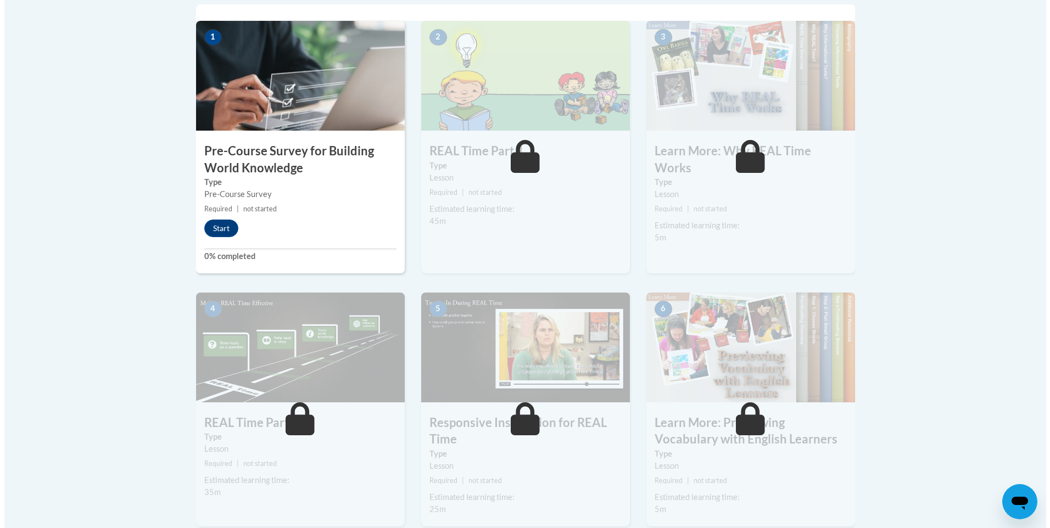
scroll to position [385, 0]
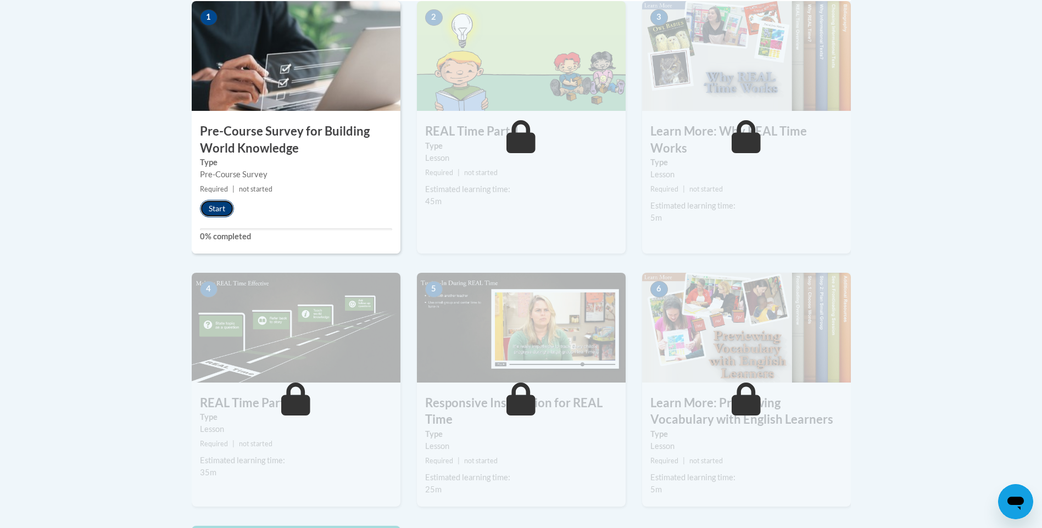
click at [218, 213] on button "Start" at bounding box center [217, 209] width 34 height 18
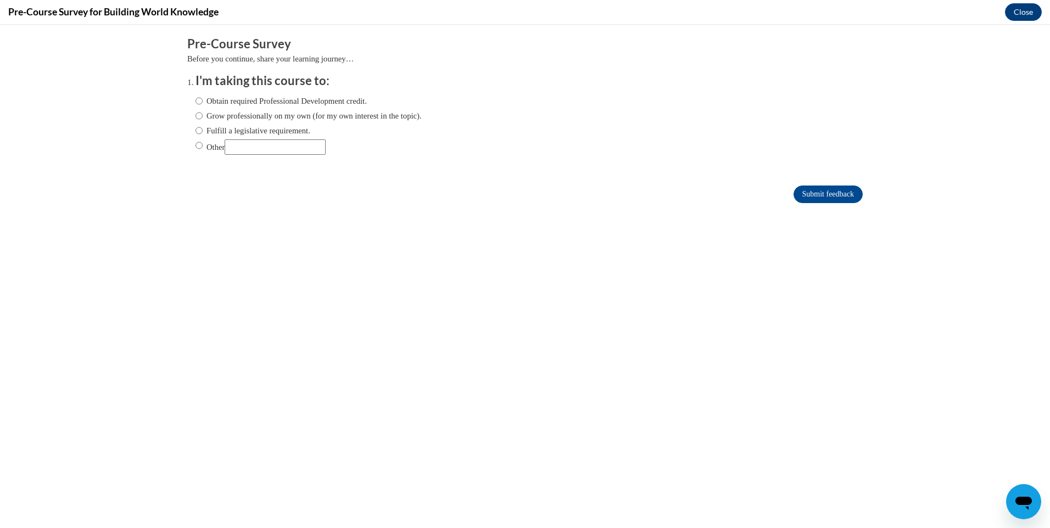
scroll to position [0, 0]
click at [216, 113] on label "Grow professionally on my own (for my own interest in the topic)." at bounding box center [309, 116] width 226 height 12
click at [203, 113] on input "Grow professionally on my own (for my own interest in the topic)." at bounding box center [199, 116] width 7 height 12
radio input "true"
click at [221, 97] on label "Obtain required Professional Development credit." at bounding box center [281, 101] width 171 height 12
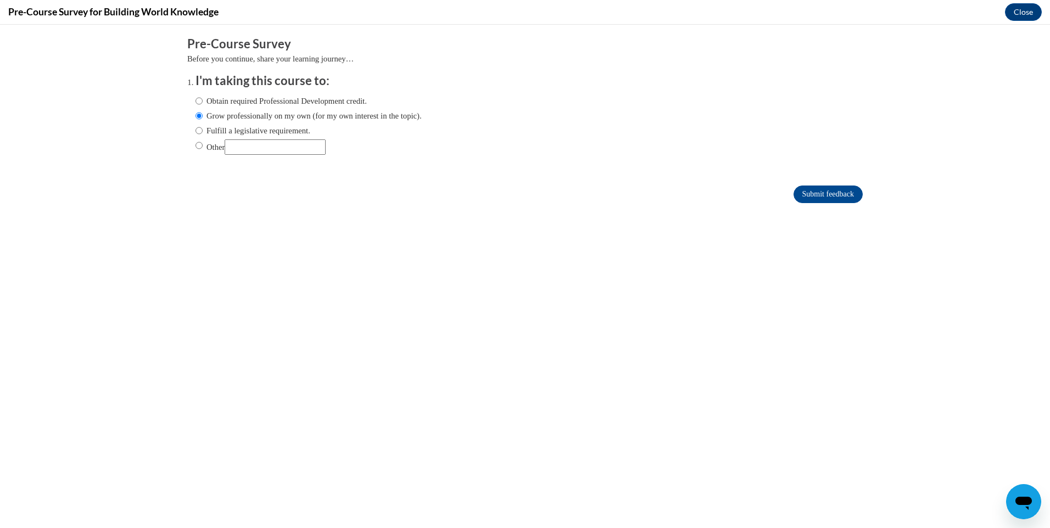
click at [203, 97] on input "Obtain required Professional Development credit." at bounding box center [199, 101] width 7 height 12
radio input "true"
click at [812, 200] on input "Submit feedback" at bounding box center [828, 195] width 69 height 18
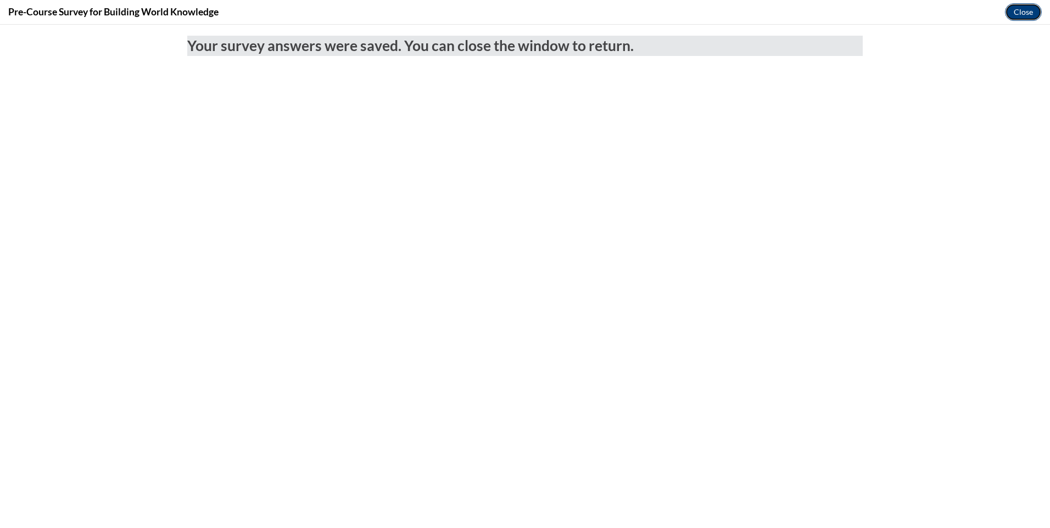
drag, startPoint x: 1014, startPoint y: 12, endPoint x: 1015, endPoint y: 49, distance: 37.9
click at [1014, 12] on button "Close" at bounding box center [1023, 12] width 37 height 18
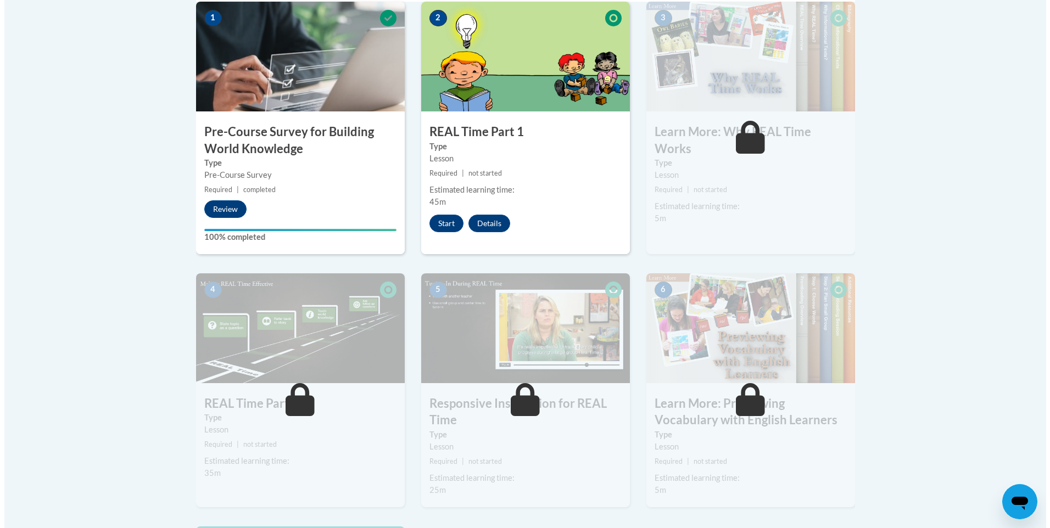
scroll to position [385, 0]
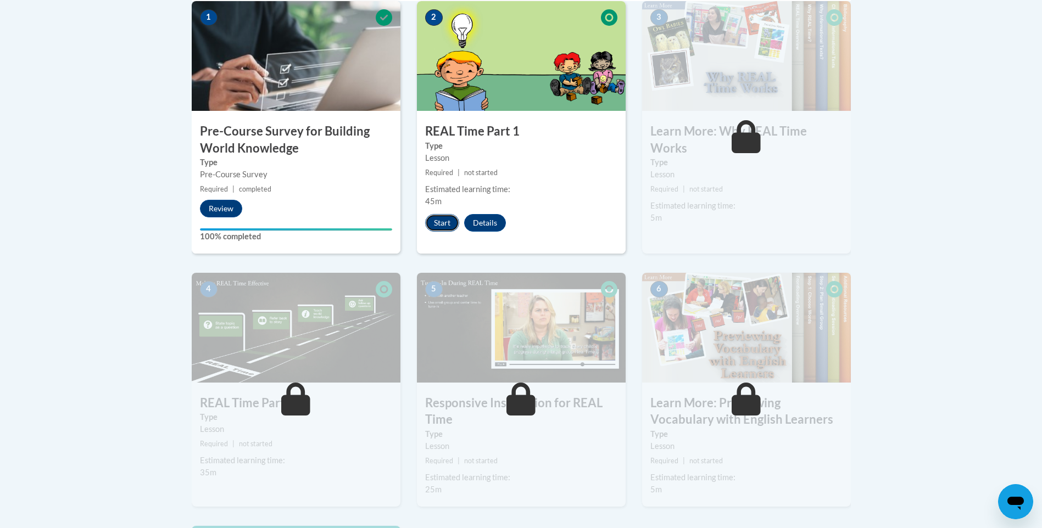
click at [431, 220] on button "Start" at bounding box center [442, 223] width 34 height 18
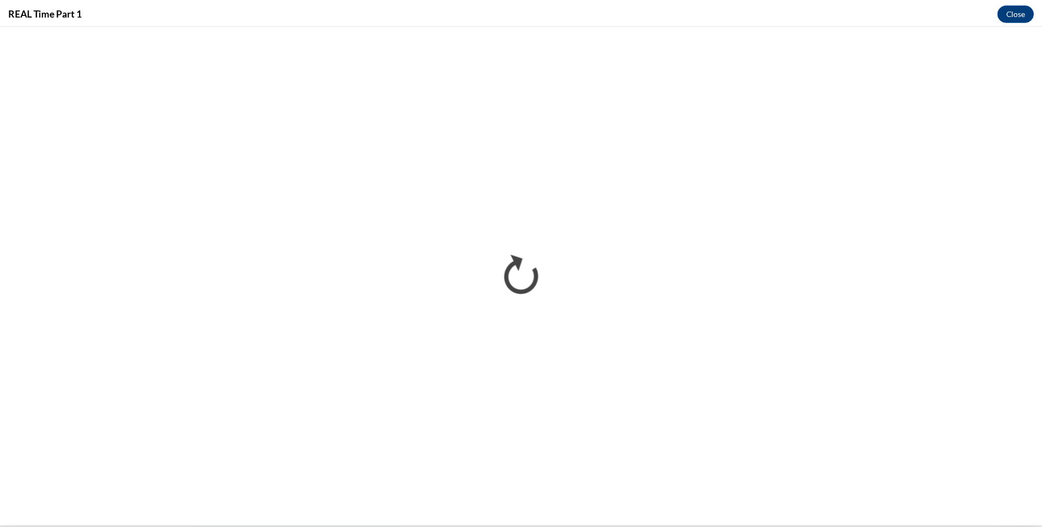
scroll to position [0, 0]
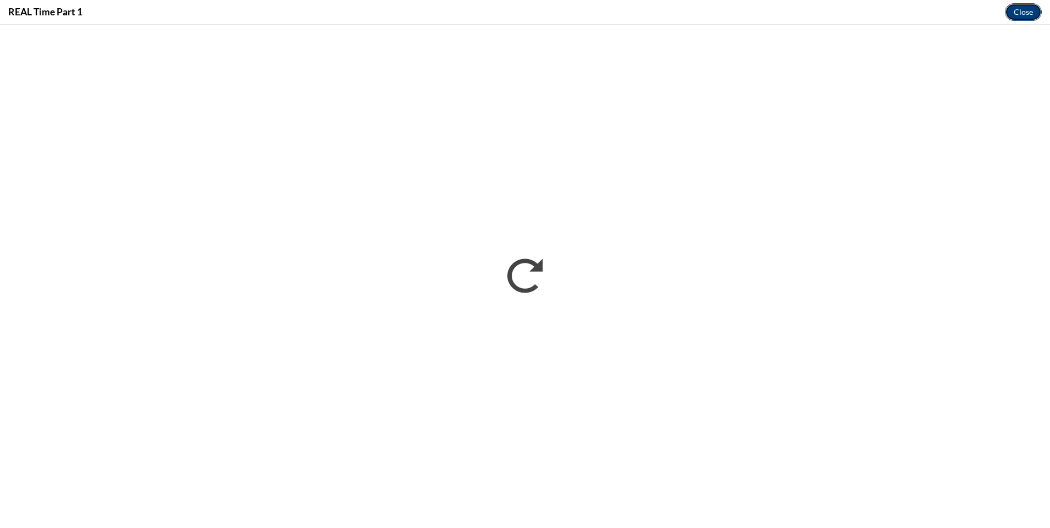
click at [1026, 10] on button "Close" at bounding box center [1023, 12] width 37 height 18
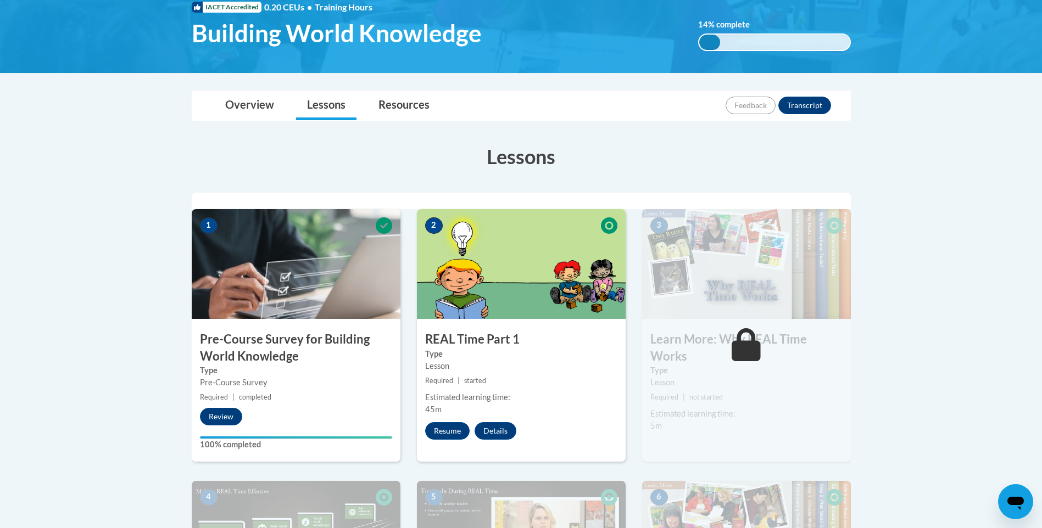
scroll to position [110, 0]
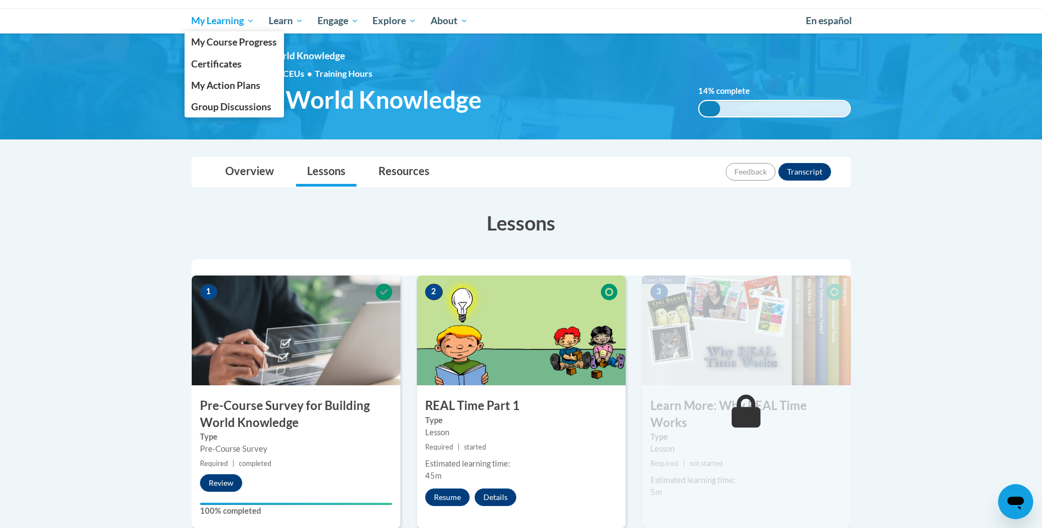
click at [210, 23] on span "My Learning" at bounding box center [222, 20] width 63 height 13
click at [216, 40] on span "My Course Progress" at bounding box center [234, 42] width 86 height 12
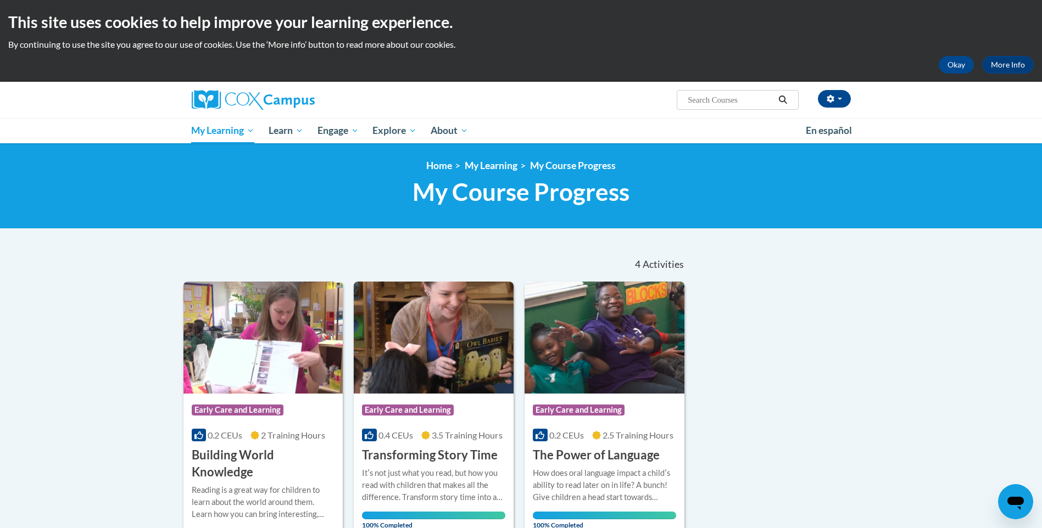
click at [561, 114] on div "Destiny Fairley ([GEOGRAPHIC_DATA]/New_York UTC-04:00) My Profile Inbox My Tran…" at bounding box center [521, 100] width 692 height 36
click at [704, 90] on div "Destiny Fairley (America/New_York UTC-04:00) My Profile Inbox My Transcripts Lo…" at bounding box center [634, 96] width 450 height 28
click at [706, 99] on input "Search..." at bounding box center [731, 99] width 88 height 13
paste input "3. Meaningful Conversations"
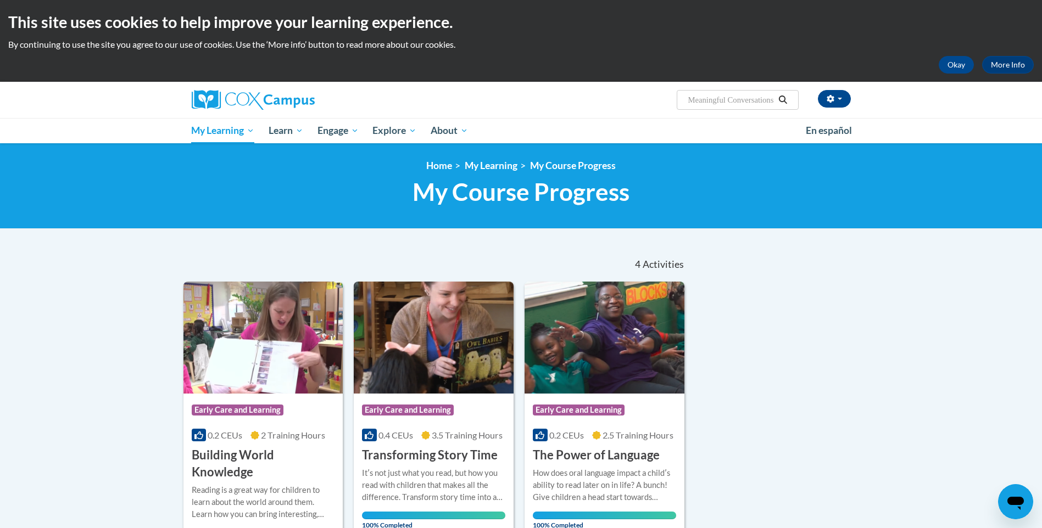
type input "3. Meaningful Conversations"
click at [783, 100] on icon "Search" at bounding box center [783, 100] width 10 height 8
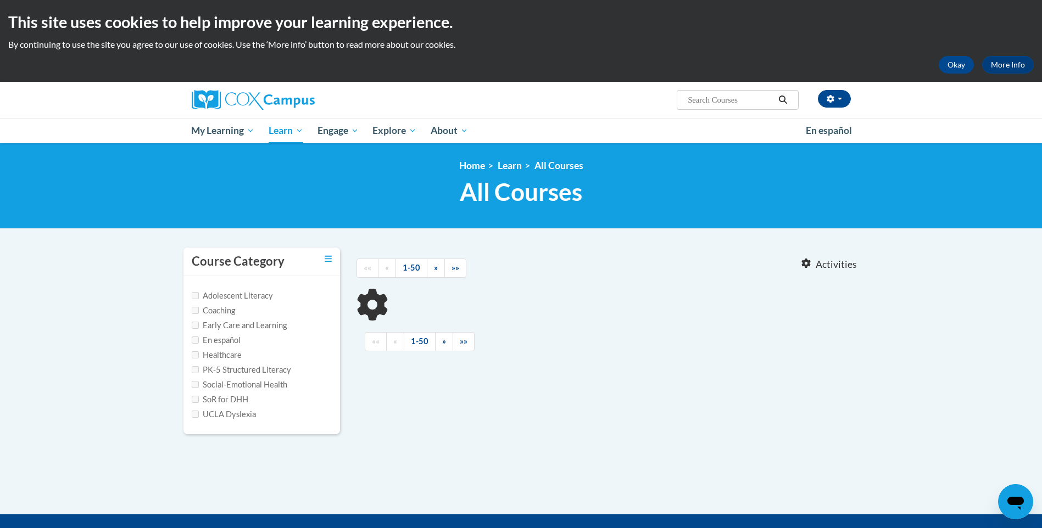
type input "3.Meaningful Conversations"
click at [222, 322] on label "Early Care and Learning" at bounding box center [239, 326] width 95 height 12
click at [199, 322] on input "Early Care and Learning" at bounding box center [195, 325] width 7 height 7
checkbox input "true"
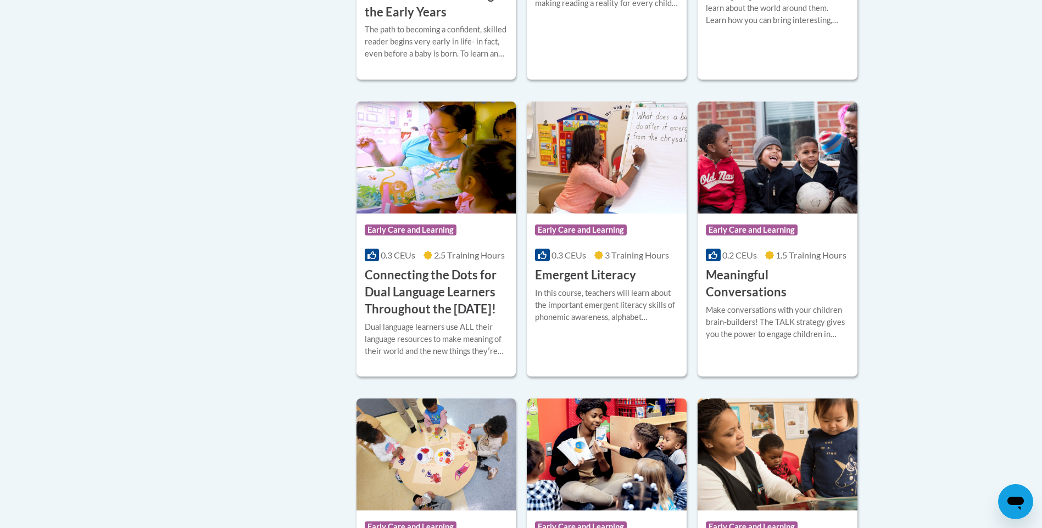
scroll to position [549, 0]
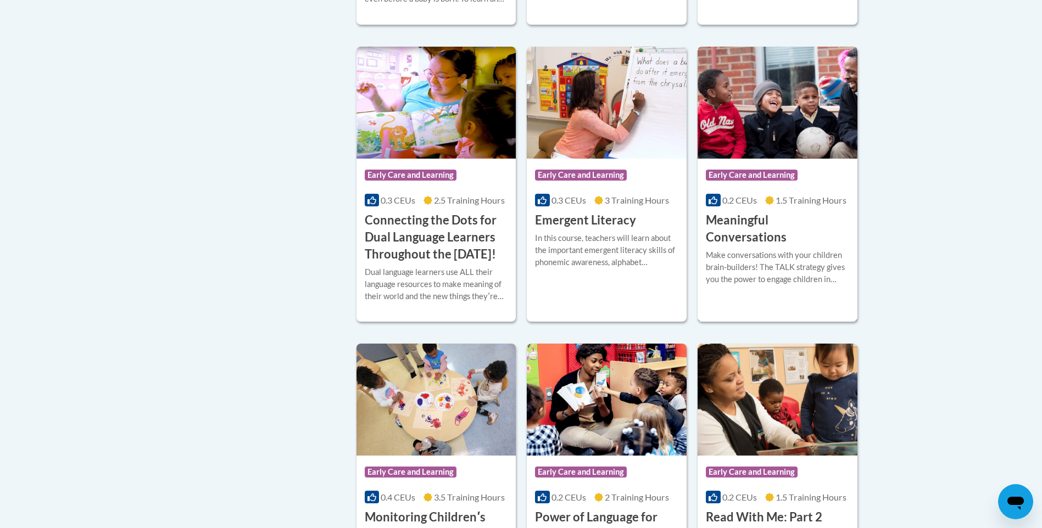
click at [787, 296] on div "Course Category: Early Care and Learning 0.2 CEUs 1.5 Training Hours COURSE Mea…" at bounding box center [778, 184] width 160 height 275
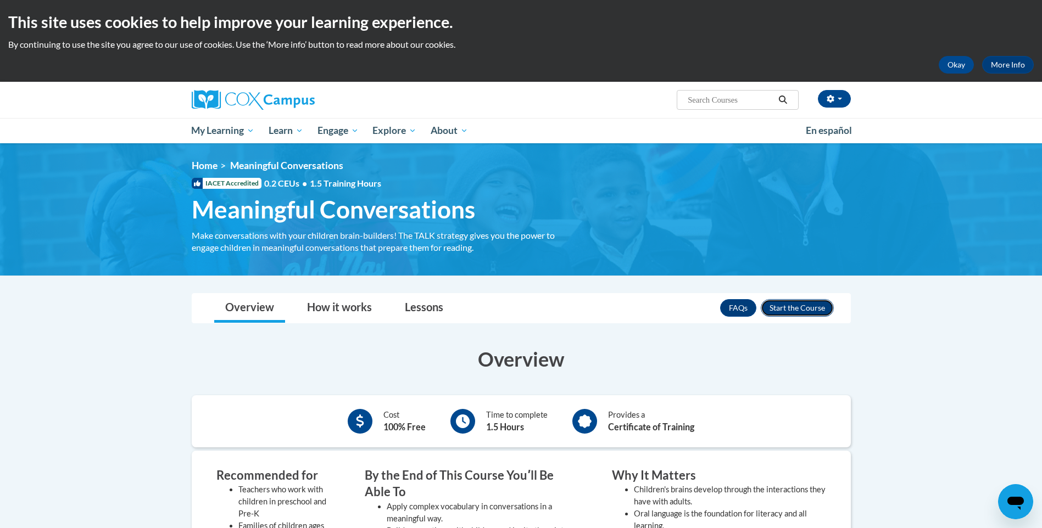
click at [785, 306] on button "Enroll" at bounding box center [797, 308] width 73 height 18
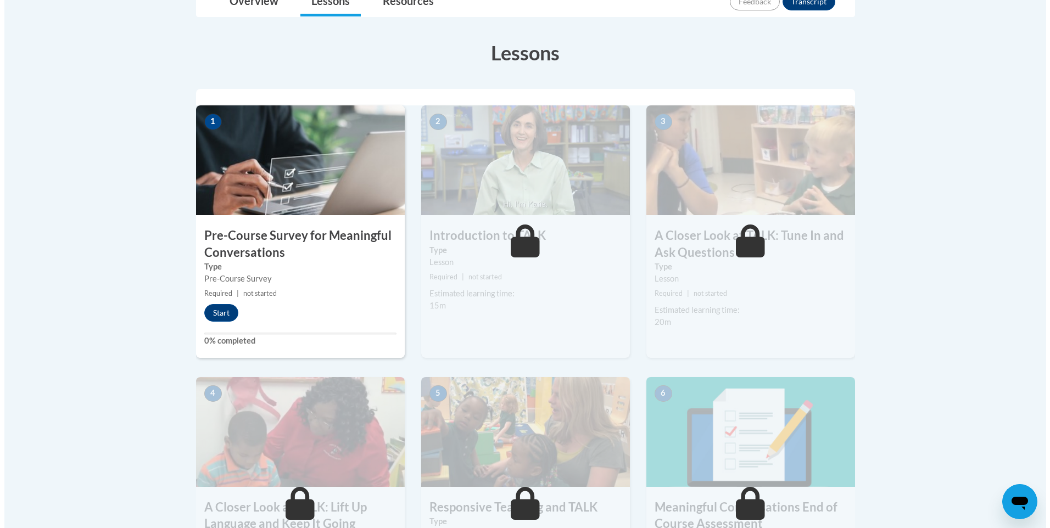
scroll to position [275, 0]
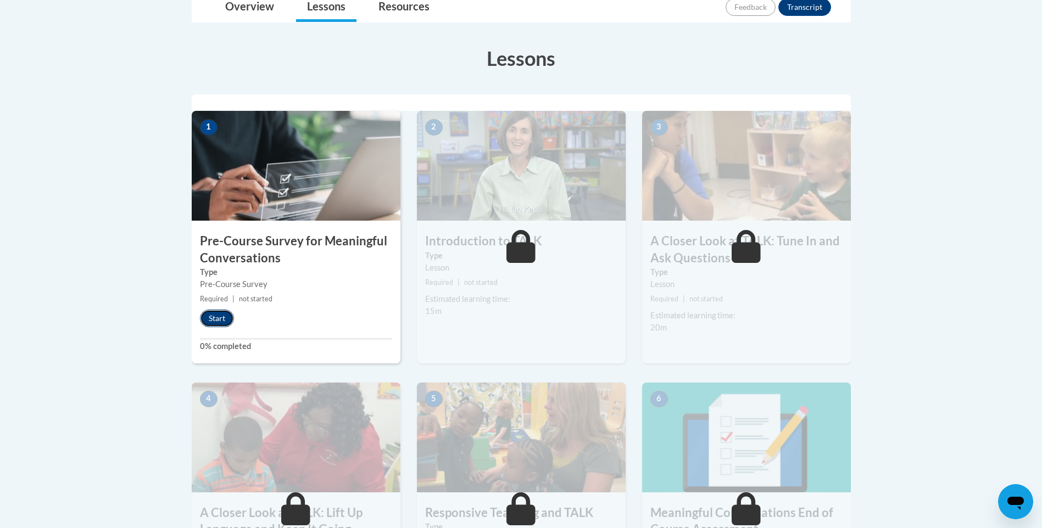
click at [223, 323] on button "Start" at bounding box center [217, 319] width 34 height 18
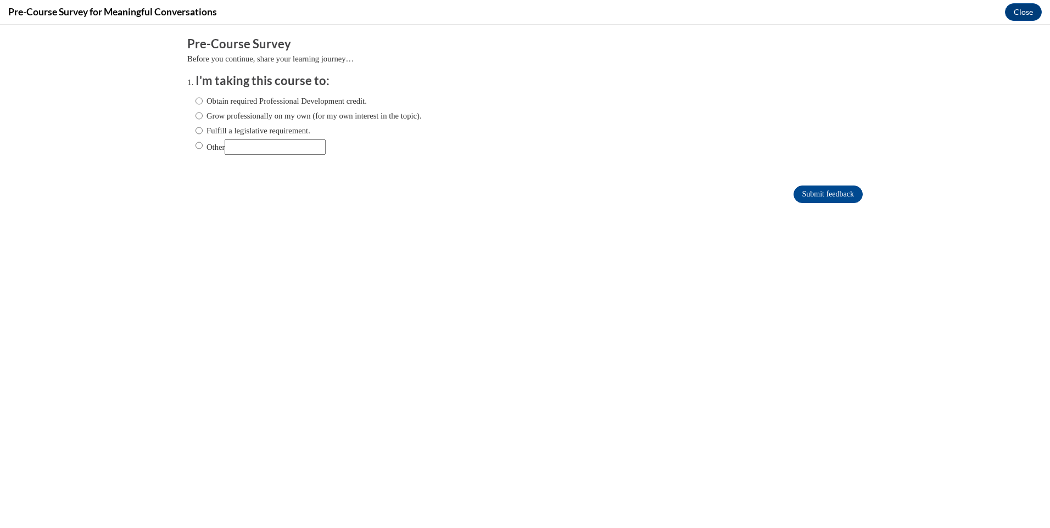
scroll to position [0, 0]
click at [220, 99] on label "Obtain required Professional Development credit." at bounding box center [281, 101] width 171 height 12
click at [203, 99] on input "Obtain required Professional Development credit." at bounding box center [199, 101] width 7 height 12
radio input "true"
click at [814, 191] on input "Submit feedback" at bounding box center [828, 195] width 69 height 18
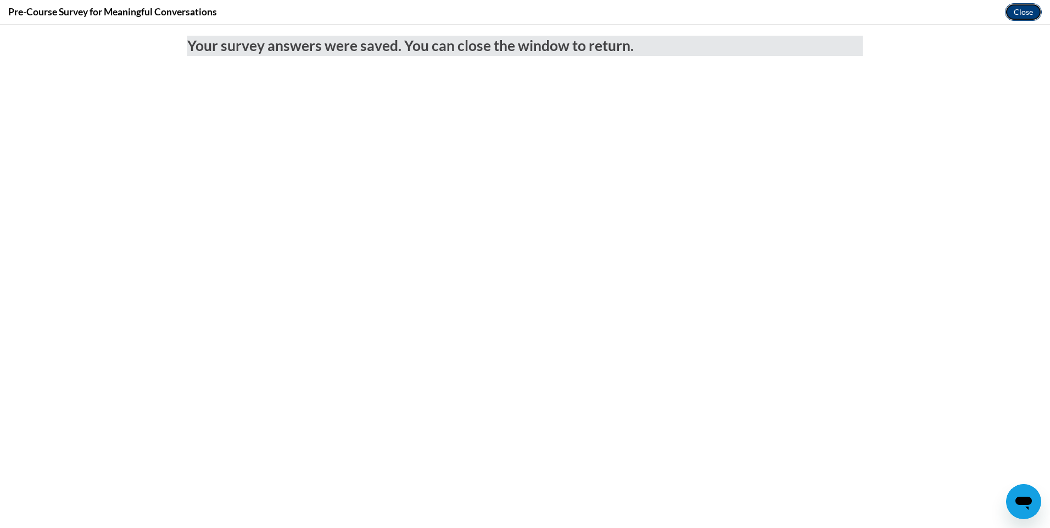
drag, startPoint x: 1026, startPoint y: 13, endPoint x: 1022, endPoint y: 94, distance: 81.9
click at [1026, 13] on button "Close" at bounding box center [1023, 12] width 37 height 18
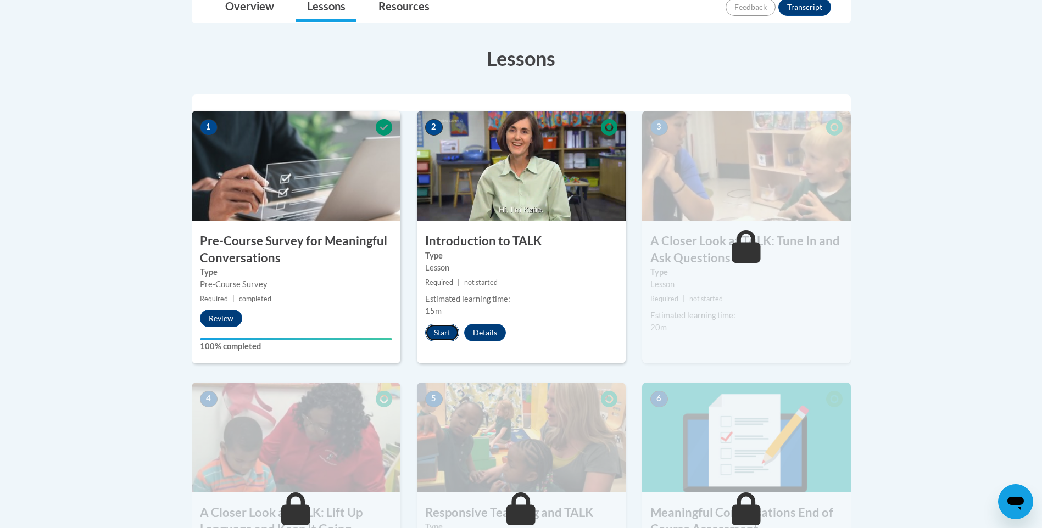
click at [450, 330] on button "Start" at bounding box center [442, 333] width 34 height 18
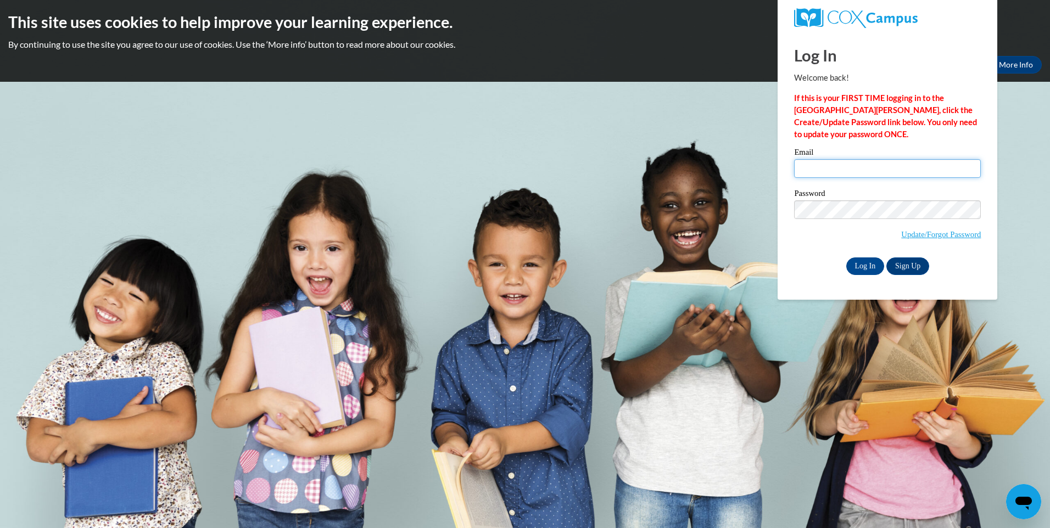
type input "[EMAIL_ADDRESS][DOMAIN_NAME]"
click at [865, 275] on div "Log In Welcome back! If this is your FIRST TIME logging in to the [GEOGRAPHIC_D…" at bounding box center [888, 166] width 236 height 267
click at [861, 261] on input "Log In" at bounding box center [866, 267] width 38 height 18
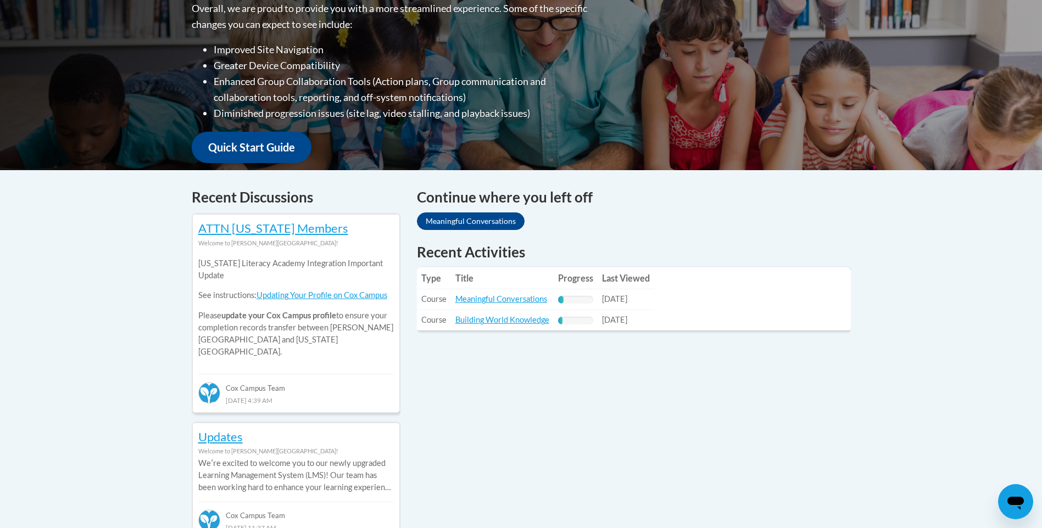
scroll to position [330, 0]
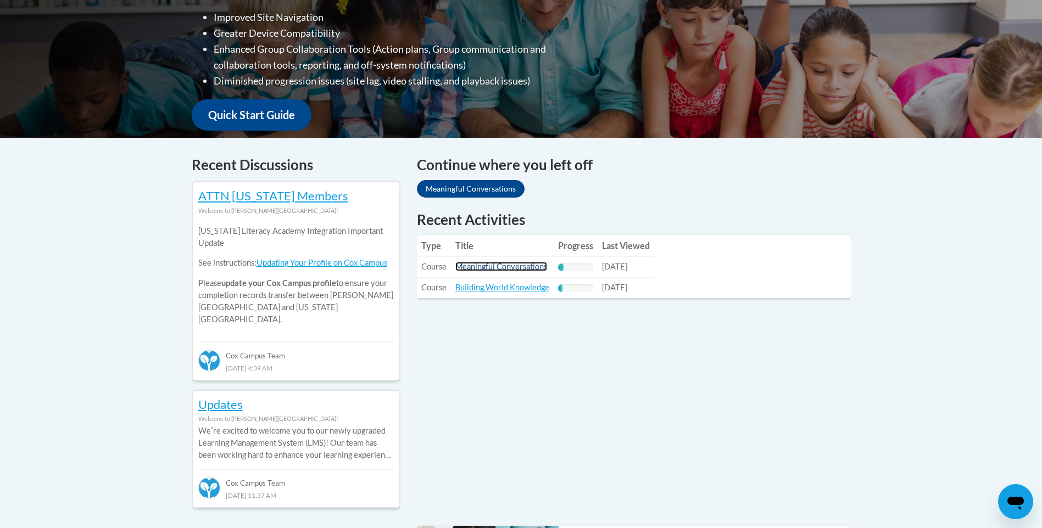
click at [528, 270] on link "Meaningful Conversations" at bounding box center [501, 266] width 92 height 9
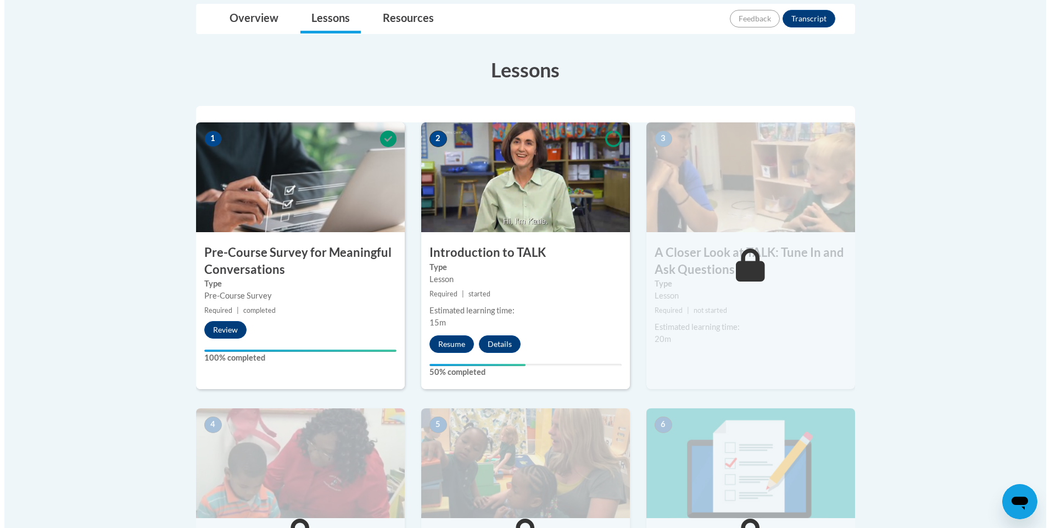
scroll to position [275, 0]
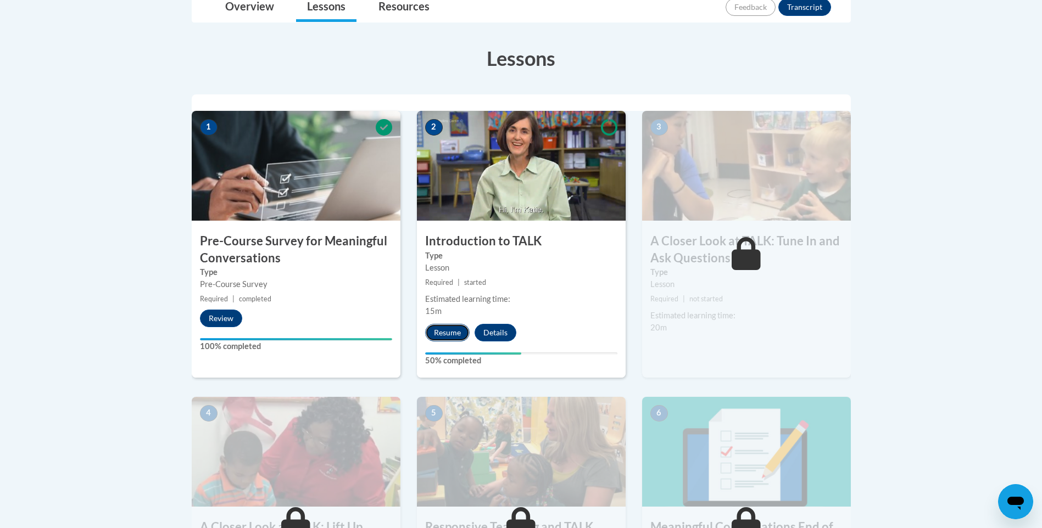
click at [443, 332] on button "Resume" at bounding box center [447, 333] width 44 height 18
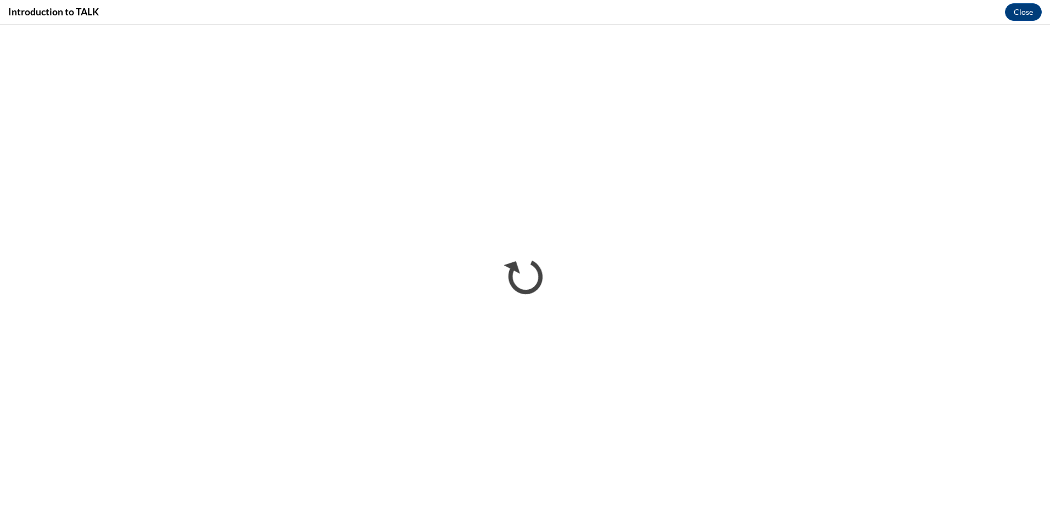
scroll to position [0, 0]
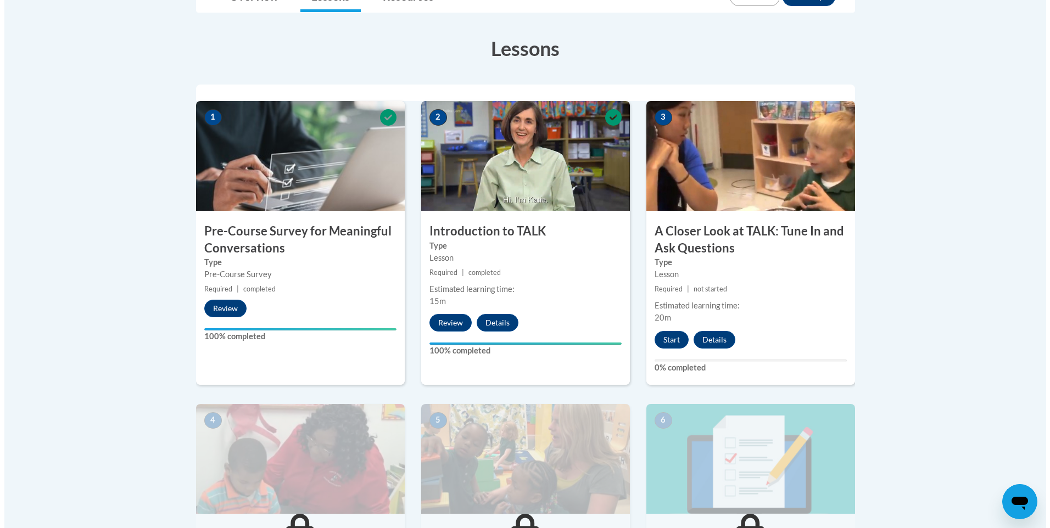
scroll to position [330, 0]
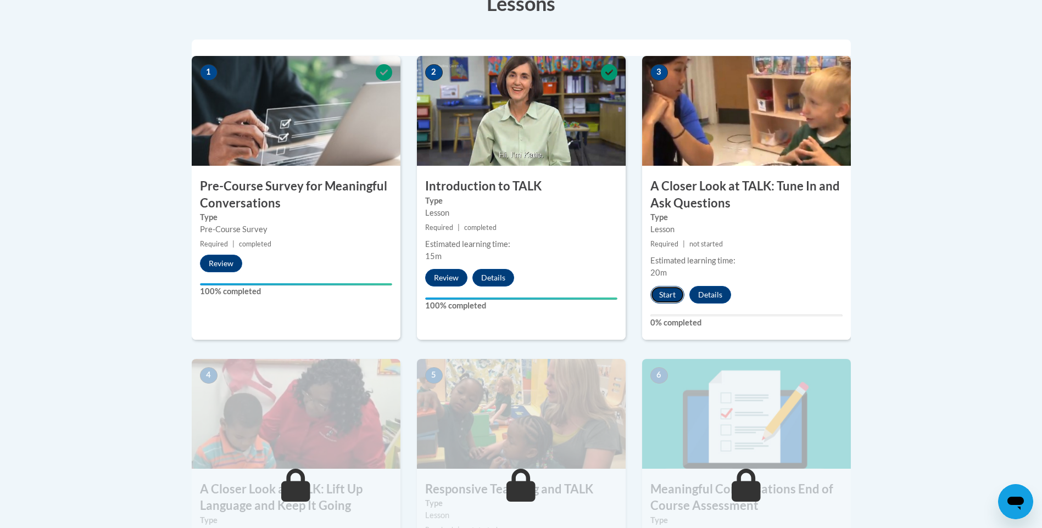
click at [666, 297] on button "Start" at bounding box center [667, 295] width 34 height 18
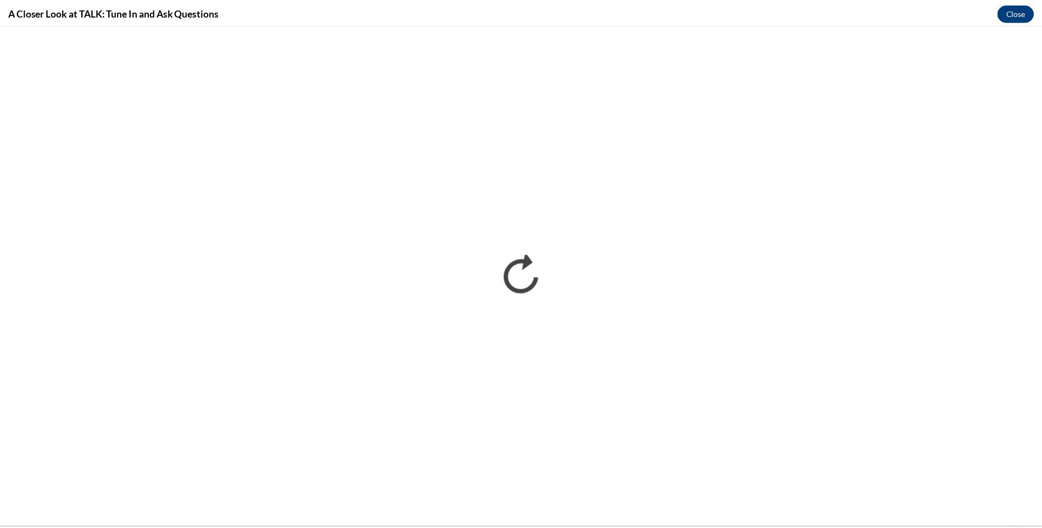
scroll to position [0, 0]
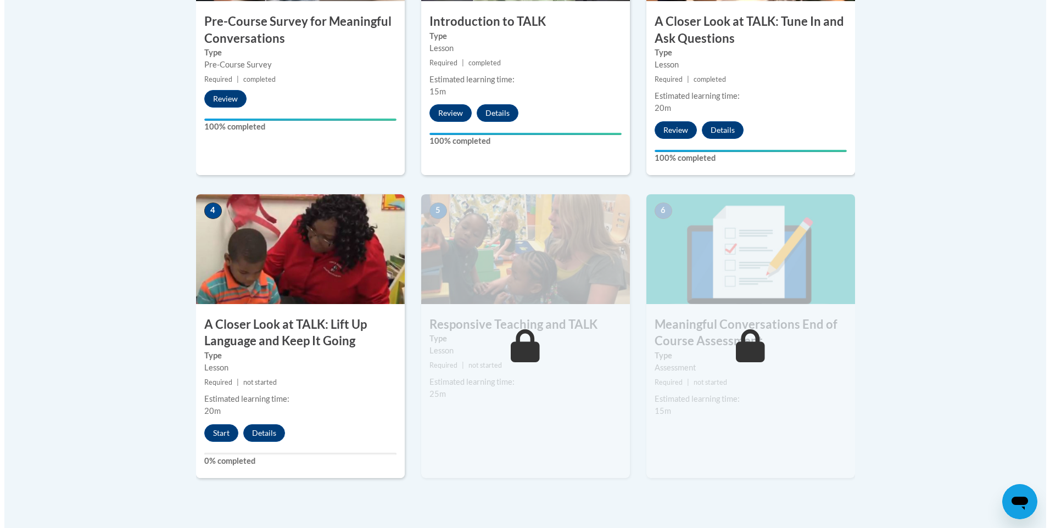
scroll to position [549, 0]
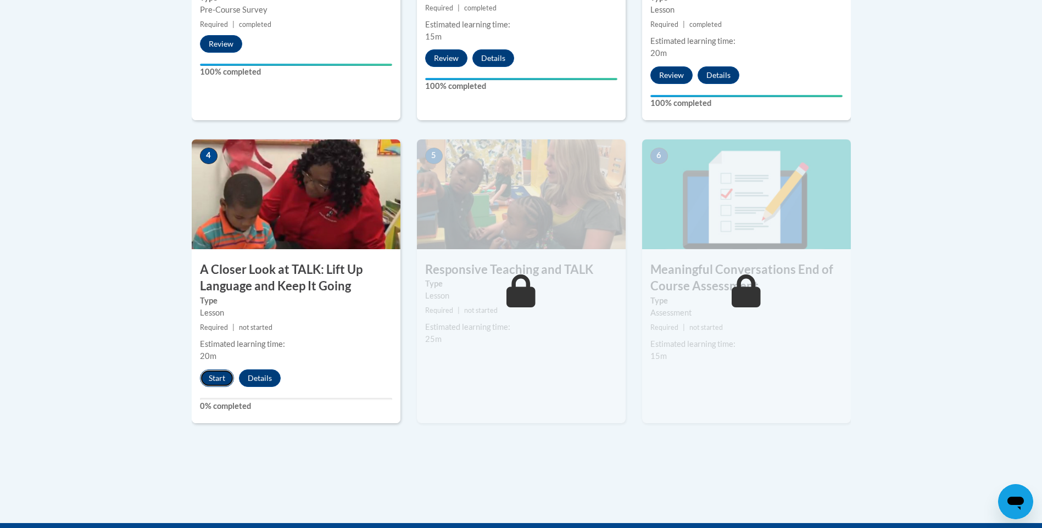
click at [225, 374] on button "Start" at bounding box center [217, 379] width 34 height 18
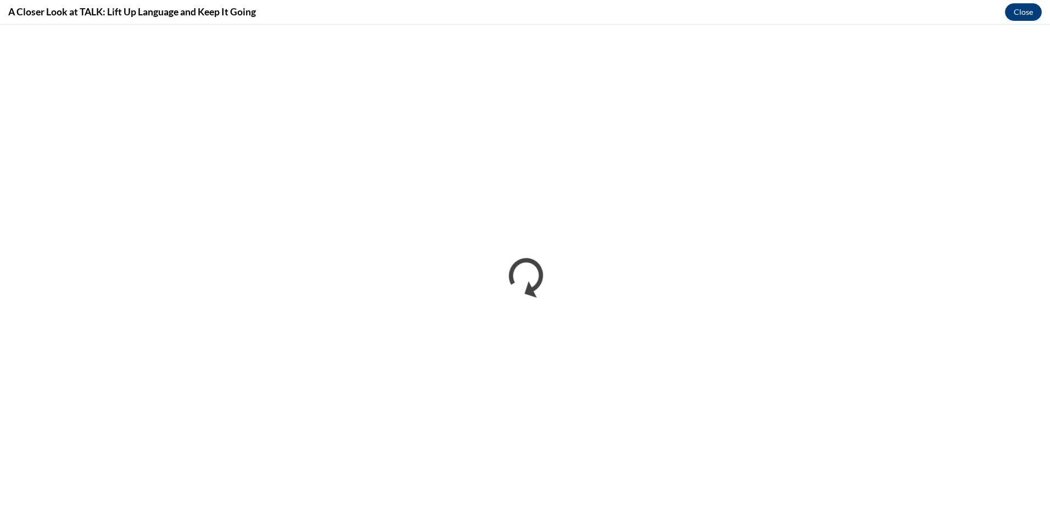
scroll to position [0, 0]
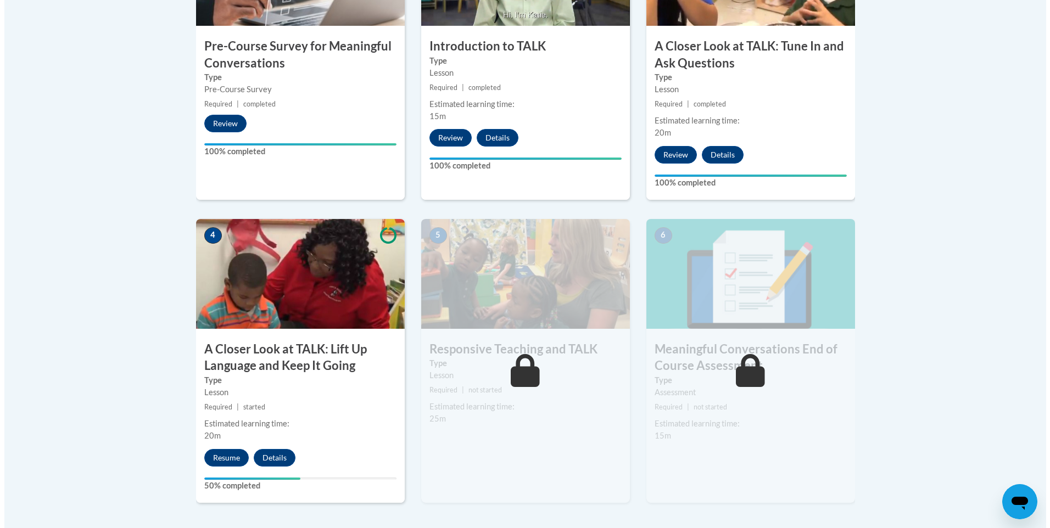
scroll to position [494, 0]
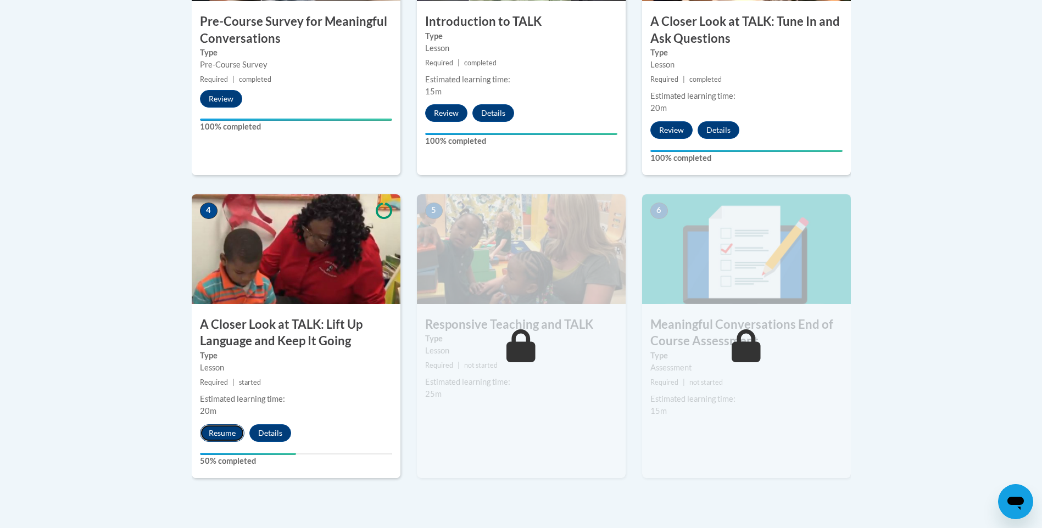
click at [215, 429] on button "Resume" at bounding box center [222, 434] width 44 height 18
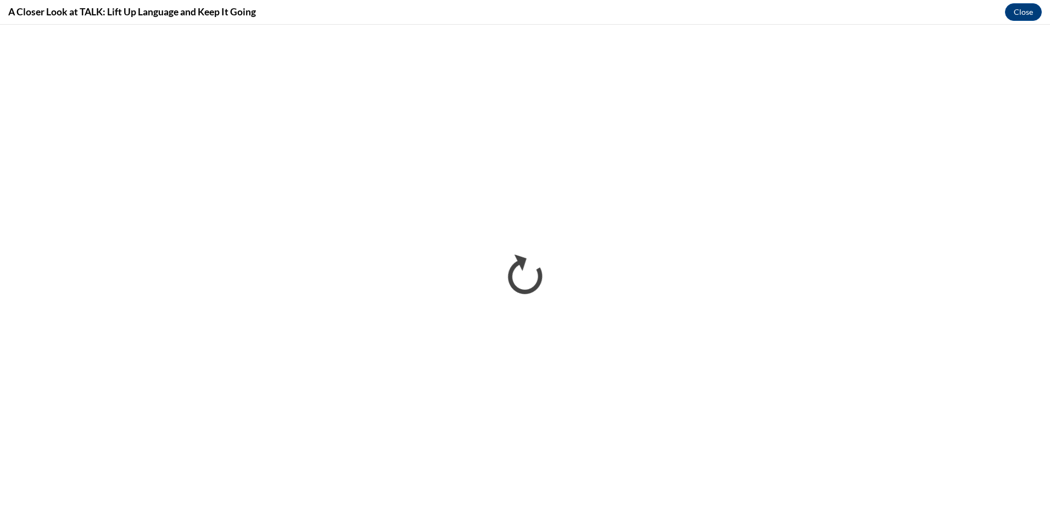
scroll to position [0, 0]
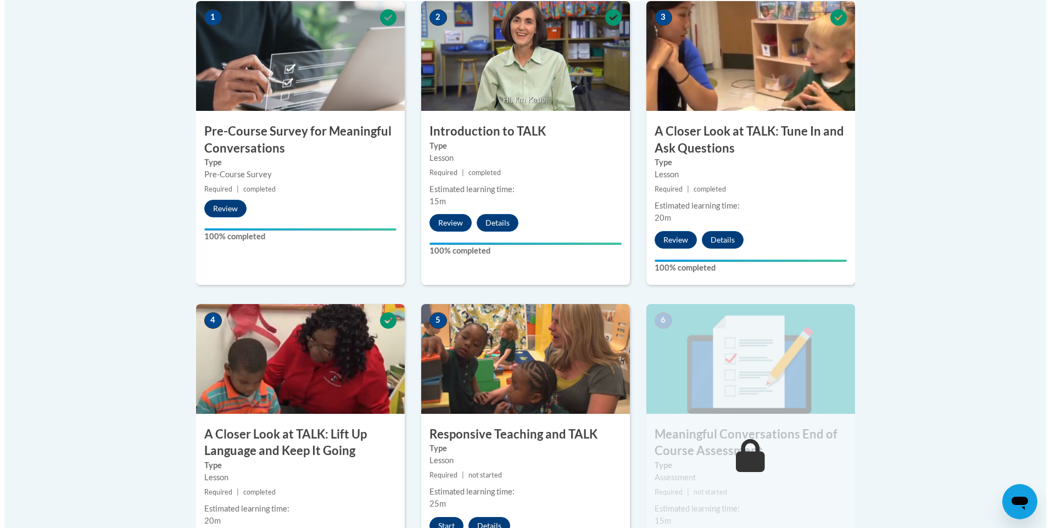
scroll to position [549, 0]
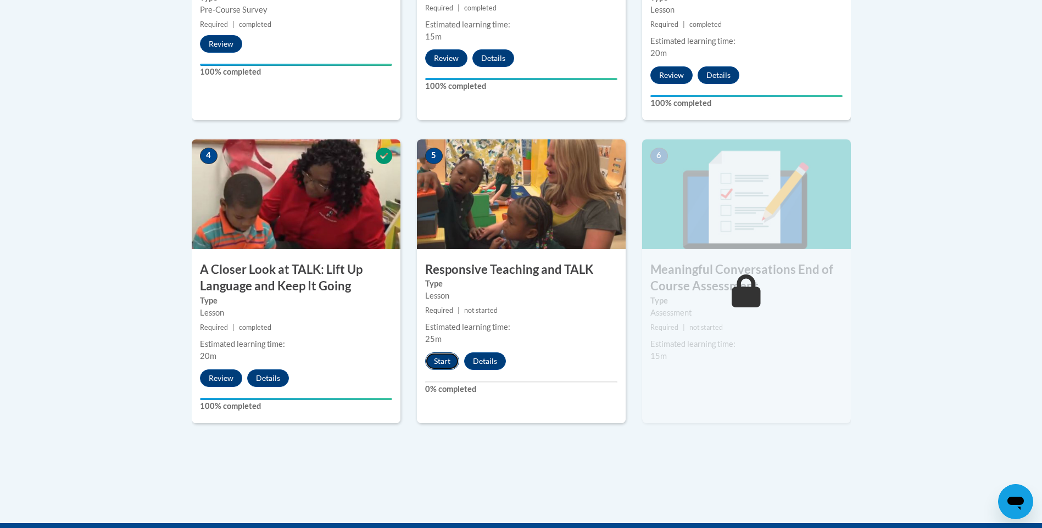
click at [447, 358] on button "Start" at bounding box center [442, 362] width 34 height 18
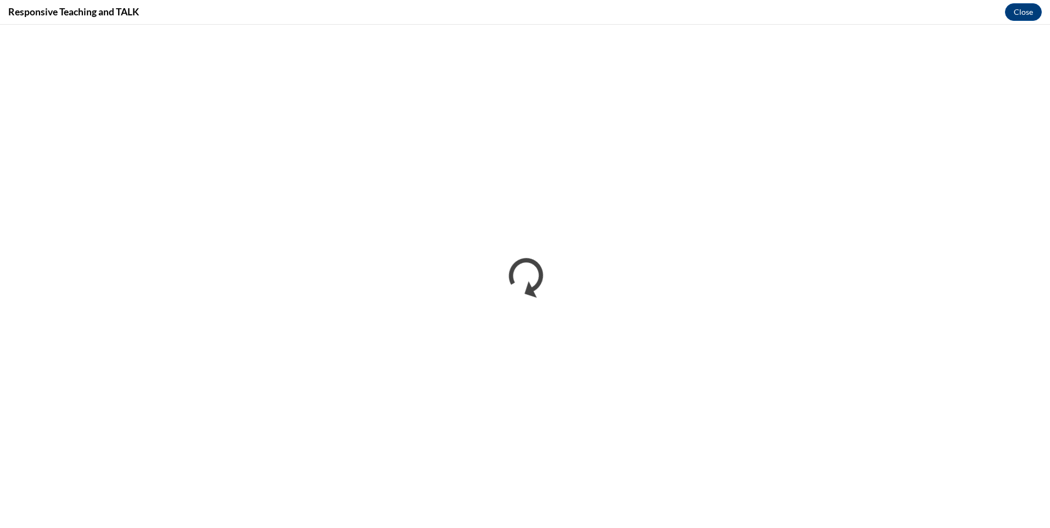
scroll to position [0, 0]
